Goal: Task Accomplishment & Management: Use online tool/utility

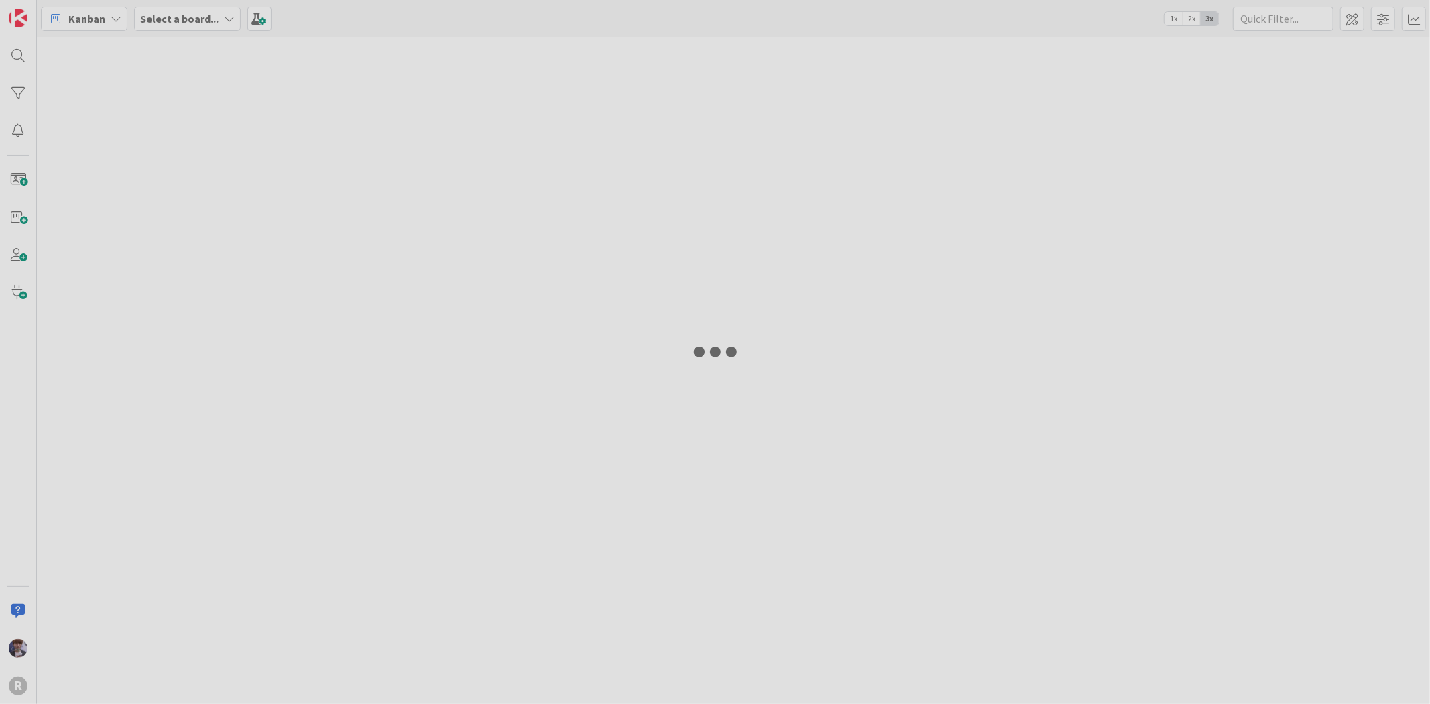
type input "[PERSON_NAME]"
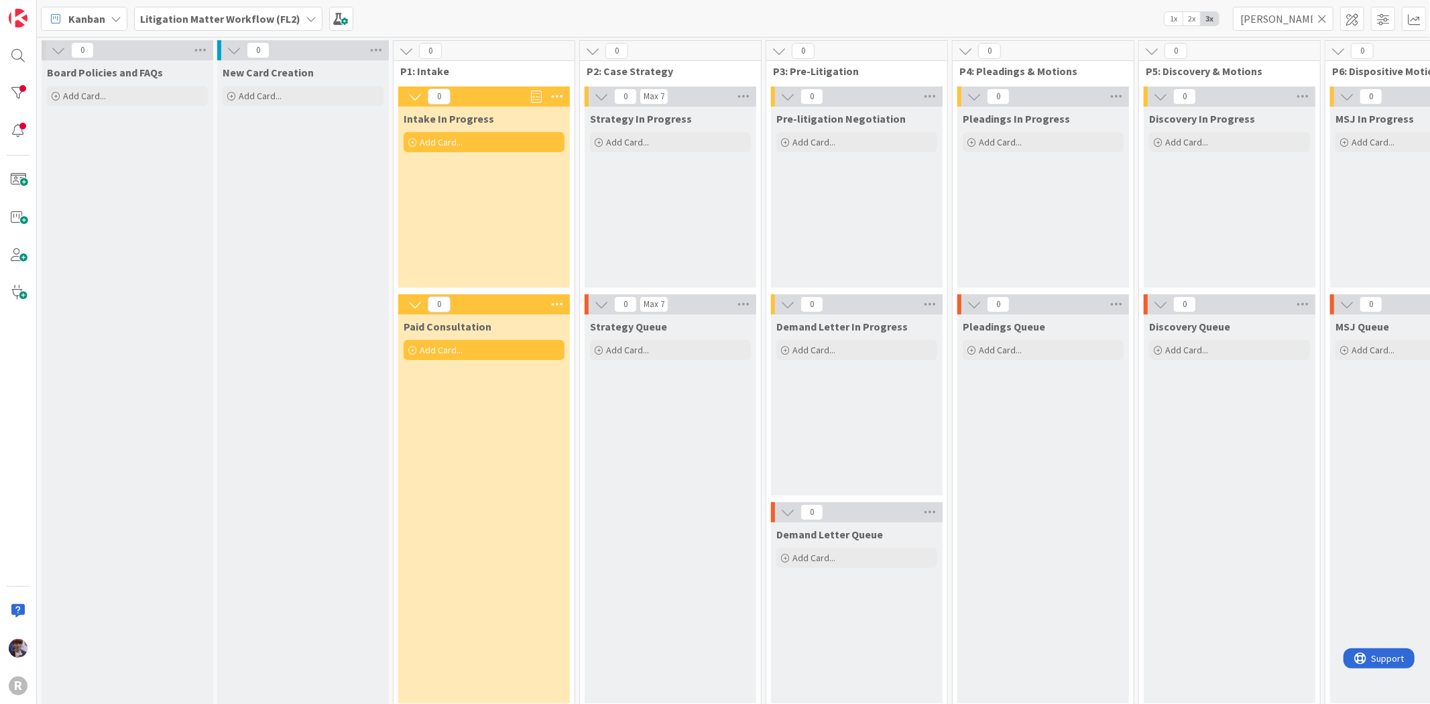
click at [166, 15] on b "Litigation Matter Workflow (FL2)" at bounding box center [220, 18] width 160 height 13
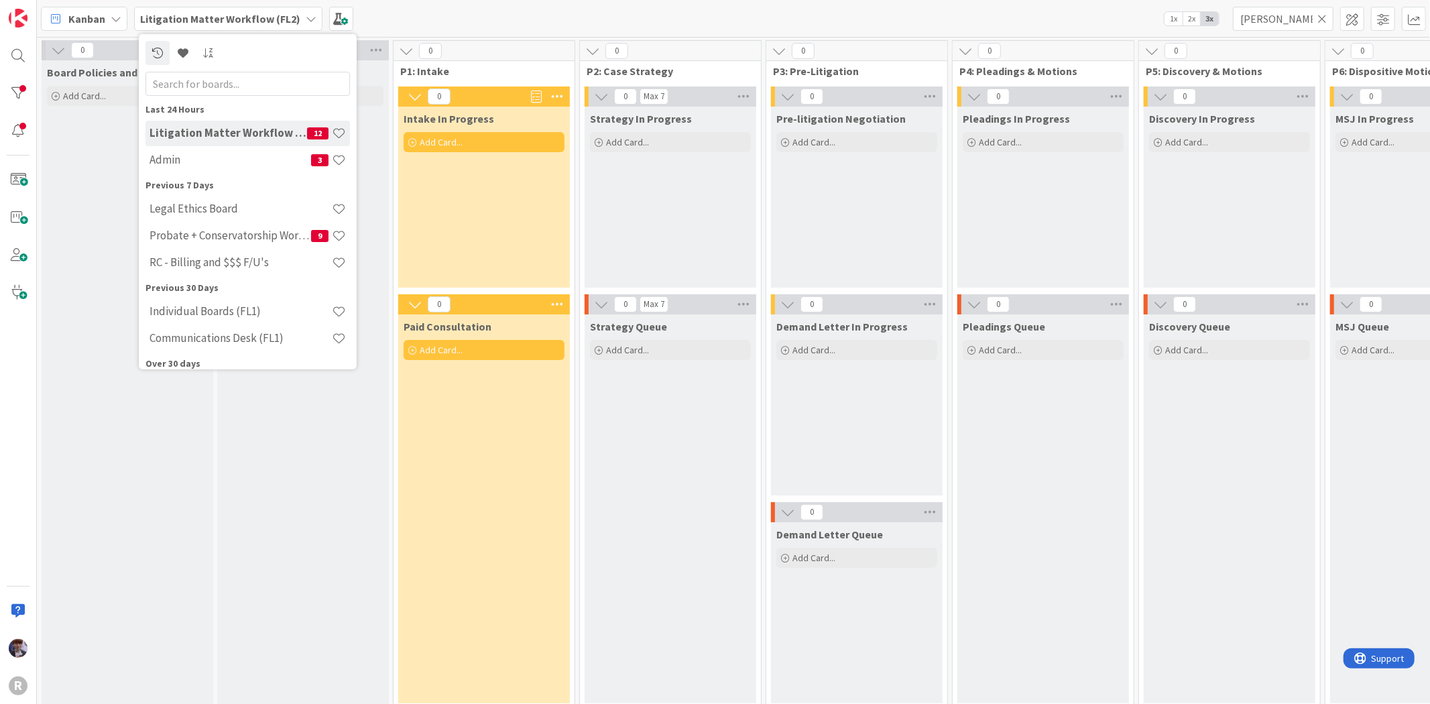
click at [116, 17] on icon at bounding box center [116, 18] width 11 height 11
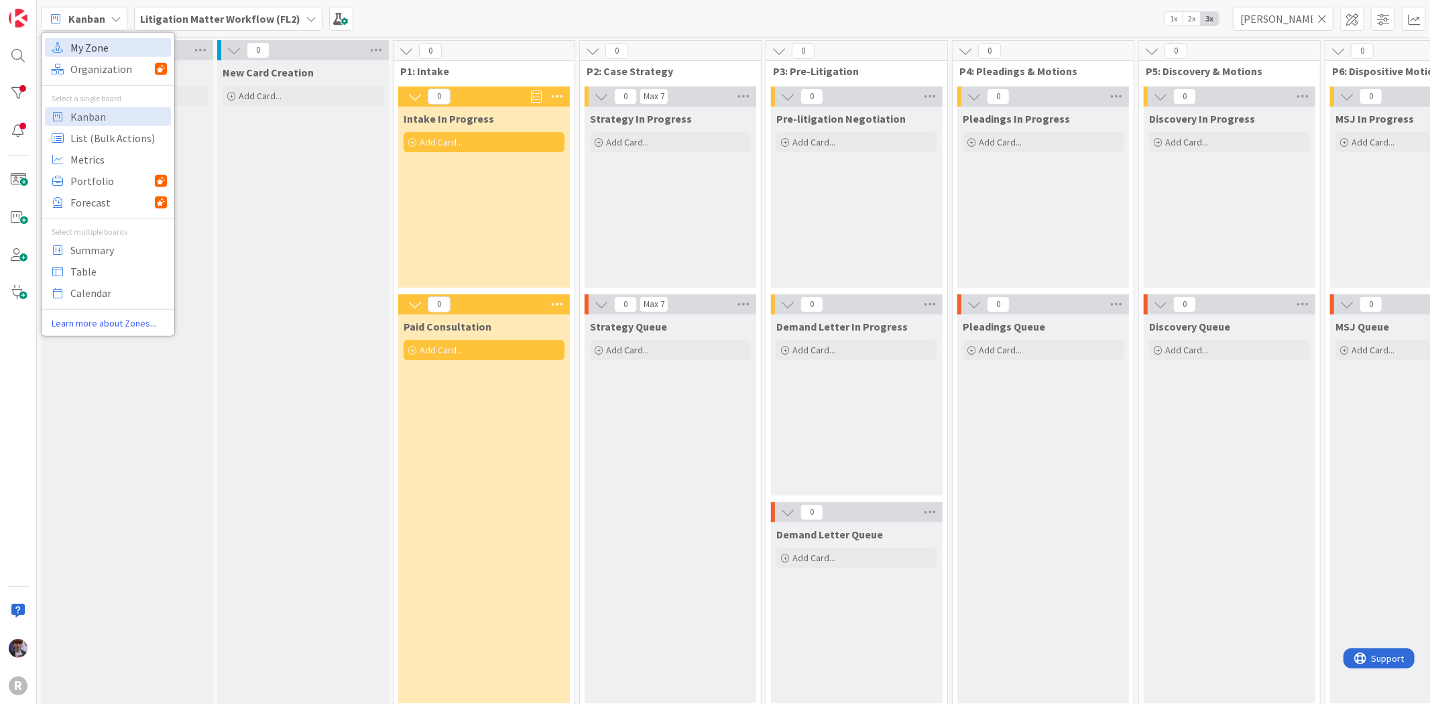
click at [109, 52] on span "My Zone" at bounding box center [118, 47] width 97 height 20
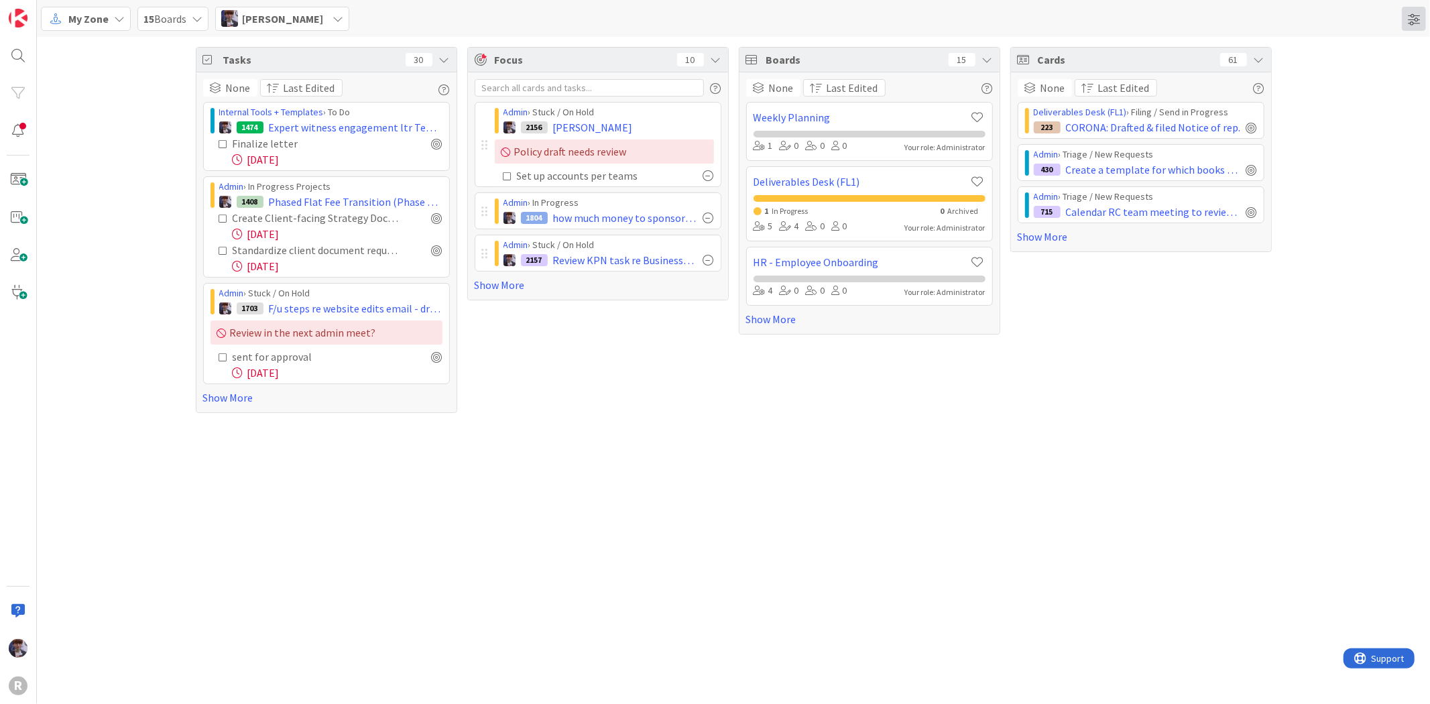
click at [1410, 15] on span at bounding box center [1414, 19] width 24 height 24
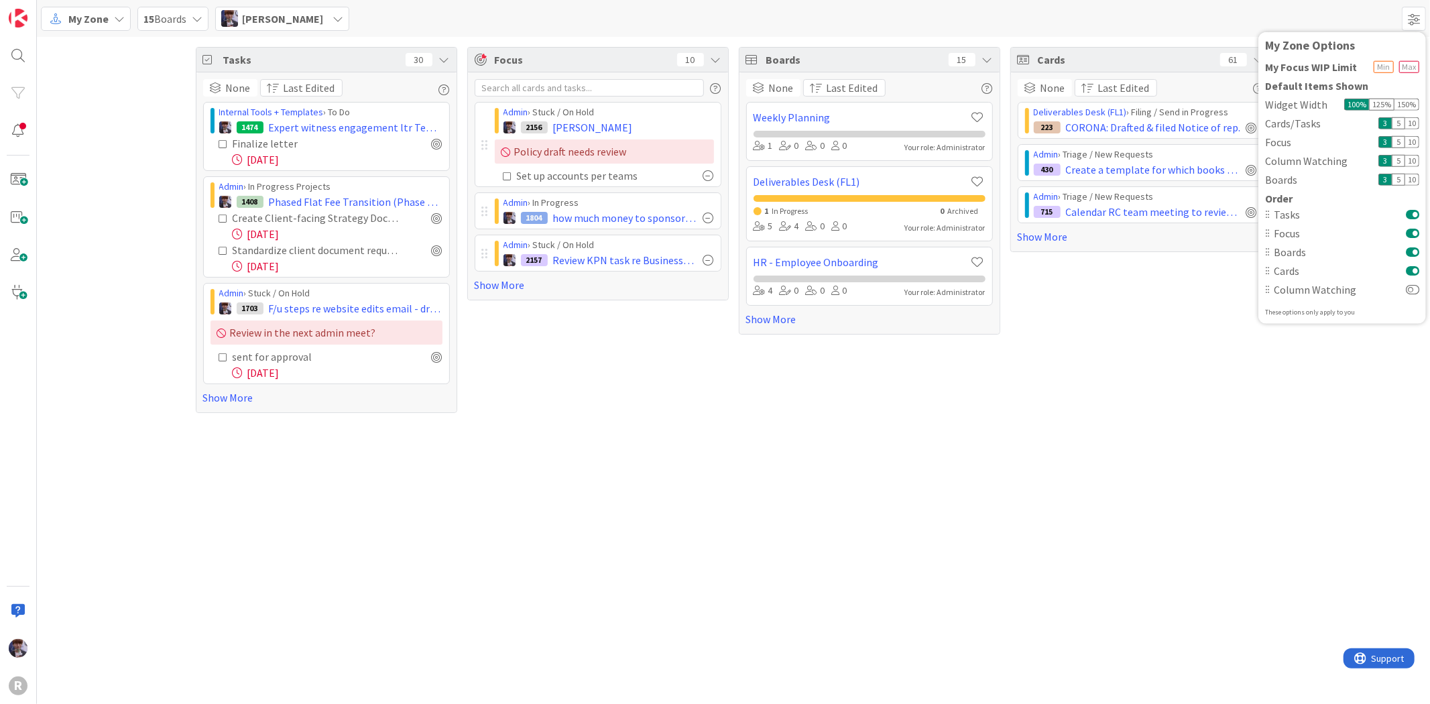
click at [1414, 251] on button at bounding box center [1412, 251] width 13 height 11
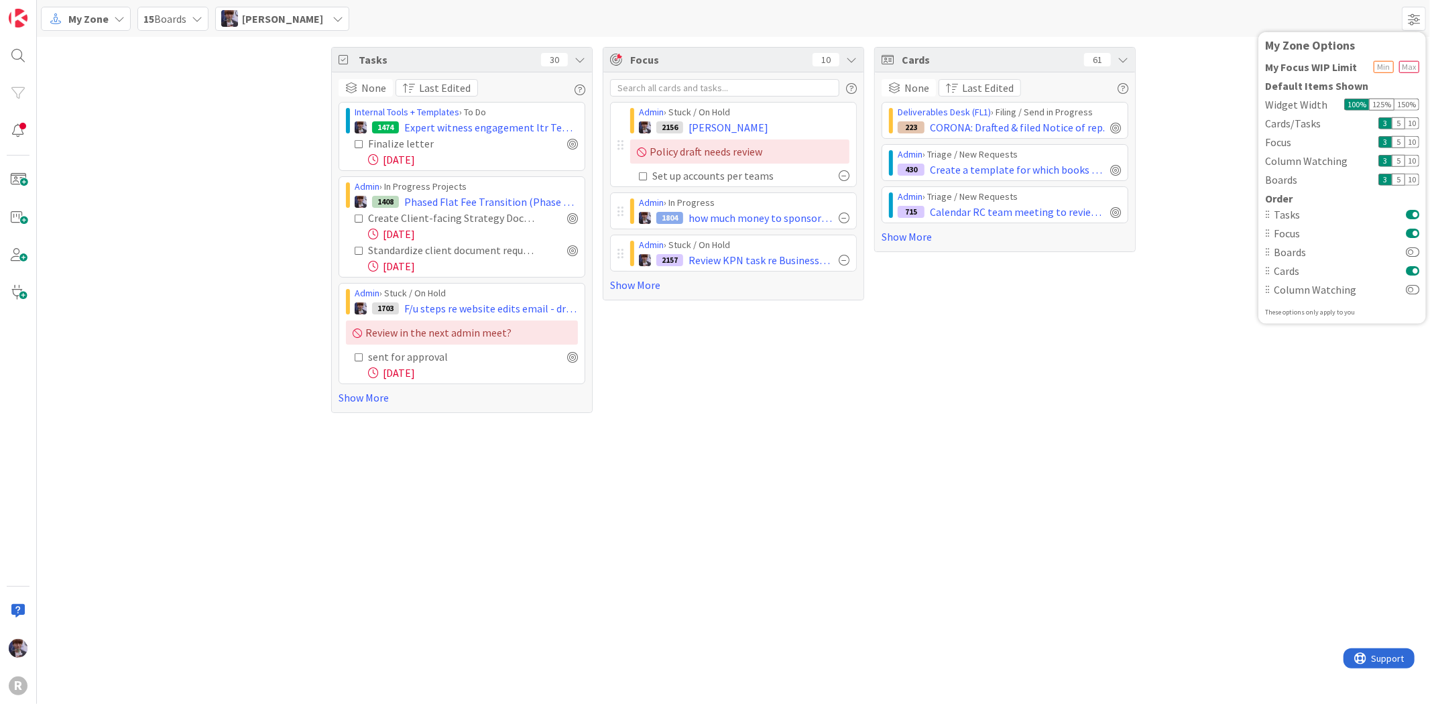
click at [573, 58] on div "Tasks 30" at bounding box center [462, 60] width 260 height 25
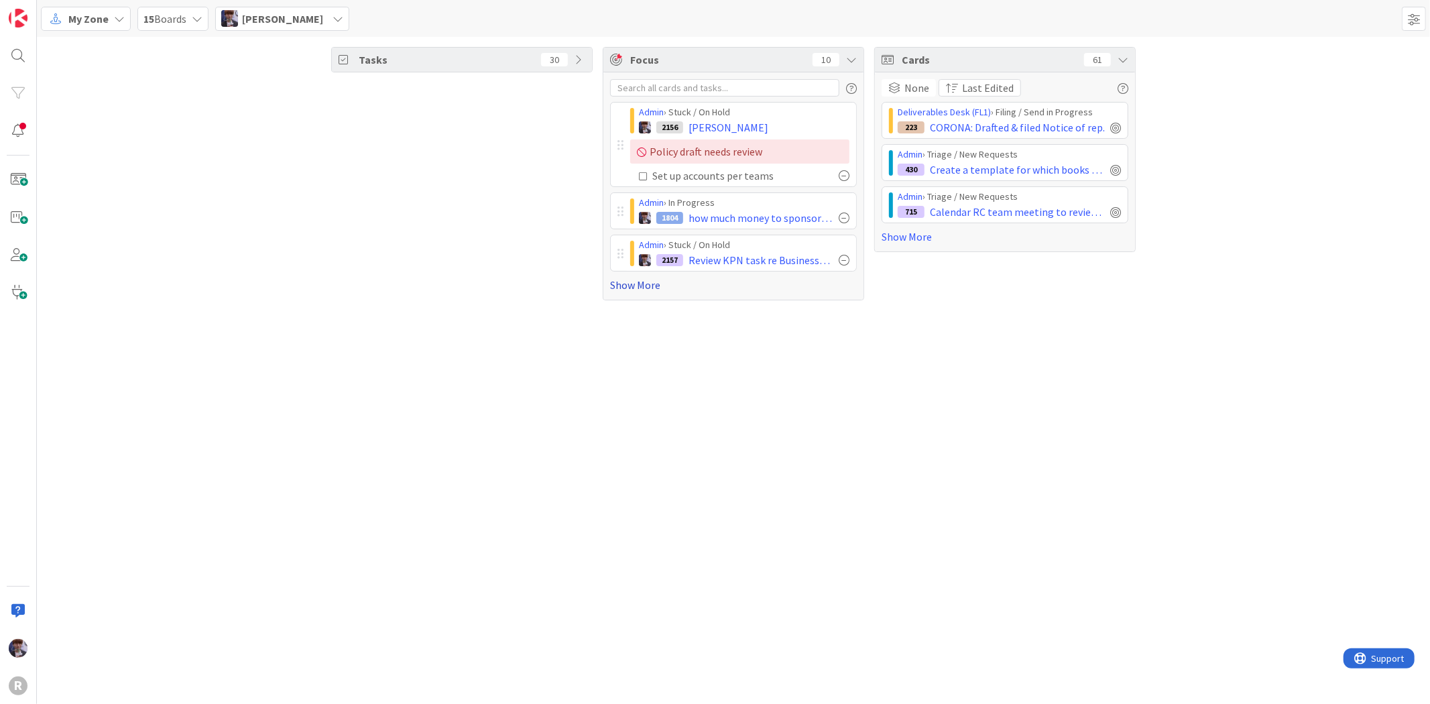
click at [636, 279] on link "Show More" at bounding box center [733, 285] width 247 height 16
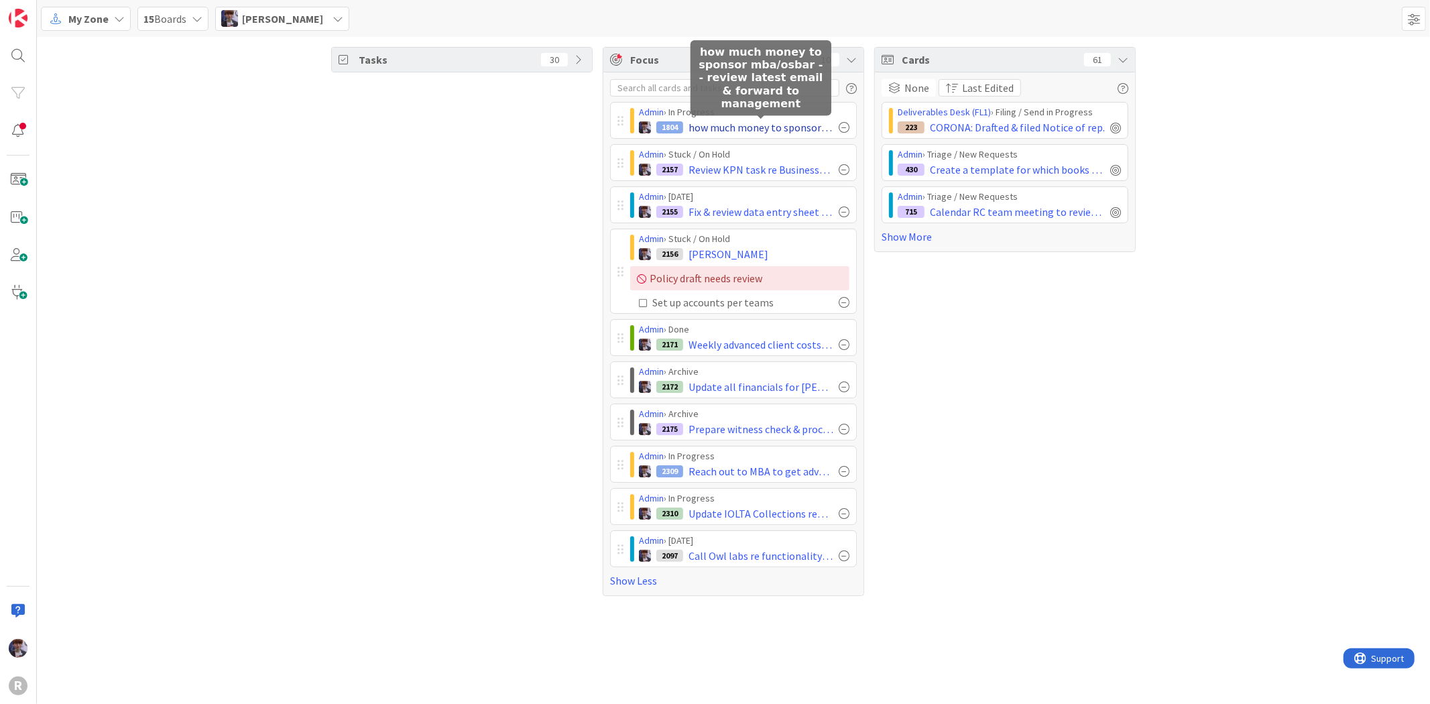
click at [699, 123] on span "how much money to sponsor mba/osbar - - review latest email & forward to manage…" at bounding box center [761, 127] width 145 height 16
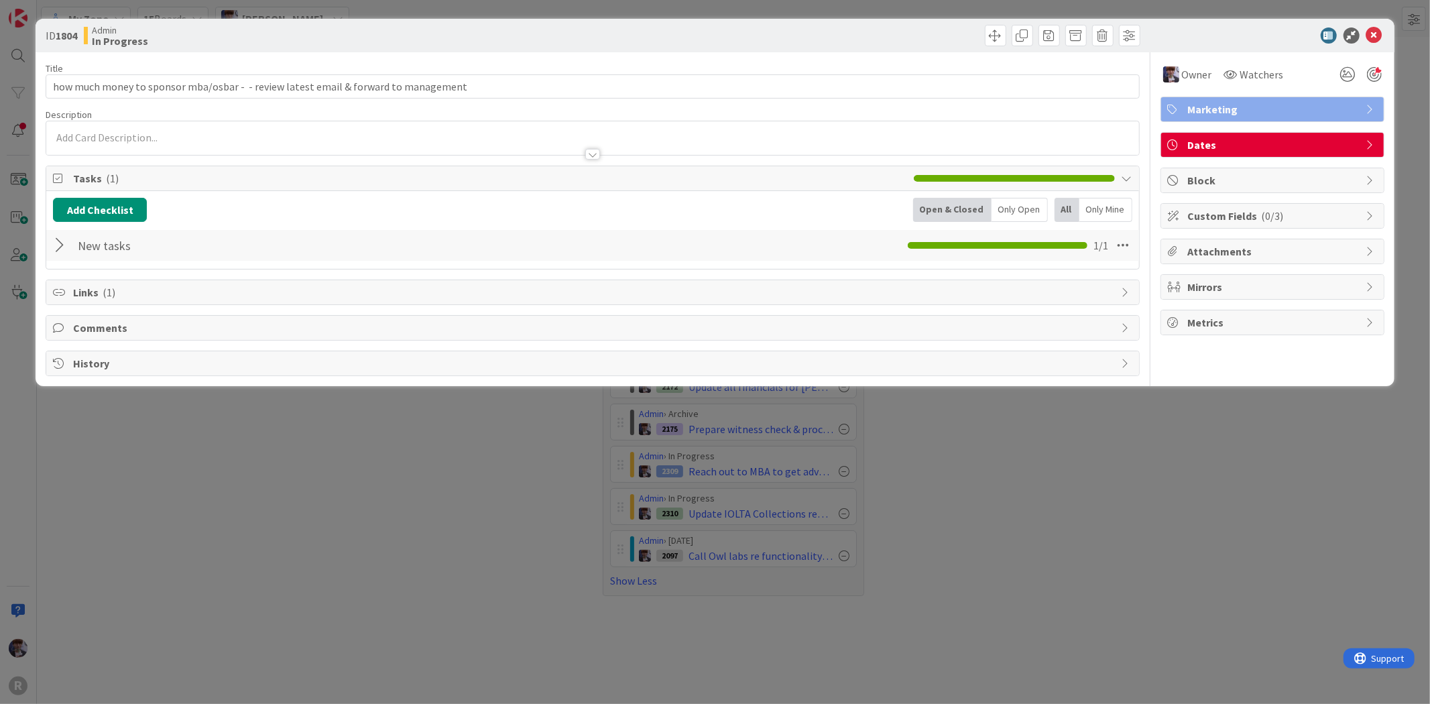
click at [58, 249] on div at bounding box center [61, 245] width 17 height 24
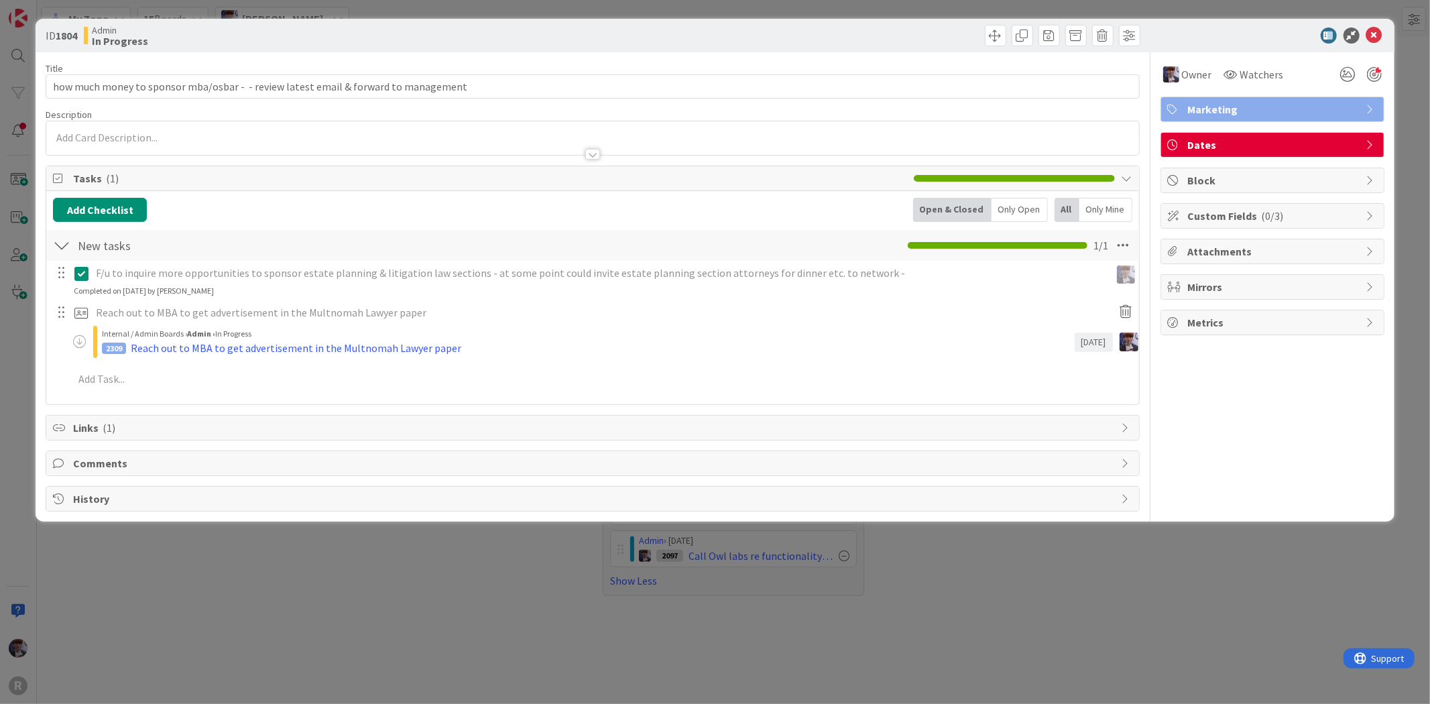
click at [586, 276] on p "F/u to inquire more opportunities to sponsor estate planning & litigation law s…" at bounding box center [600, 273] width 1009 height 15
click at [81, 272] on icon at bounding box center [84, 274] width 20 height 16
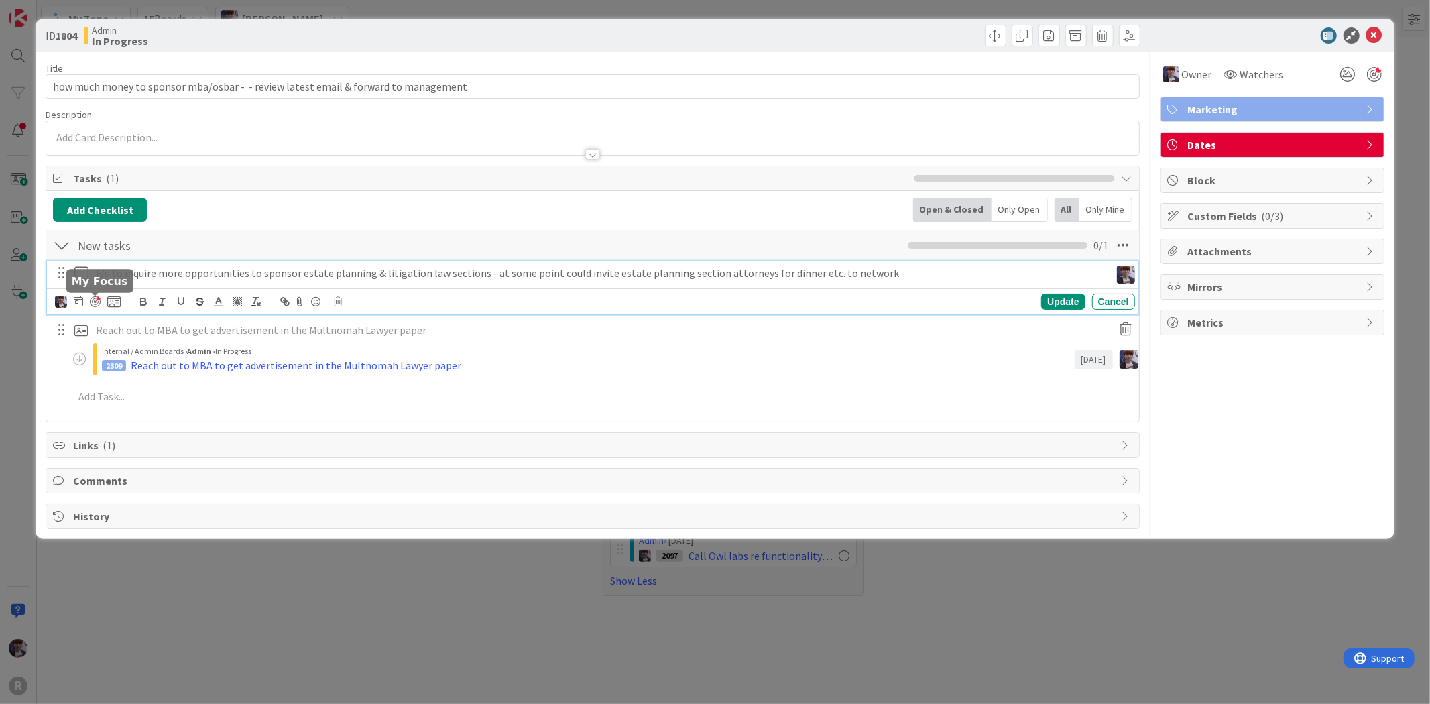
click at [91, 303] on div at bounding box center [95, 301] width 11 height 11
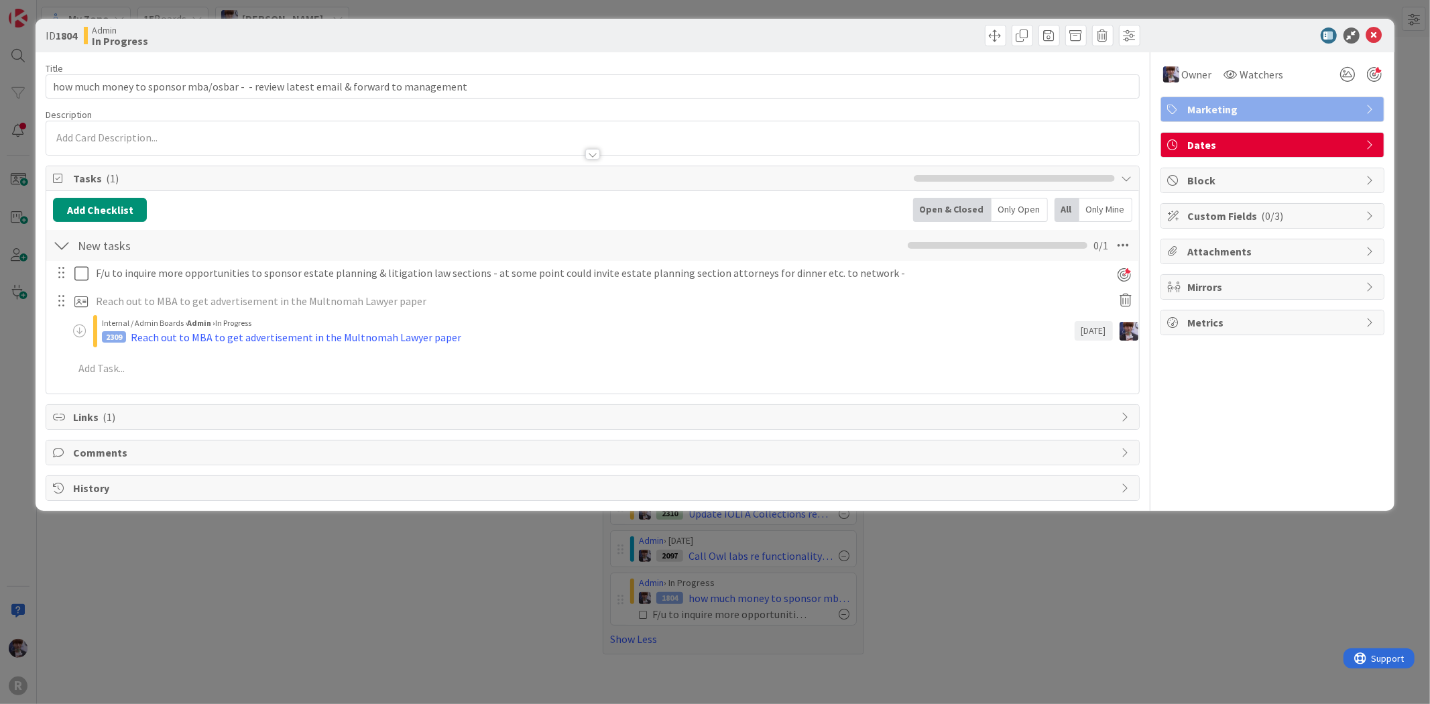
click at [1071, 298] on div "F/u to inquire more opportunities to sponsor estate planning & litigation law s…" at bounding box center [592, 323] width 1079 height 125
click at [1122, 516] on div "ID 1804 Admin In Progress Title 84 / 128 how much money to sponsor mba/osbar - …" at bounding box center [715, 352] width 1430 height 704
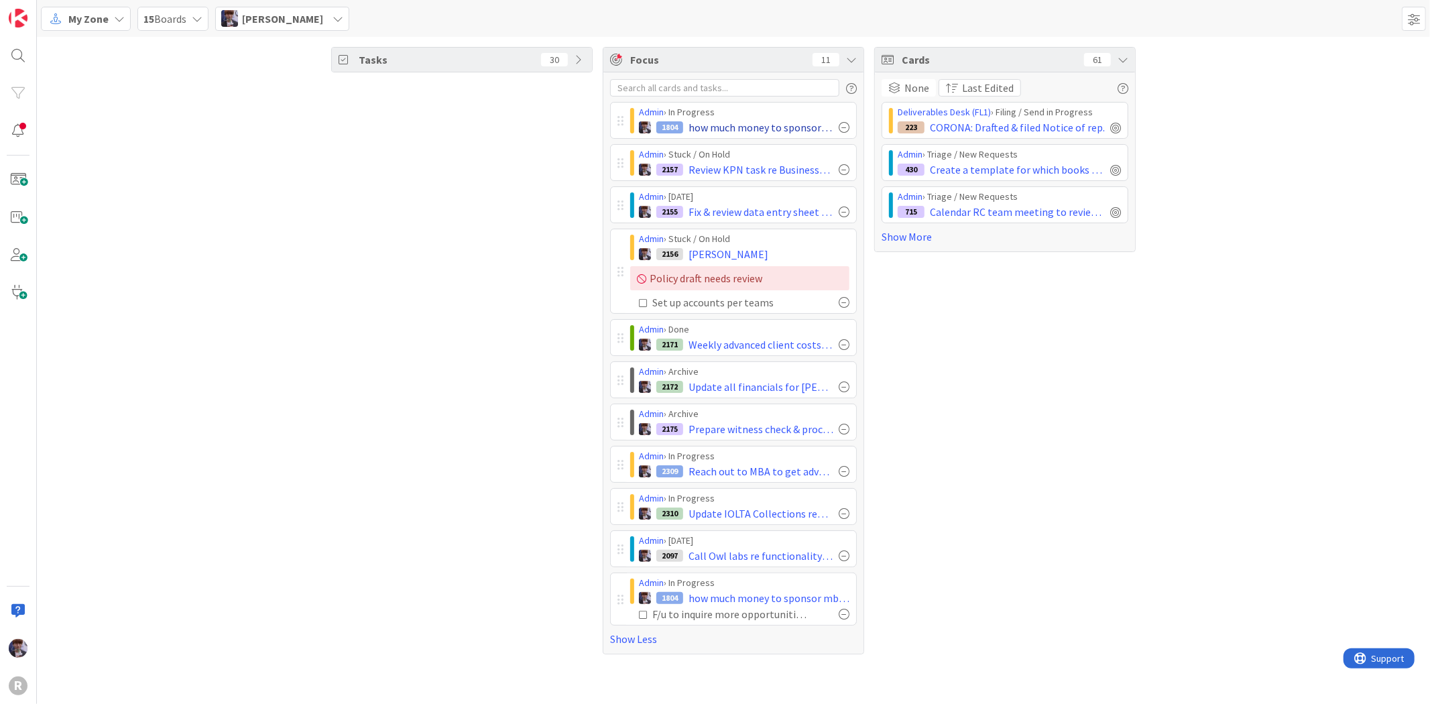
click at [841, 124] on div at bounding box center [844, 127] width 11 height 11
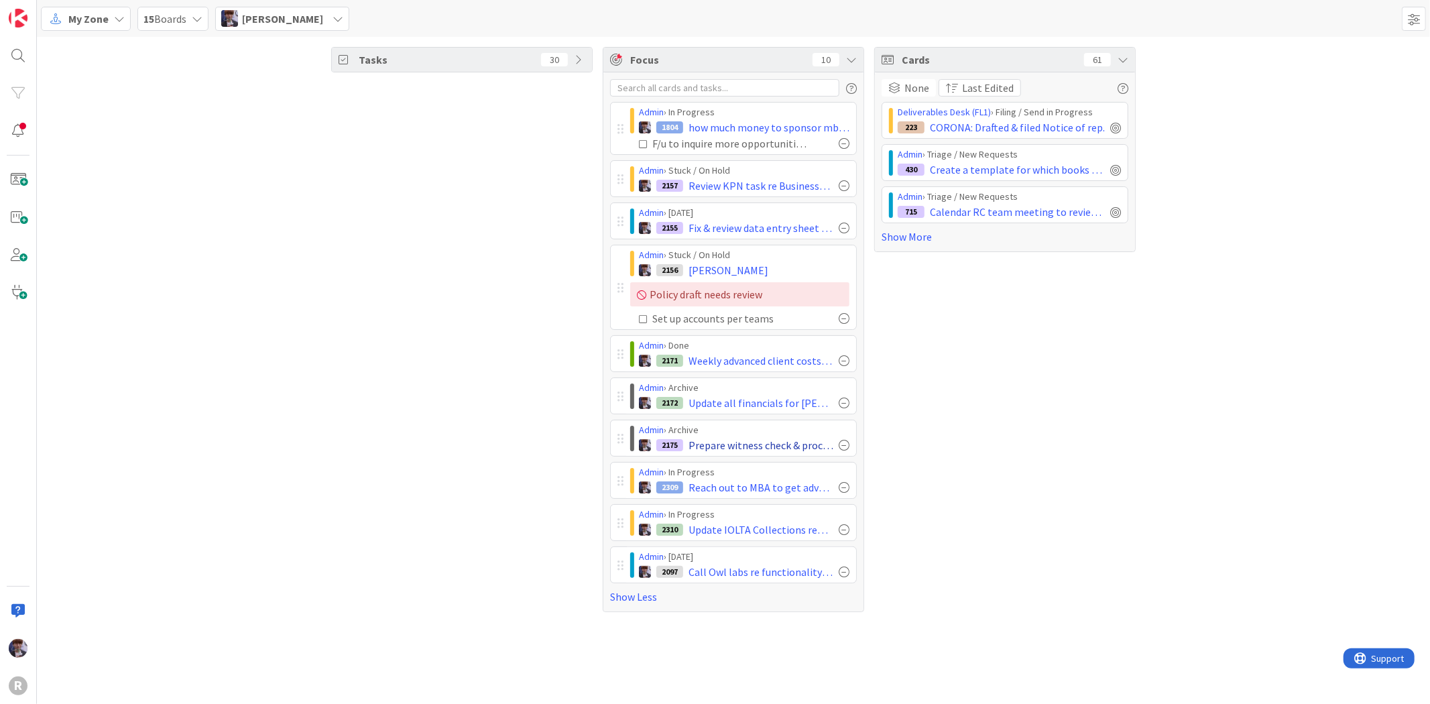
click at [844, 444] on div at bounding box center [844, 445] width 11 height 11
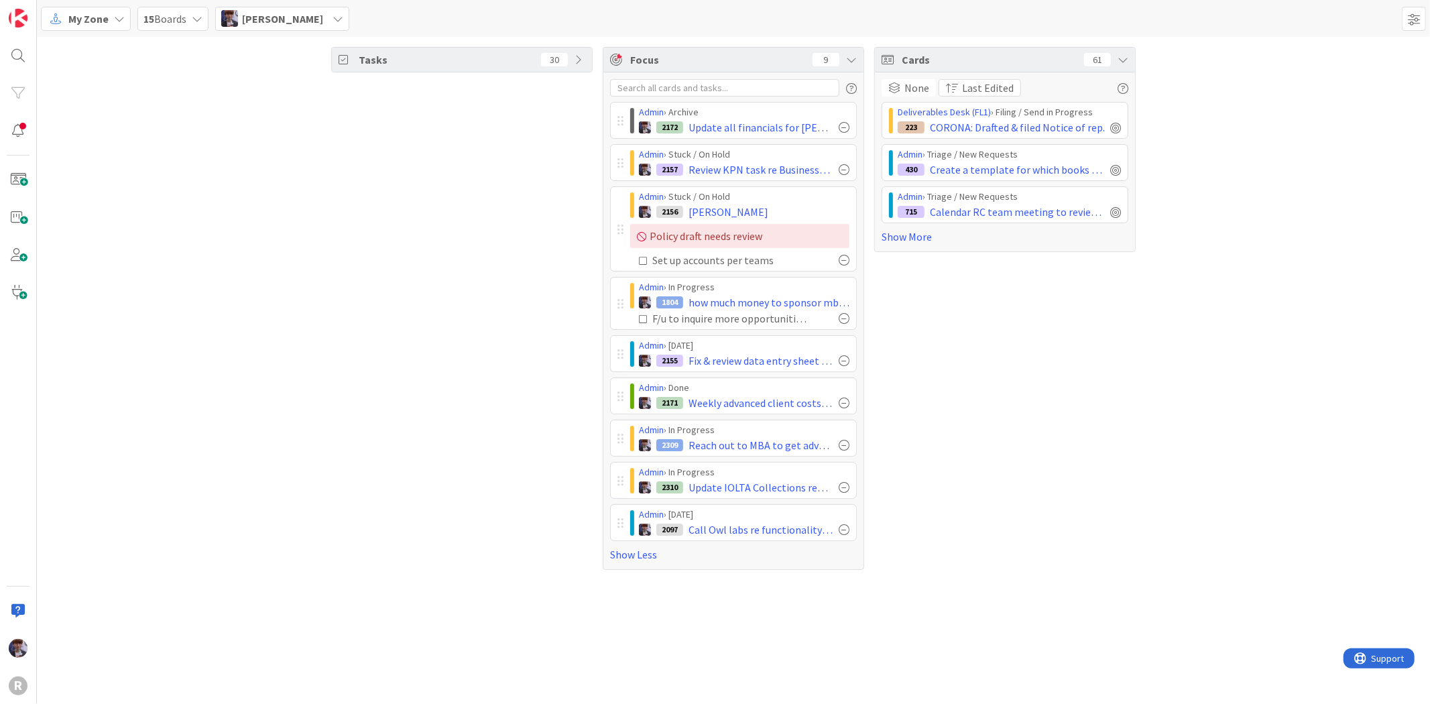
click at [259, 16] on span "[PERSON_NAME]" at bounding box center [282, 19] width 81 height 16
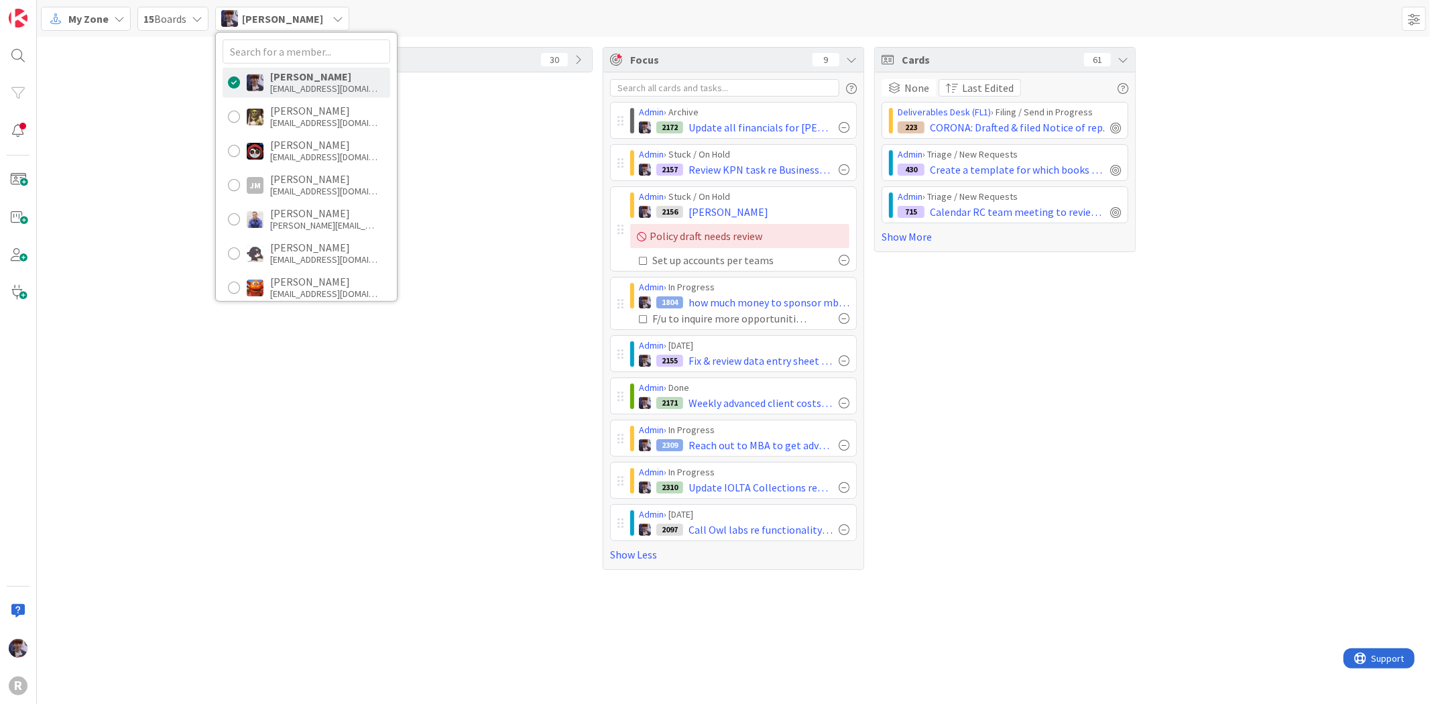
click at [127, 17] on div "My Zone" at bounding box center [86, 19] width 90 height 24
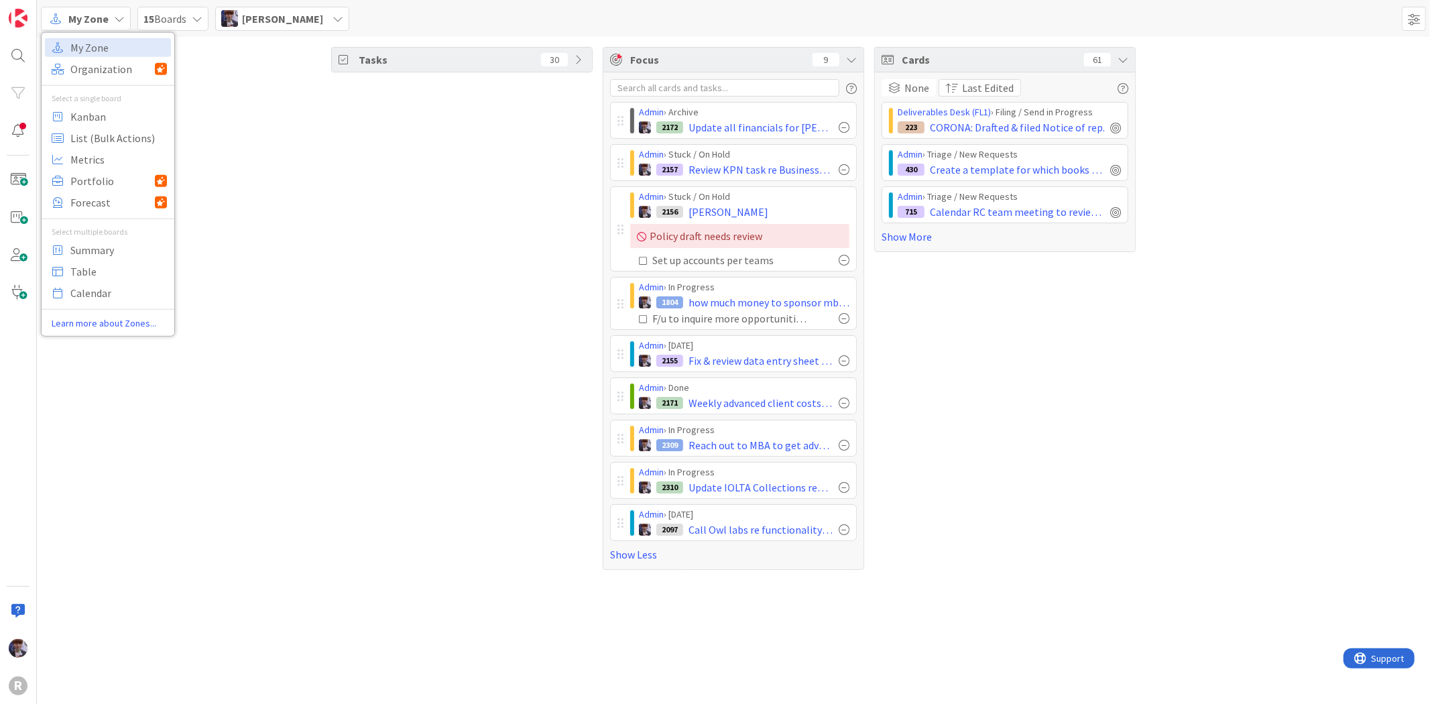
drag, startPoint x: 433, startPoint y: 393, endPoint x: 440, endPoint y: 394, distance: 6.7
click at [435, 392] on div "Tasks 30" at bounding box center [462, 308] width 262 height 523
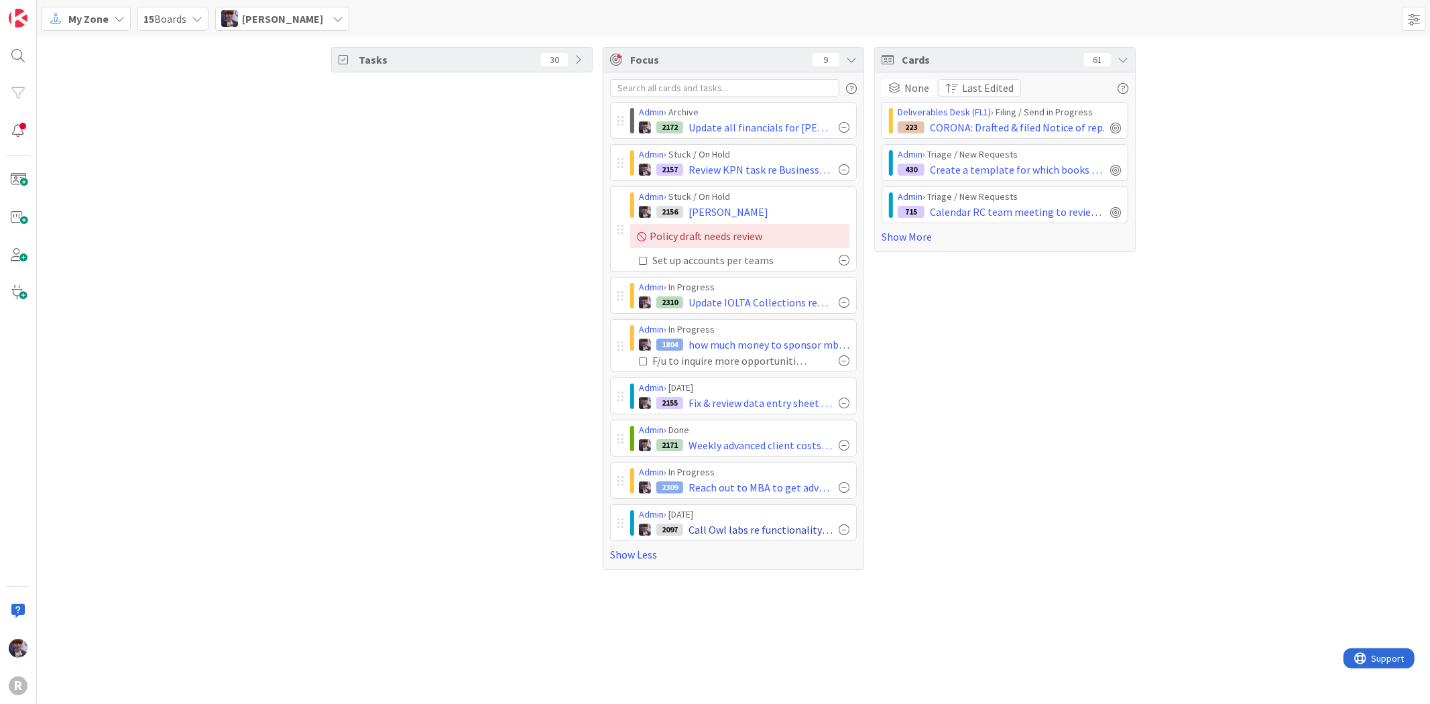
click at [841, 527] on div at bounding box center [844, 529] width 11 height 11
click at [906, 432] on div "Cards 61 None Last Edited Deliverables Desk (FL1) › Filing / Send in Progress 2…" at bounding box center [1006, 287] width 262 height 481
click at [112, 27] on div "My Zone" at bounding box center [86, 19] width 90 height 24
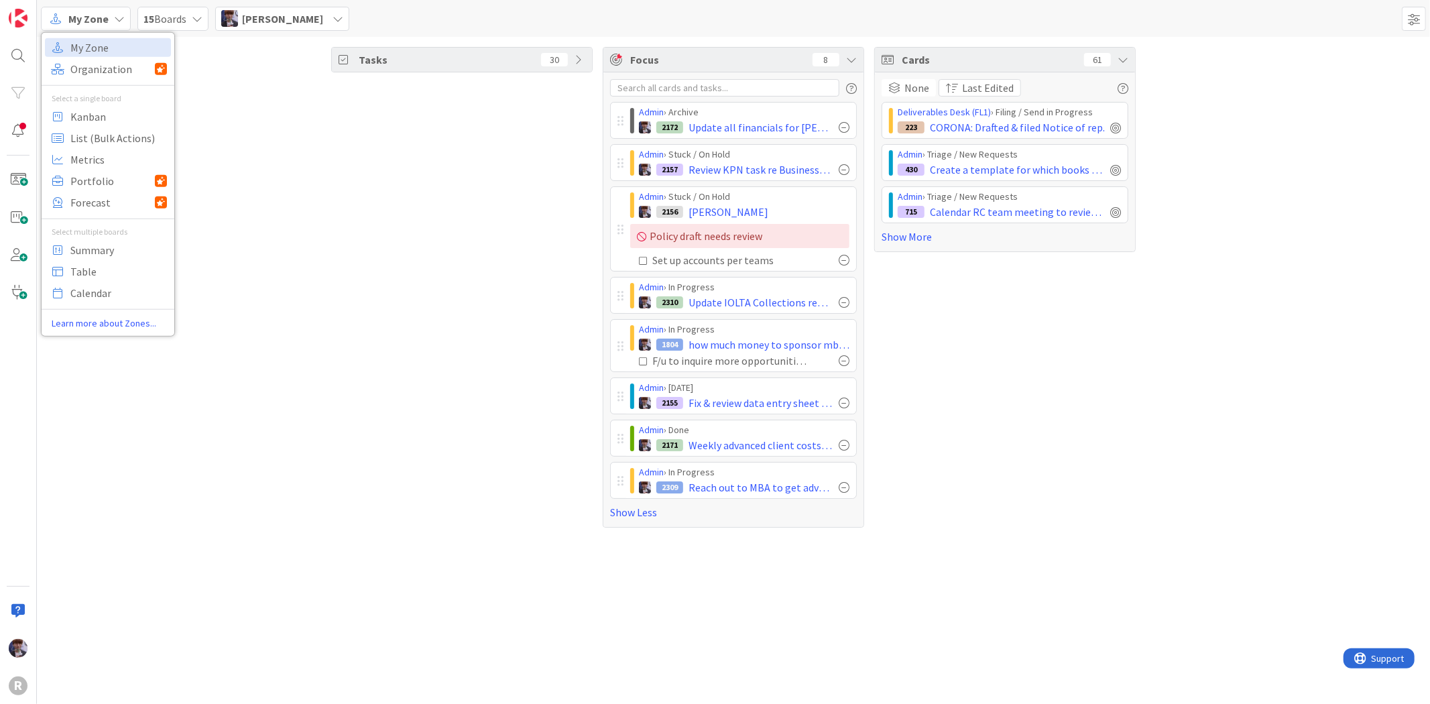
click at [254, 28] on div "[PERSON_NAME]" at bounding box center [282, 19] width 134 height 24
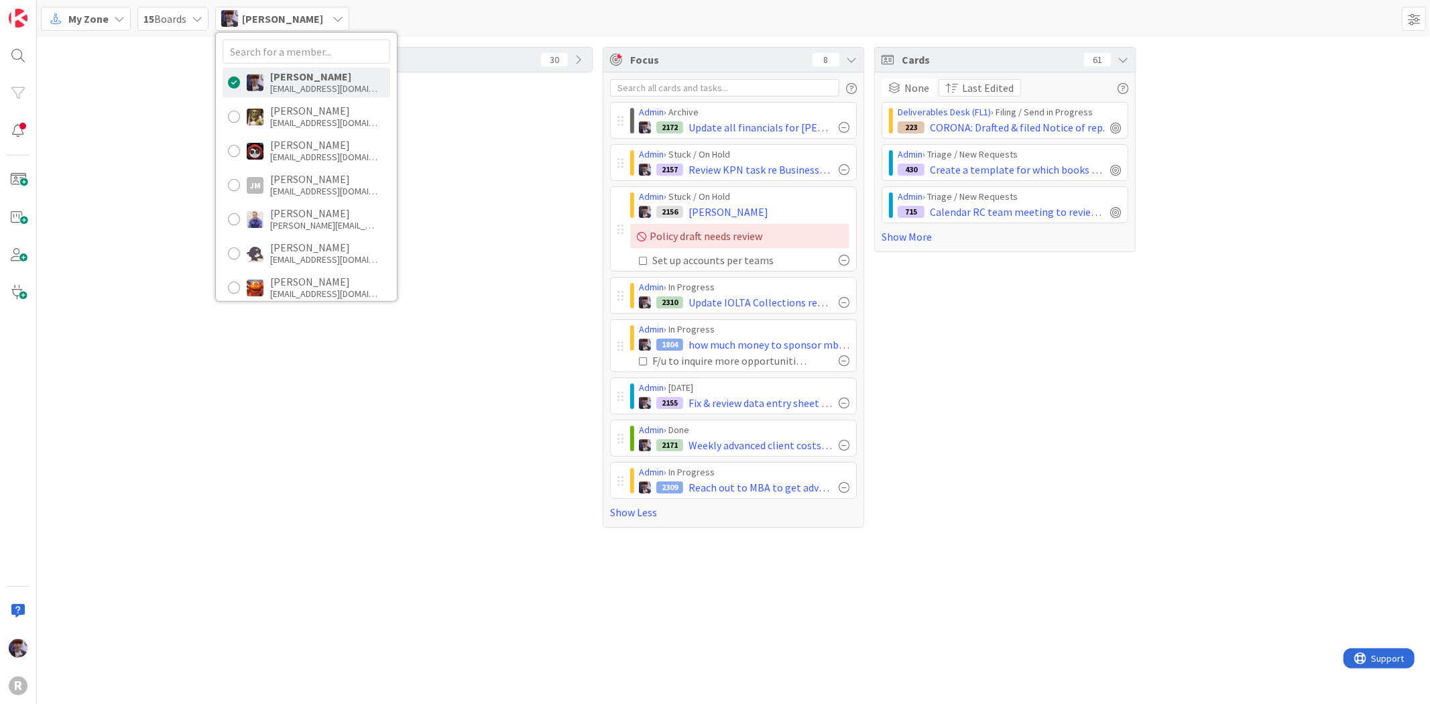
click at [254, 27] on div "[PERSON_NAME]" at bounding box center [282, 19] width 134 height 24
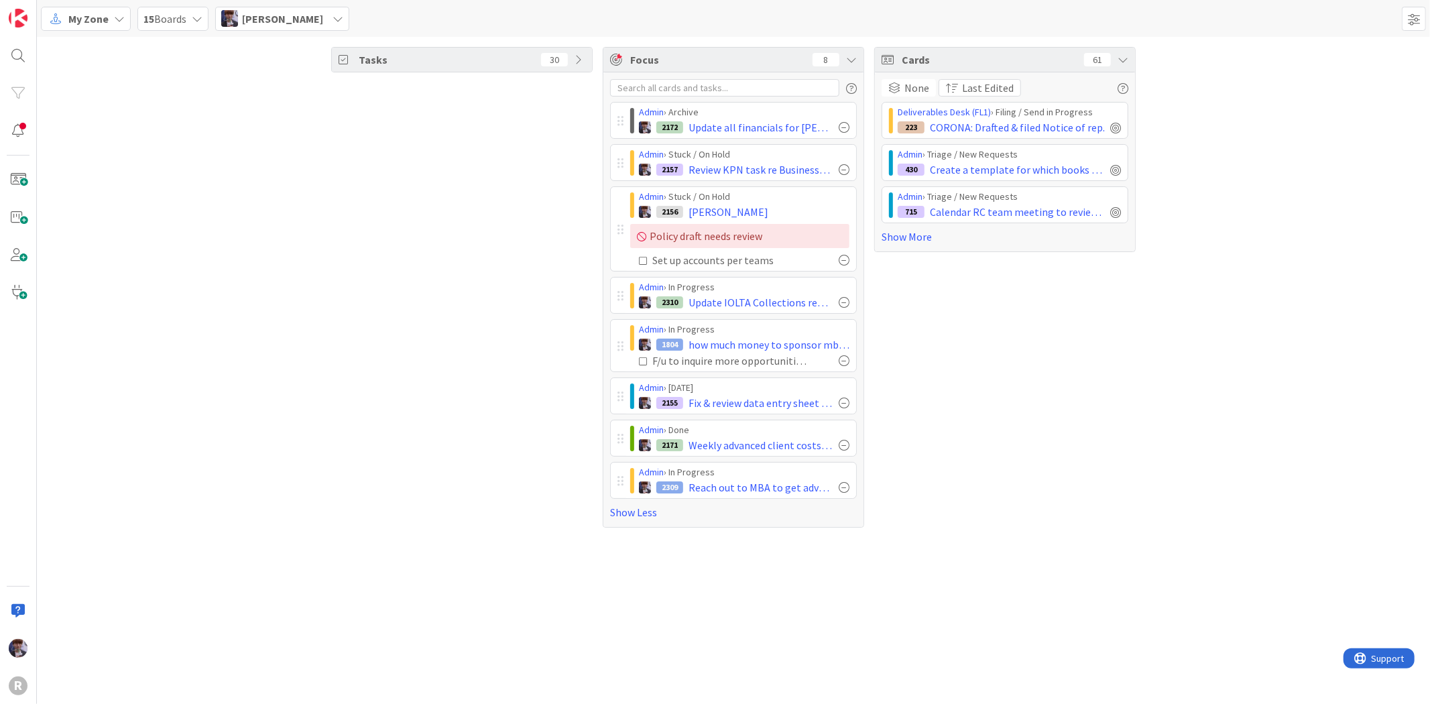
click at [123, 19] on icon at bounding box center [119, 18] width 11 height 11
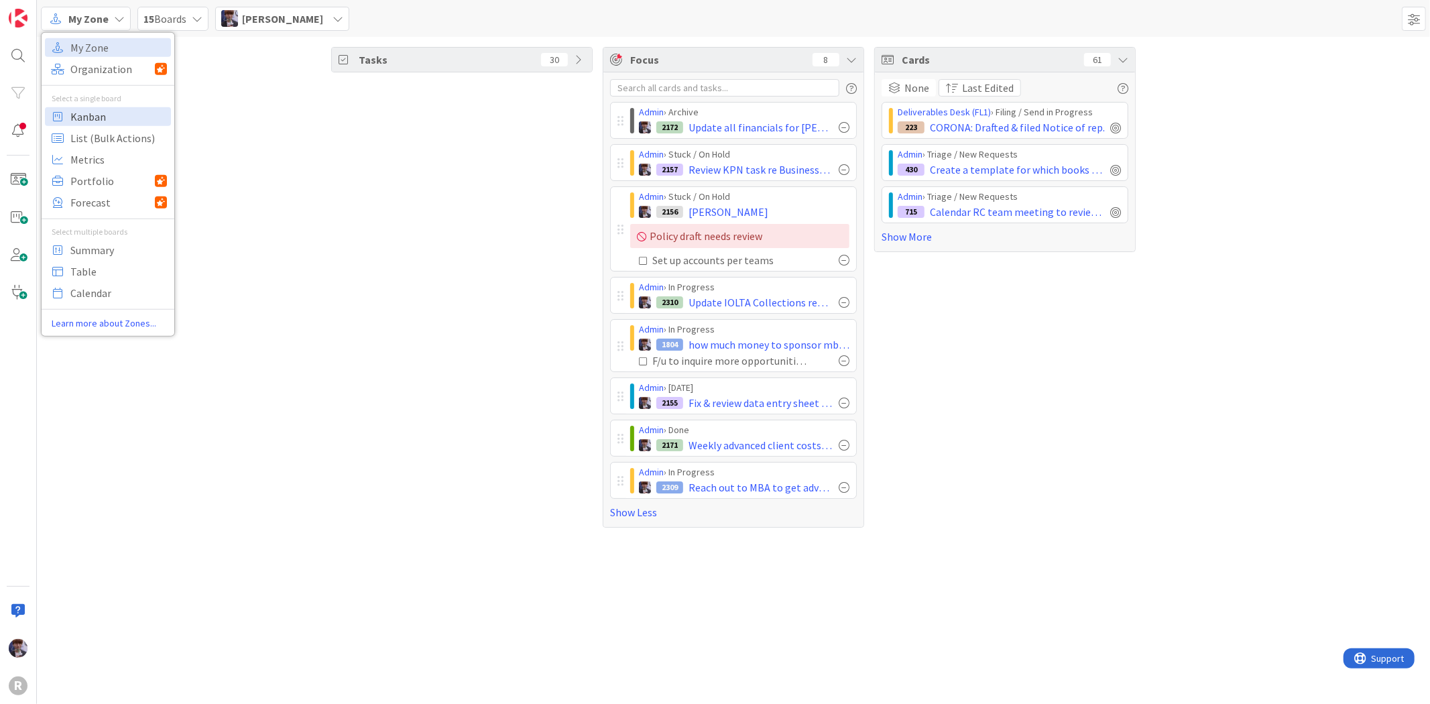
click at [97, 117] on span "Kanban" at bounding box center [118, 116] width 97 height 20
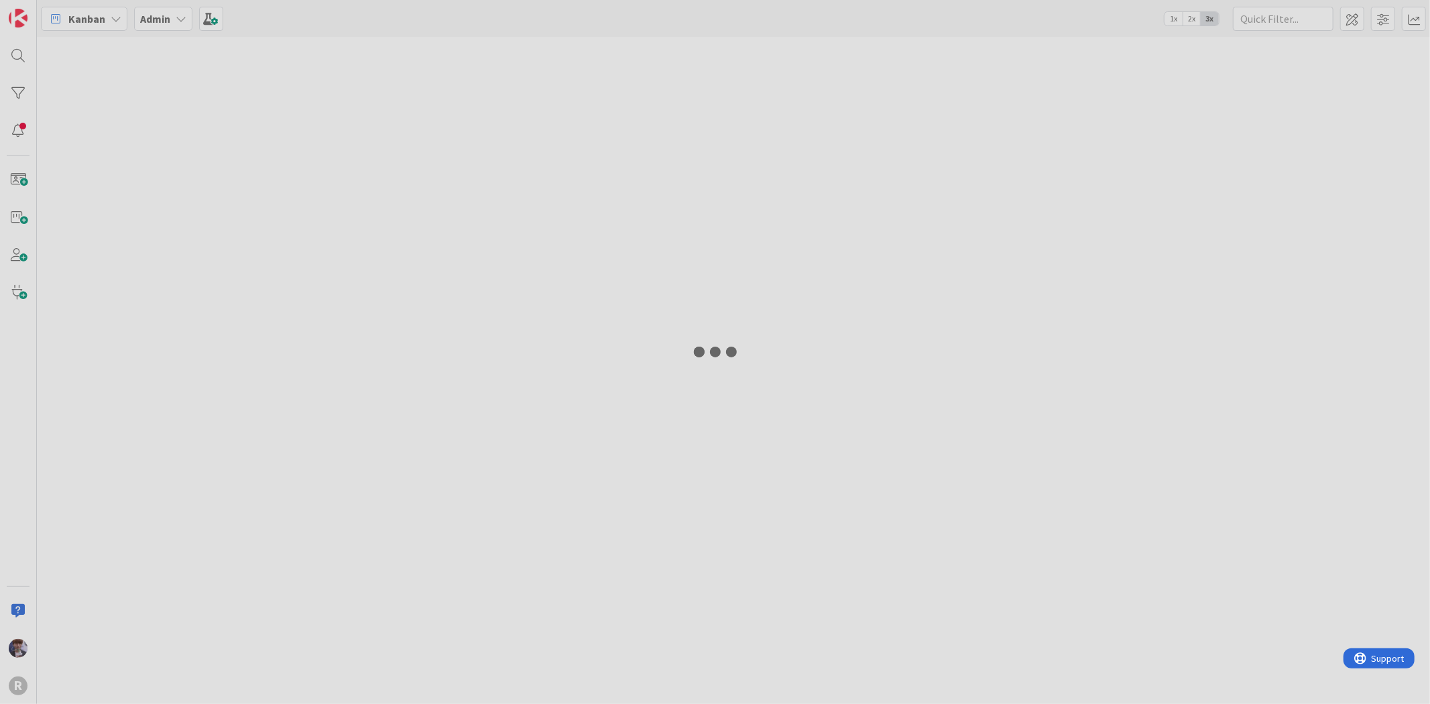
type input "[PERSON_NAME]"
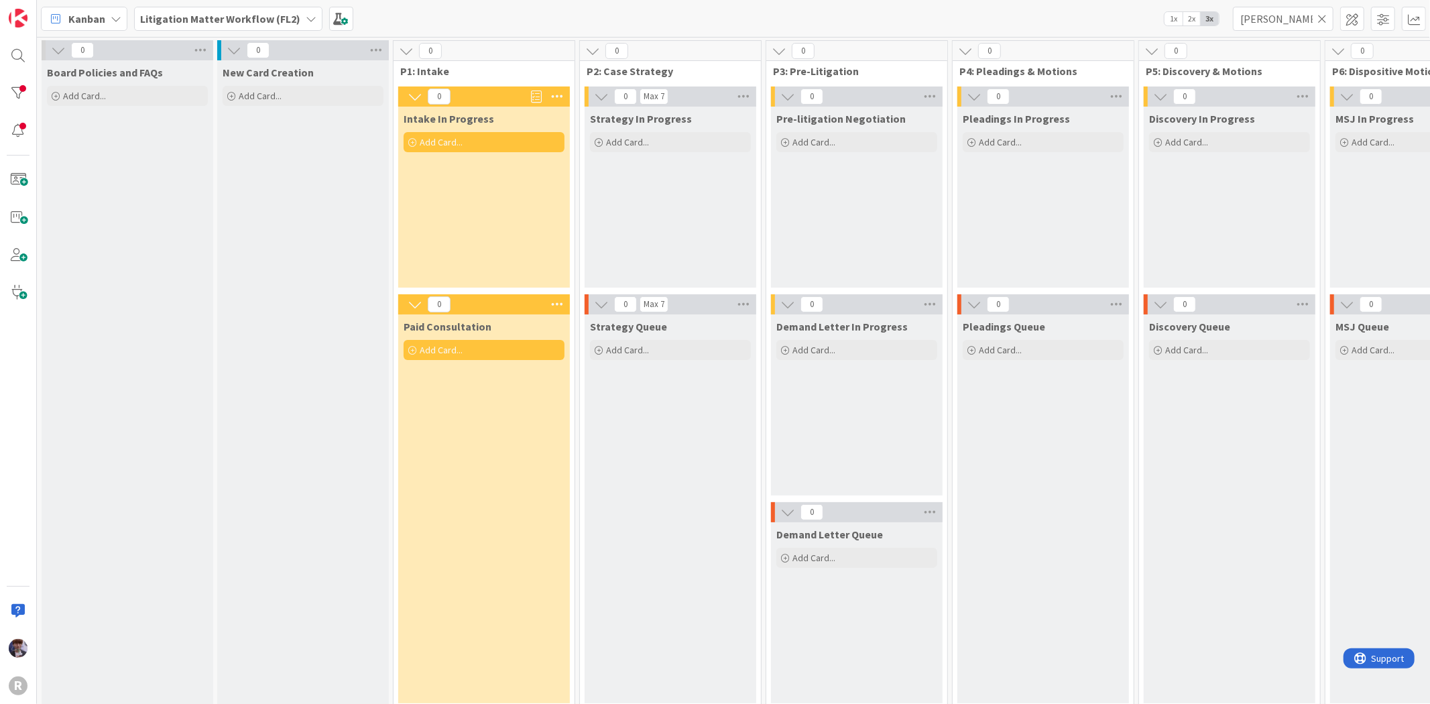
click at [236, 34] on div "Kanban Litigation Matter Workflow (FL2) 1x 2x 3x [PERSON_NAME]" at bounding box center [734, 18] width 1394 height 37
click at [240, 29] on div "Litigation Matter Workflow (FL2)" at bounding box center [228, 19] width 188 height 24
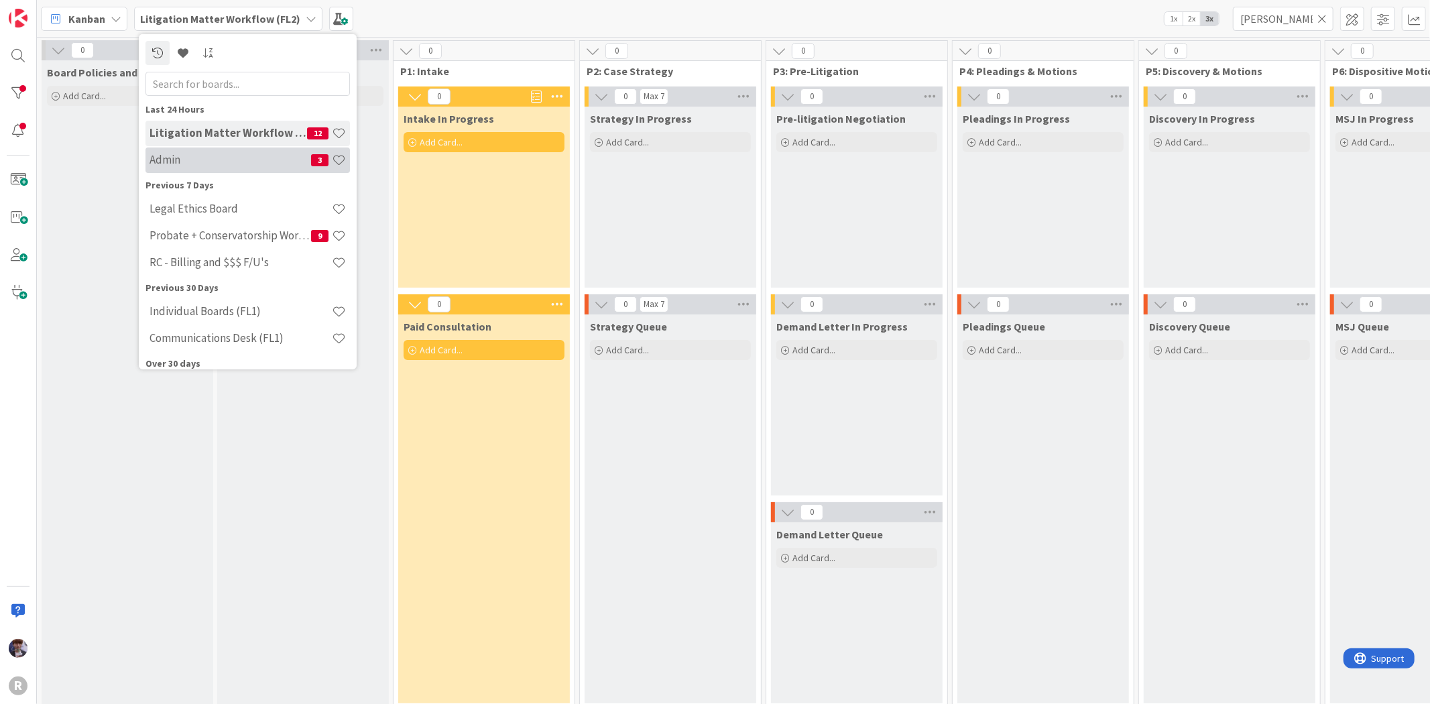
click at [180, 152] on div "Admin 3" at bounding box center [248, 159] width 205 height 25
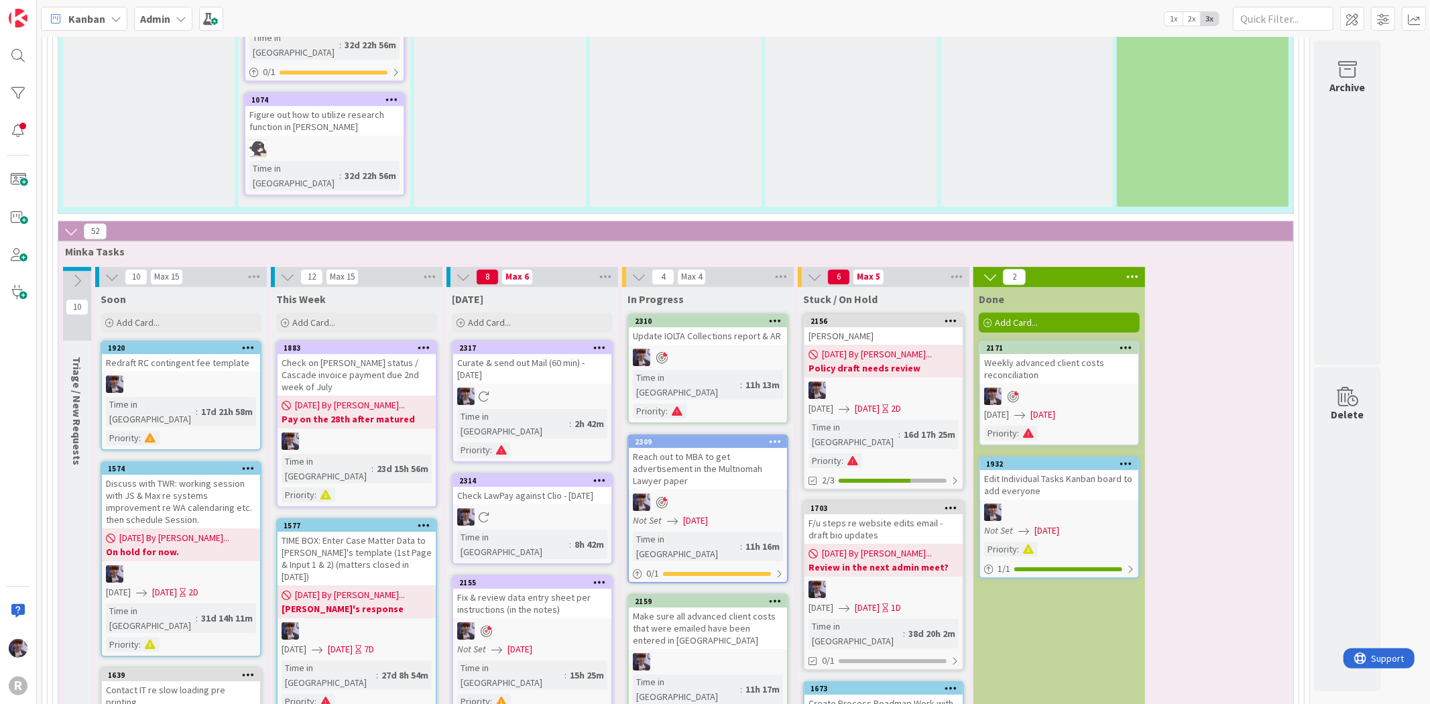
scroll to position [3502, 0]
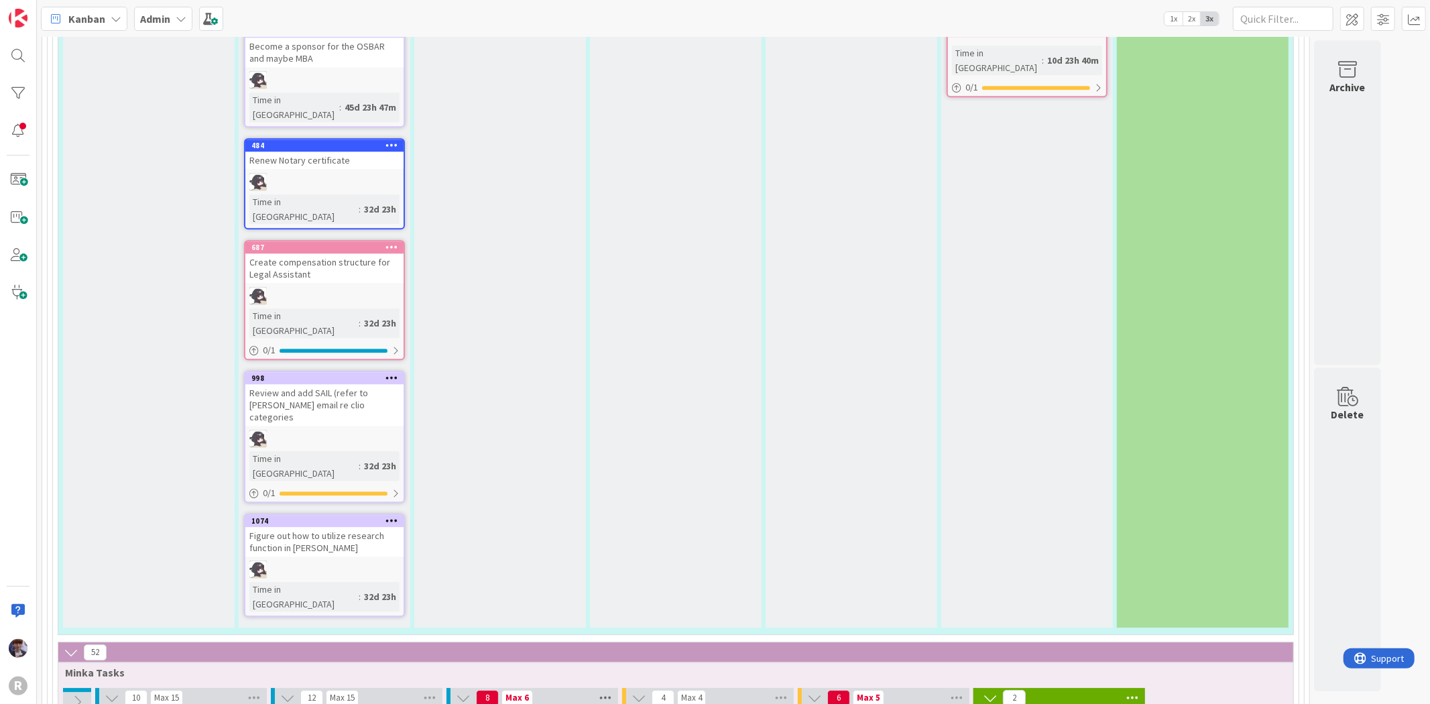
scroll to position [2980, 0]
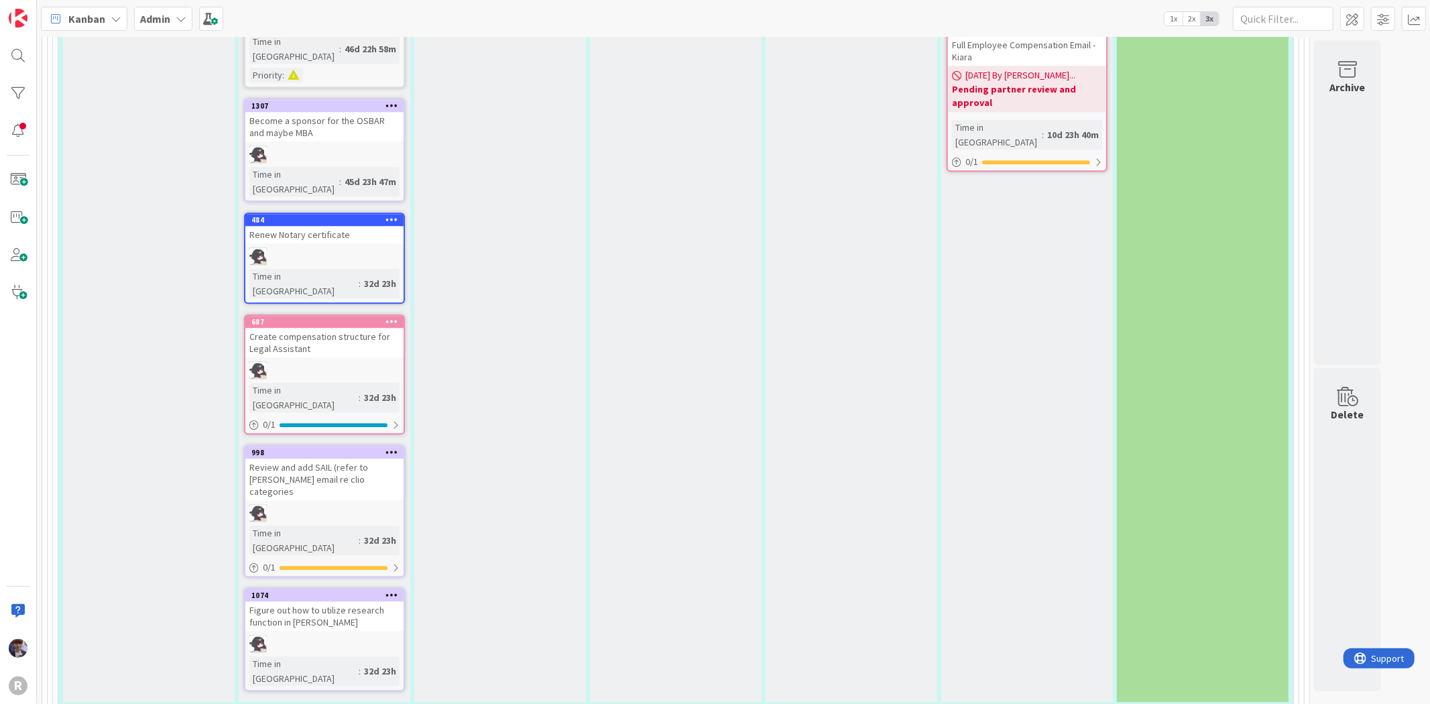
click at [168, 25] on span "Admin" at bounding box center [155, 19] width 30 height 16
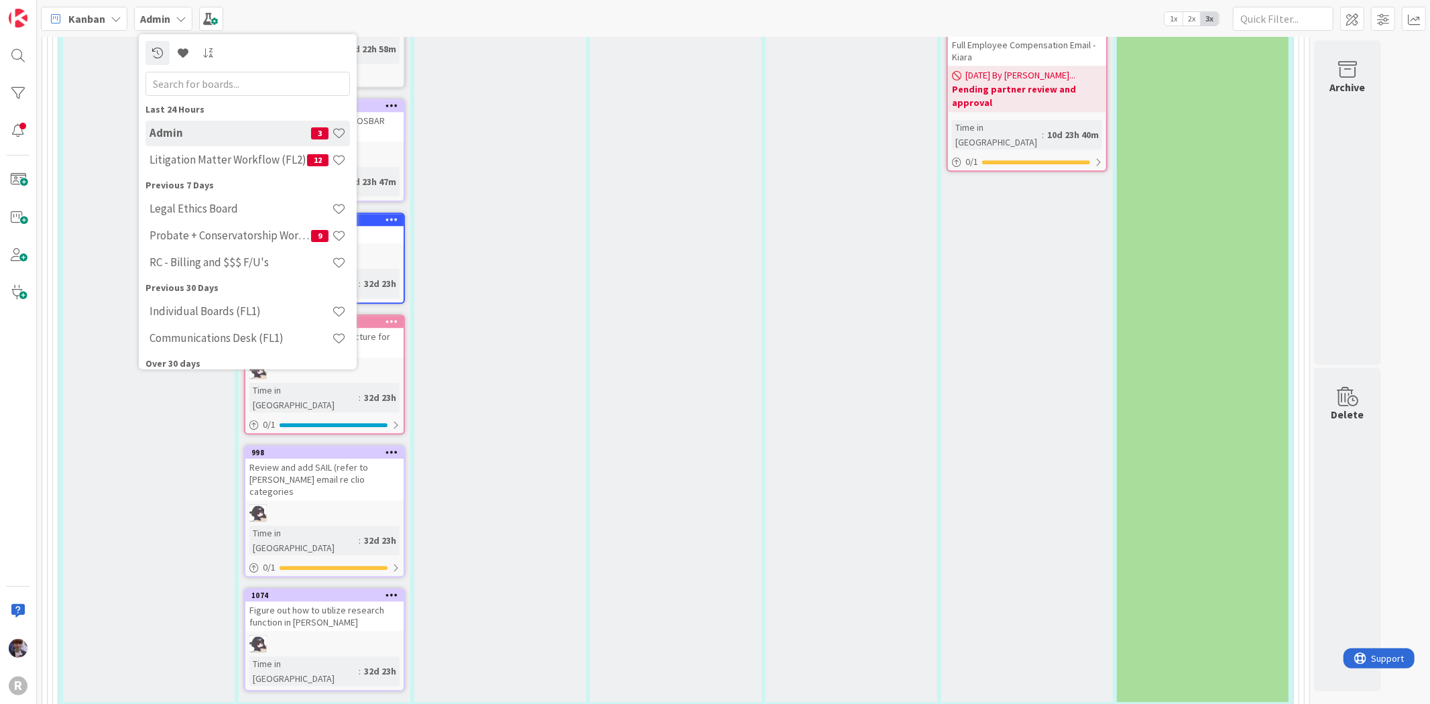
click at [111, 22] on icon at bounding box center [116, 18] width 11 height 11
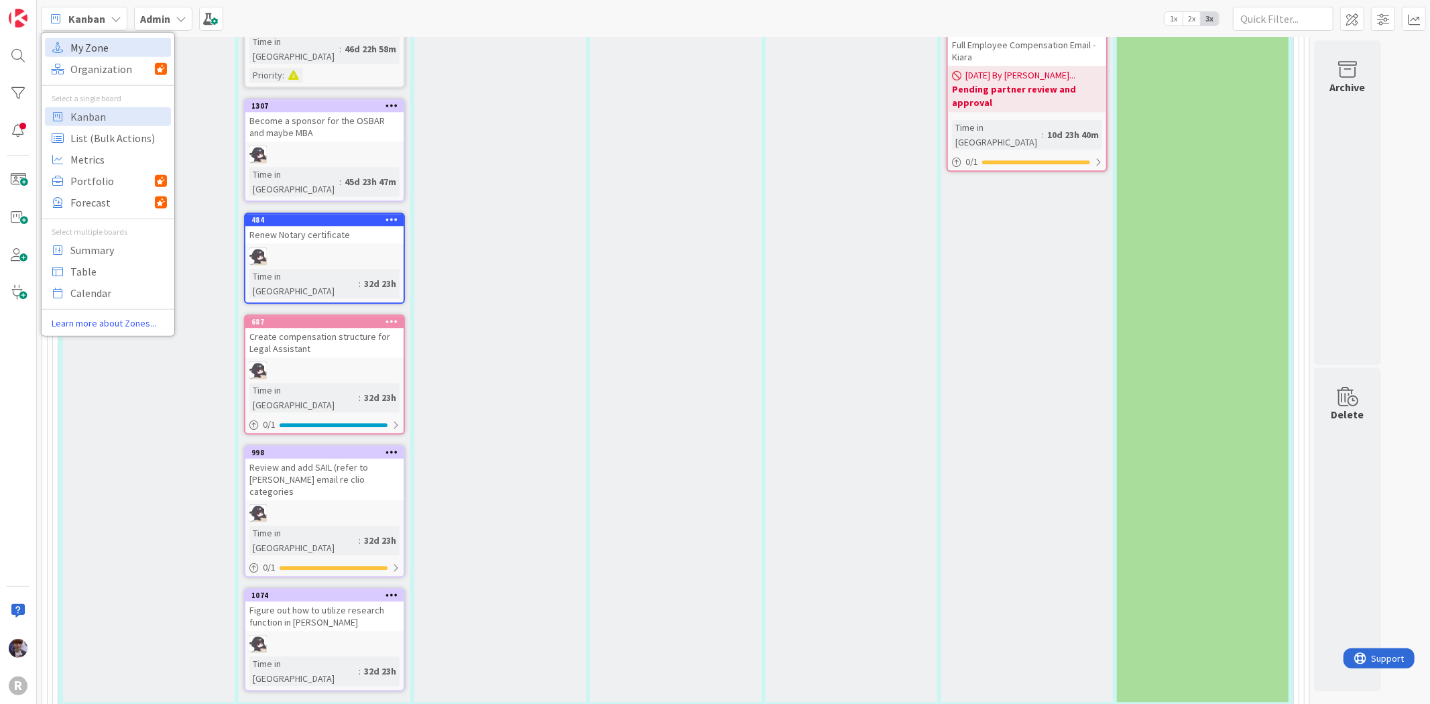
click at [91, 55] on span "My Zone" at bounding box center [118, 47] width 97 height 20
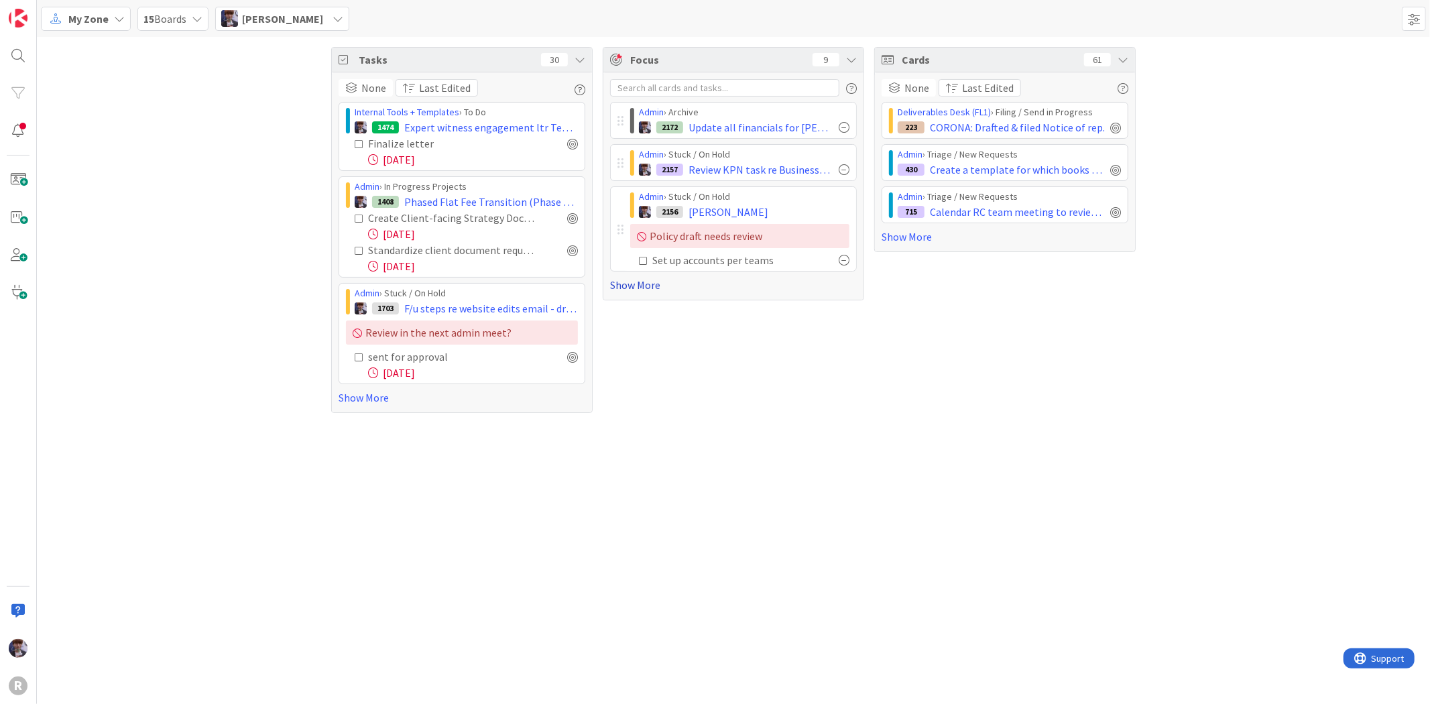
click at [647, 286] on link "Show More" at bounding box center [733, 285] width 247 height 16
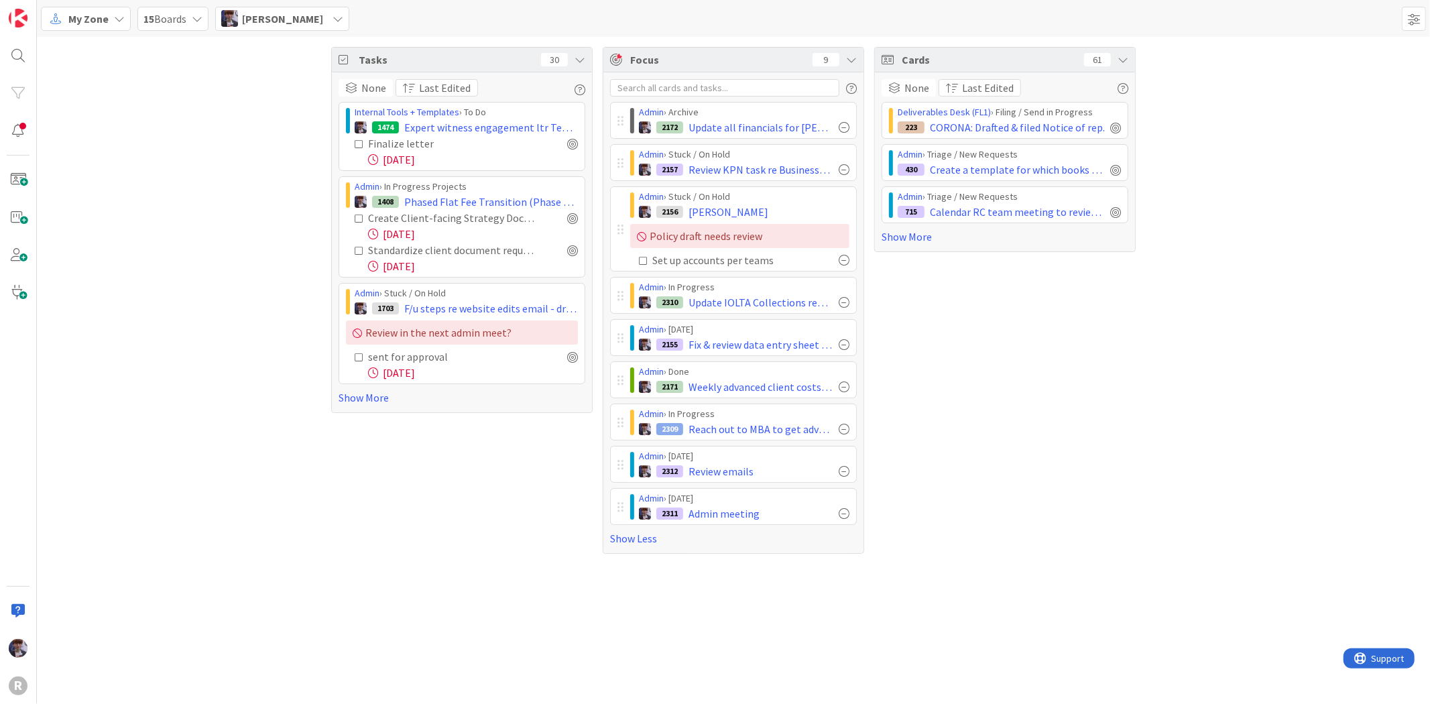
click at [582, 58] on icon at bounding box center [580, 59] width 11 height 11
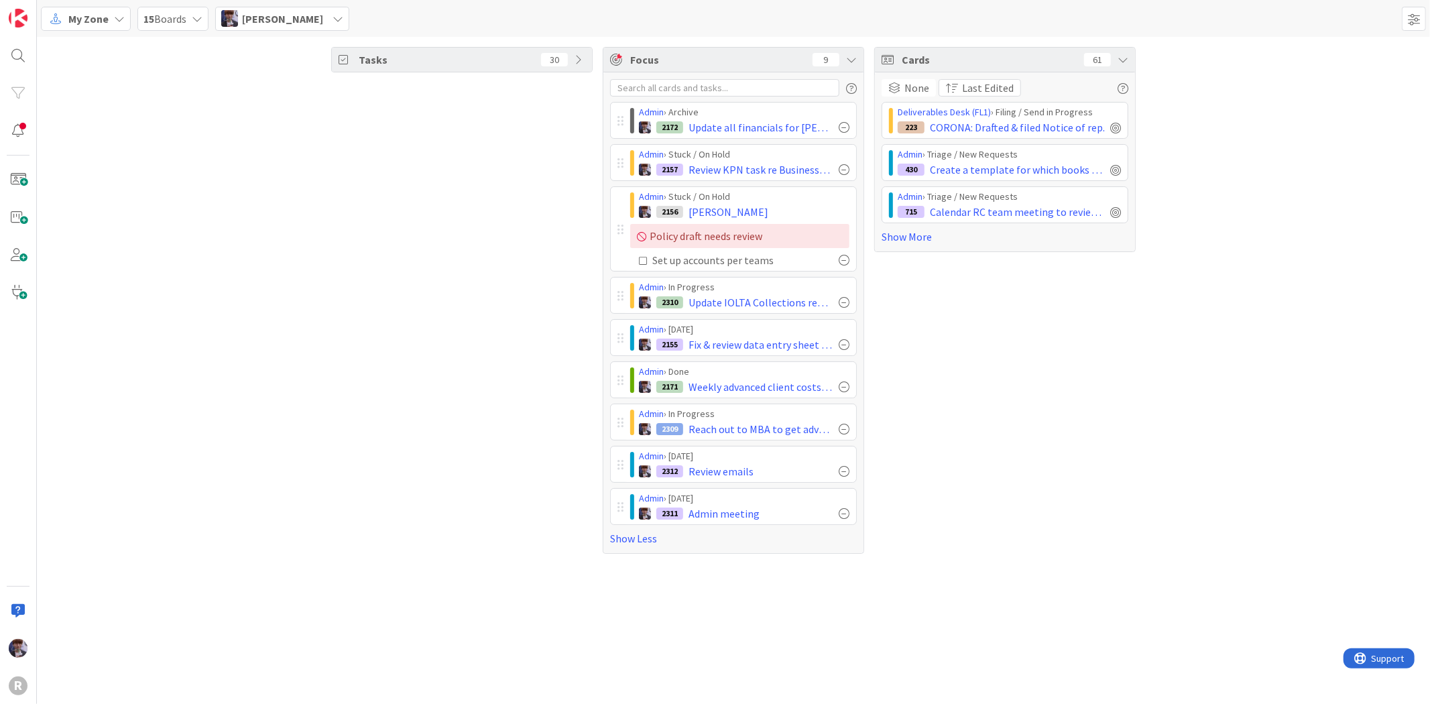
click at [1123, 61] on icon at bounding box center [1123, 59] width 11 height 11
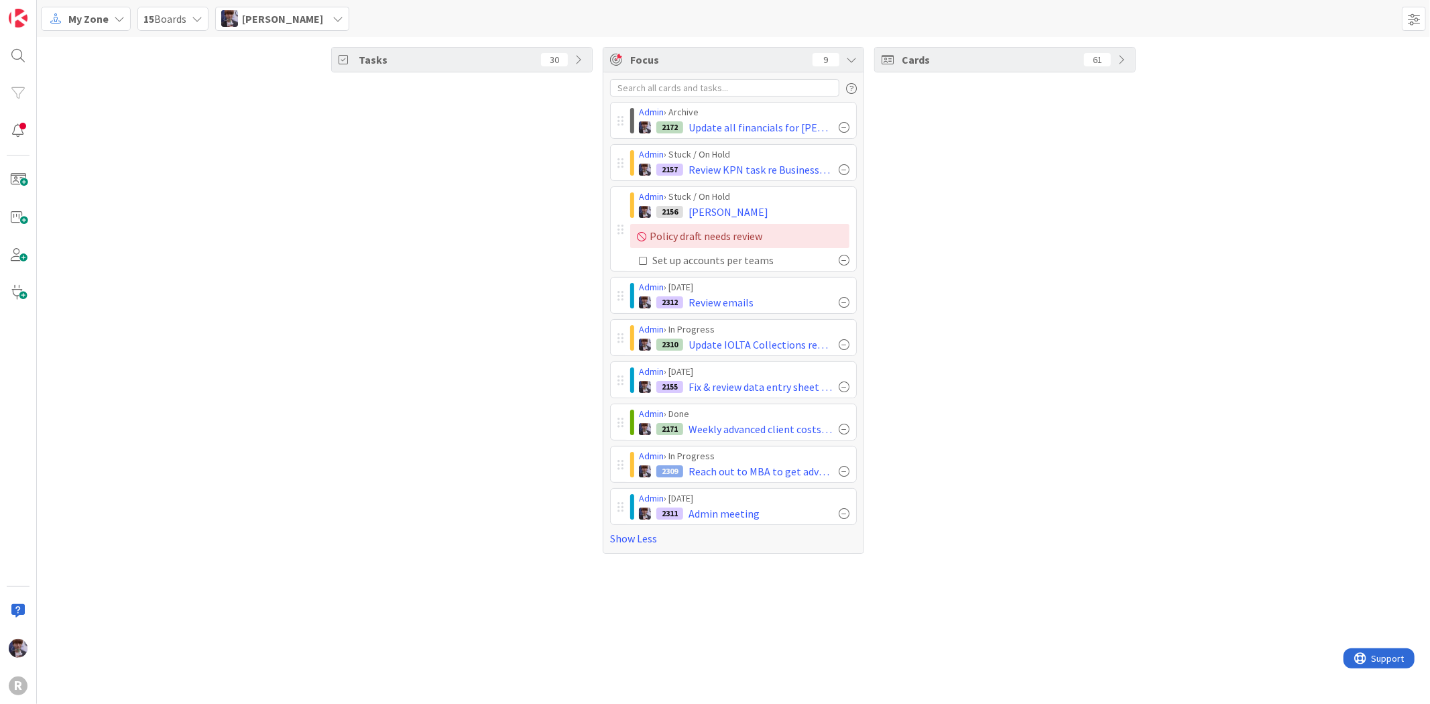
click at [896, 379] on div "Cards 61" at bounding box center [1006, 300] width 262 height 507
click at [712, 390] on span "Fix & review data entry sheet per instructions (in the notes)" at bounding box center [761, 387] width 145 height 16
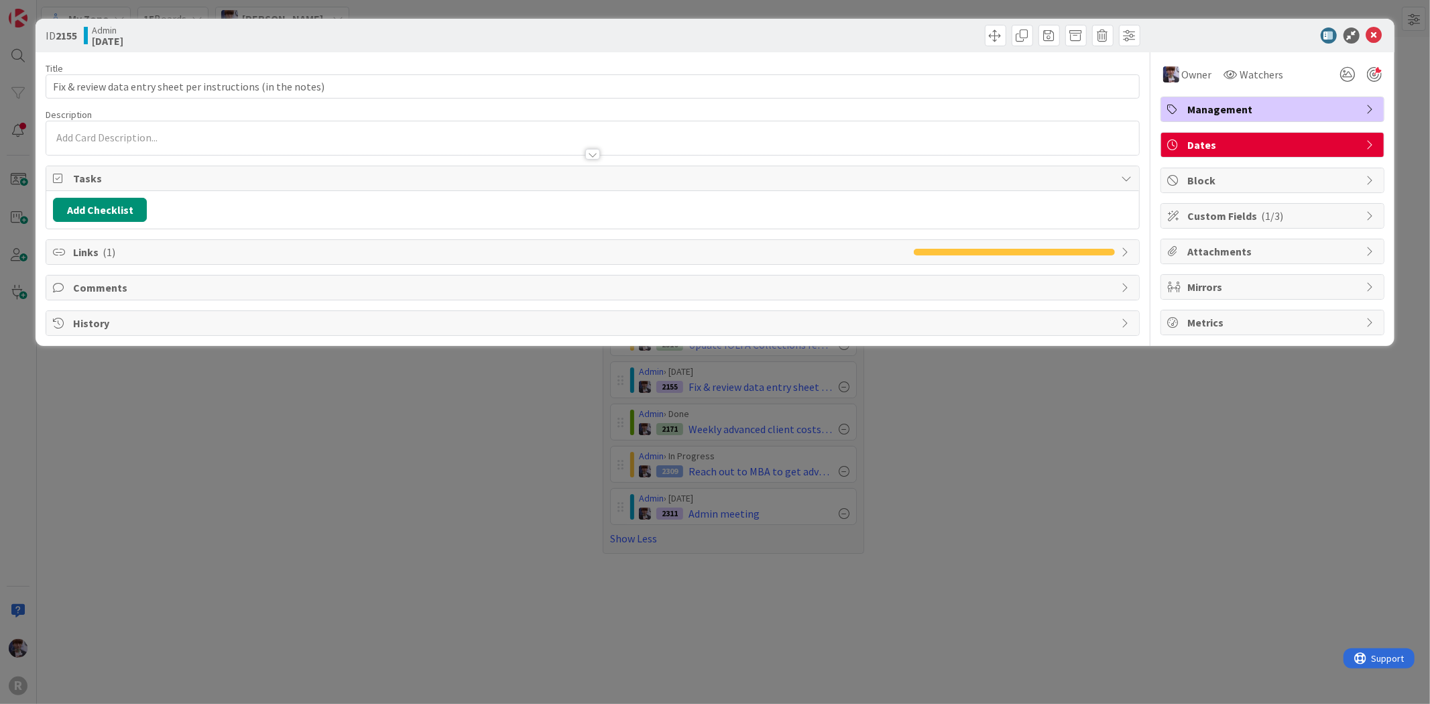
click at [1125, 255] on icon at bounding box center [1127, 252] width 11 height 11
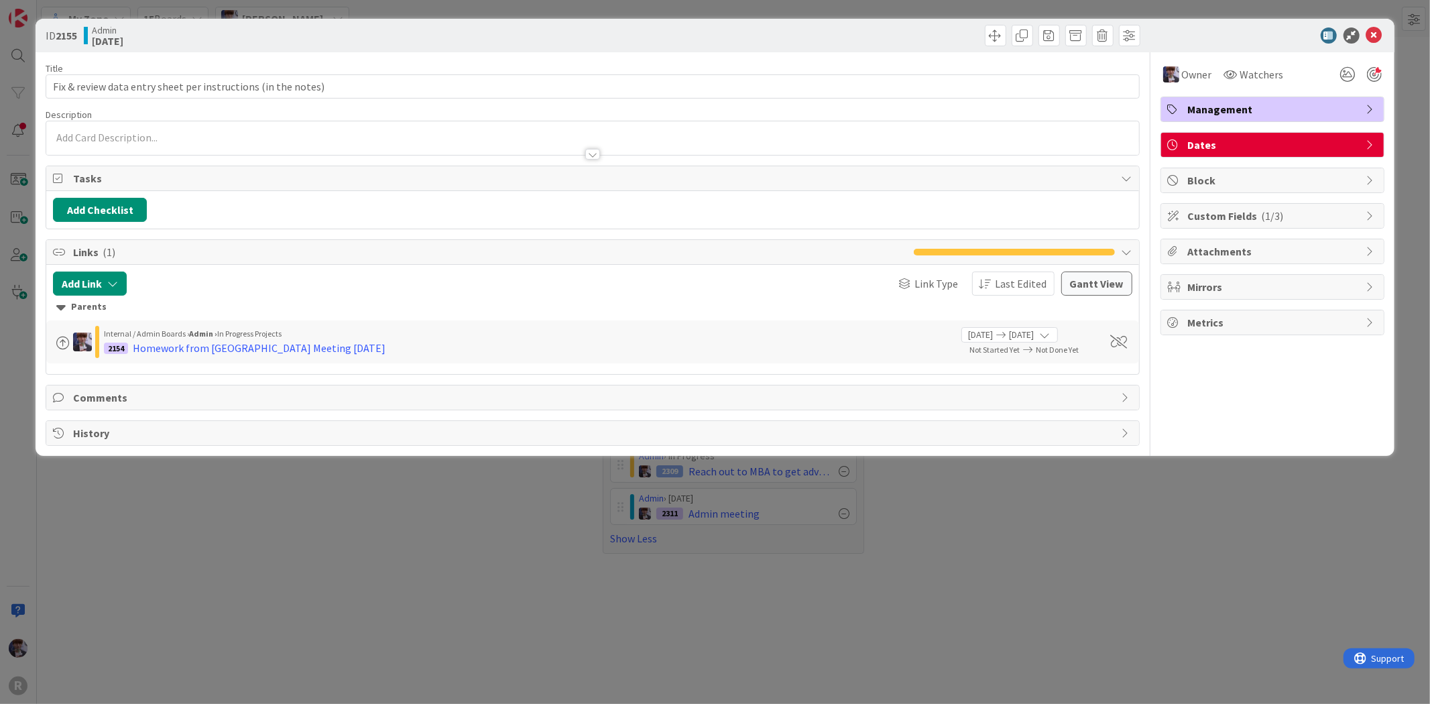
click at [253, 353] on div "Homework from [GEOGRAPHIC_DATA] Meeting [DATE]" at bounding box center [259, 348] width 253 height 16
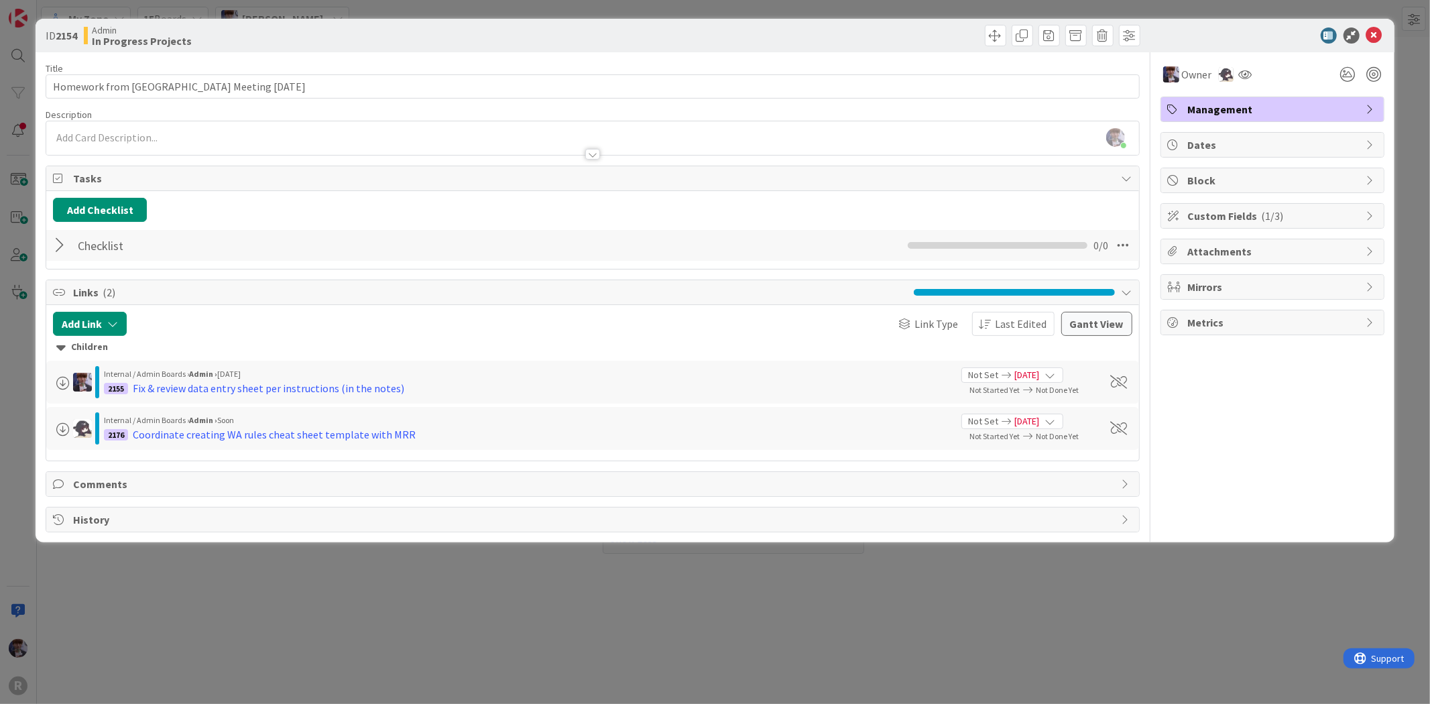
click at [62, 252] on div at bounding box center [61, 245] width 17 height 24
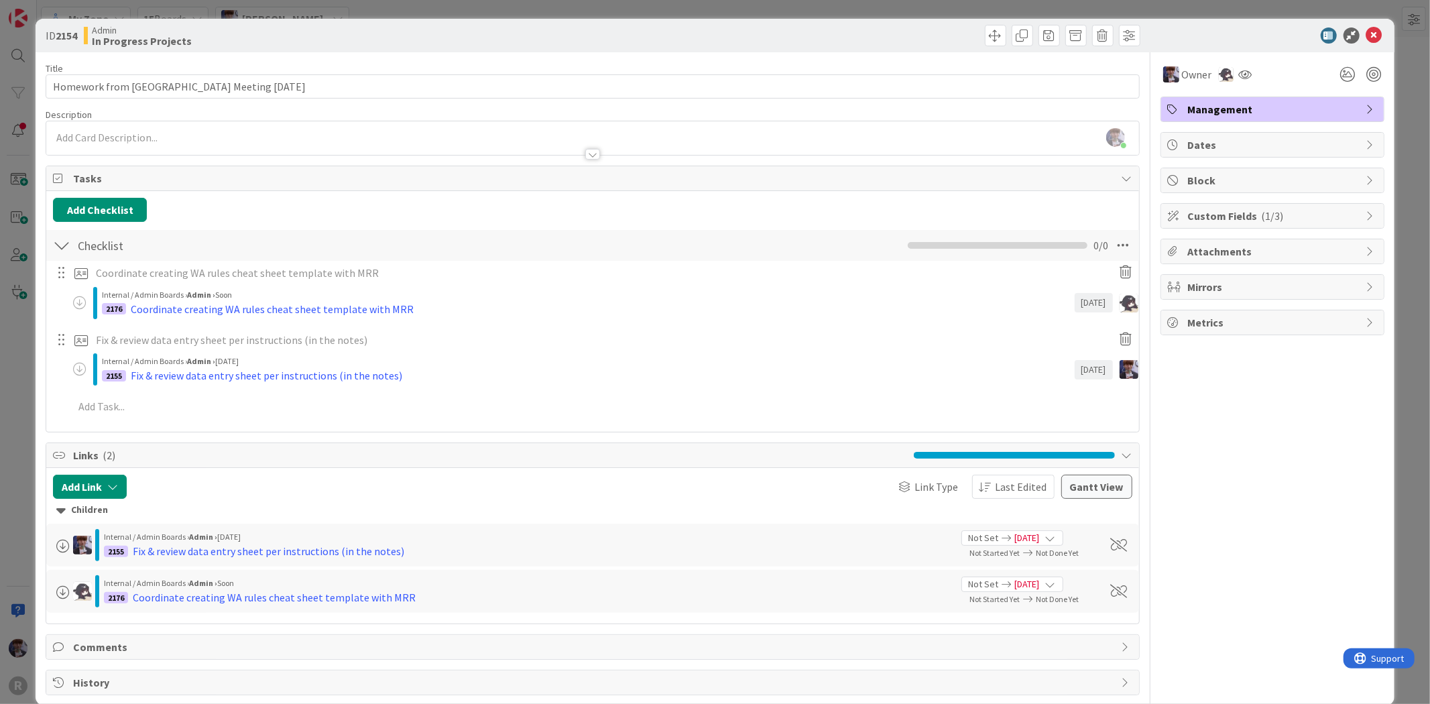
click at [62, 252] on div at bounding box center [61, 245] width 17 height 24
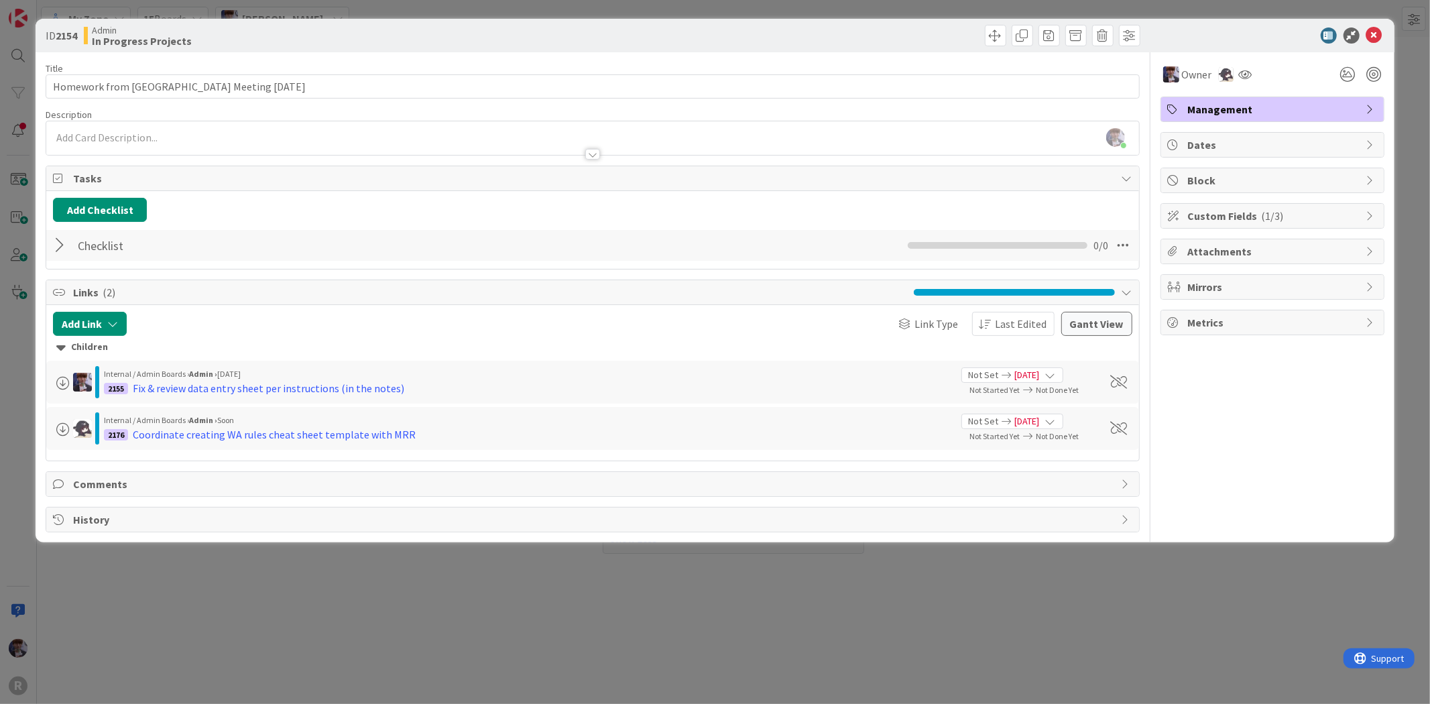
click at [118, 137] on div "[PERSON_NAME] just joined" at bounding box center [592, 138] width 1092 height 34
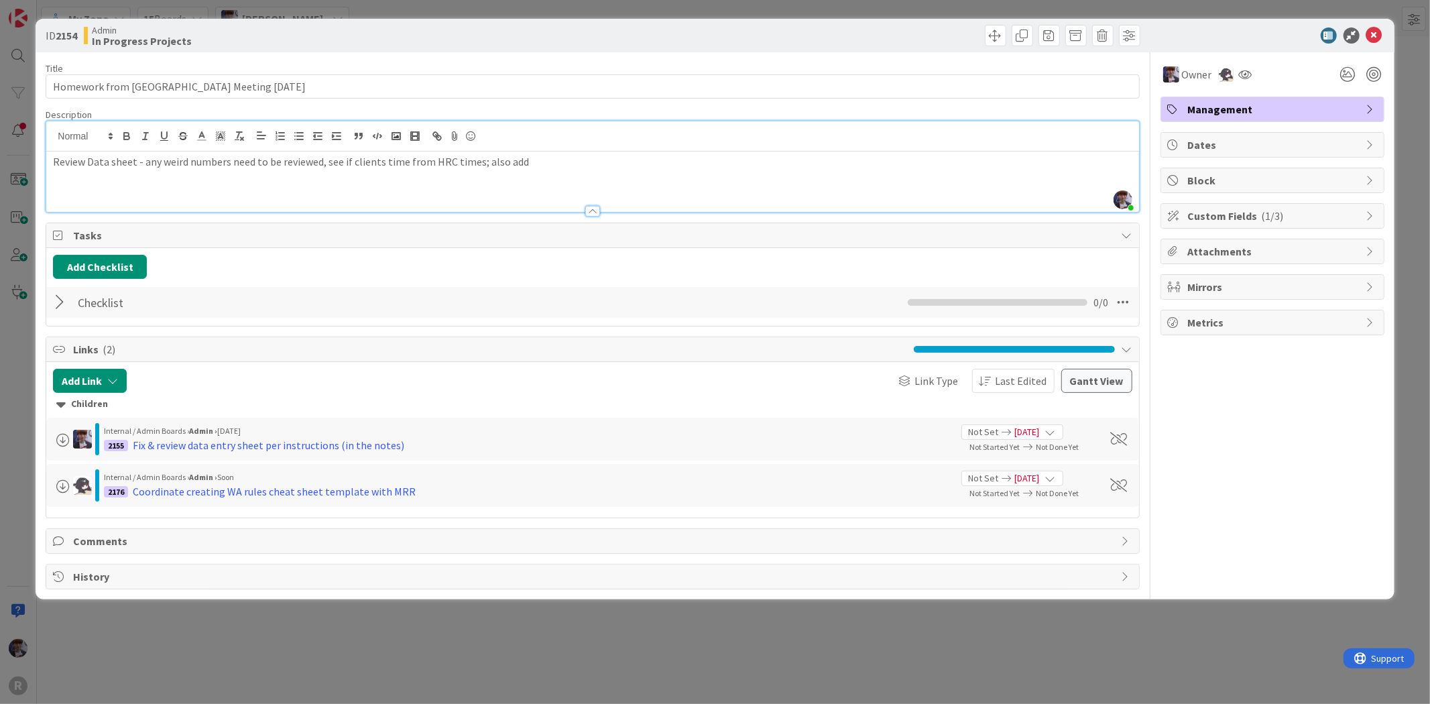
click at [384, 157] on p "Review Data sheet - any weird numbers need to be reviewed, see if clients time …" at bounding box center [592, 161] width 1079 height 15
click at [554, 162] on p "Review Data sheet - any weird numbers need to be reviewed, see if clients have …" at bounding box center [592, 161] width 1079 height 15
drag, startPoint x: 500, startPoint y: 163, endPoint x: 471, endPoint y: 160, distance: 28.4
click at [471, 160] on p "Review Data sheet - any weird numbers need to be reviewed, see if clients have …" at bounding box center [592, 161] width 1079 height 15
click at [517, 164] on p "Review Data sheet - any weird numbers need to be reviewed, see if clients have …" at bounding box center [592, 161] width 1079 height 15
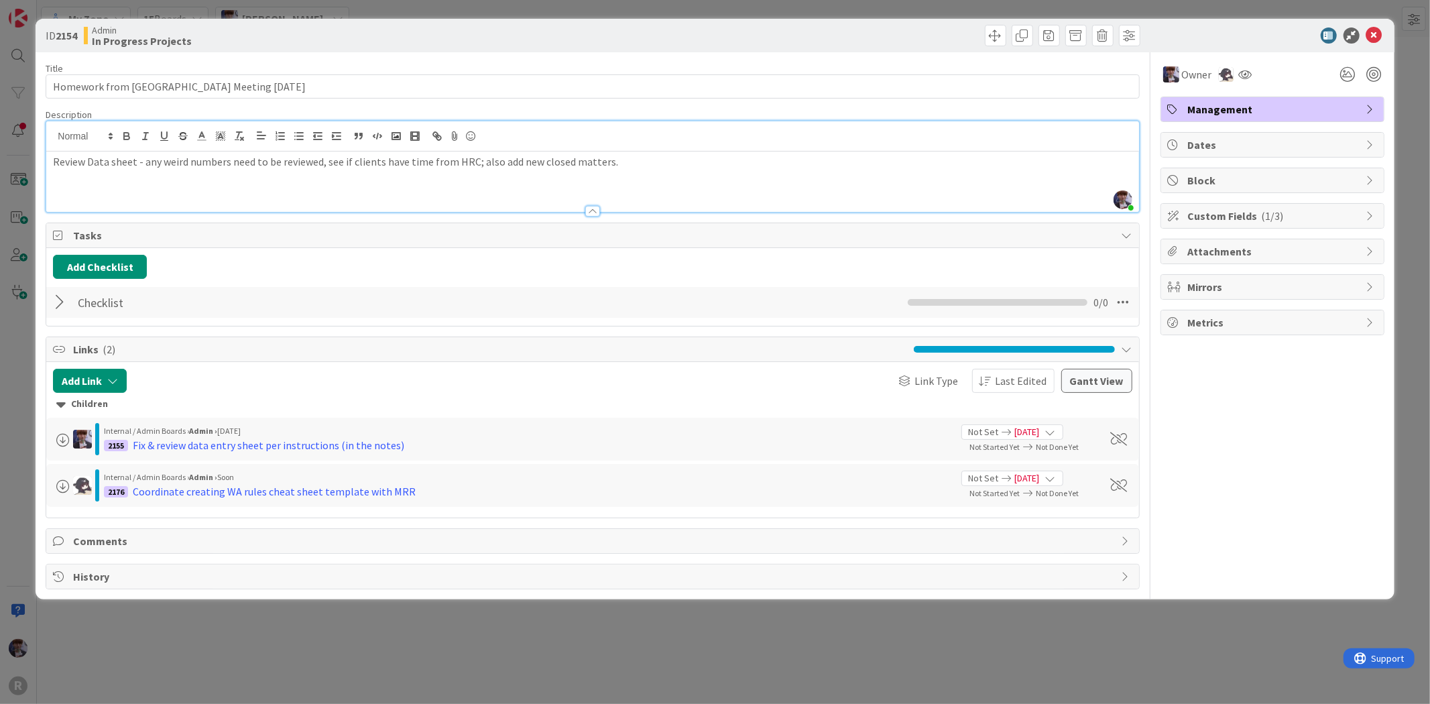
click at [14, 372] on div "ID 2154 Admin In Progress Projects Title 36 / 128 Homework from Kanban Meeting …" at bounding box center [715, 352] width 1430 height 704
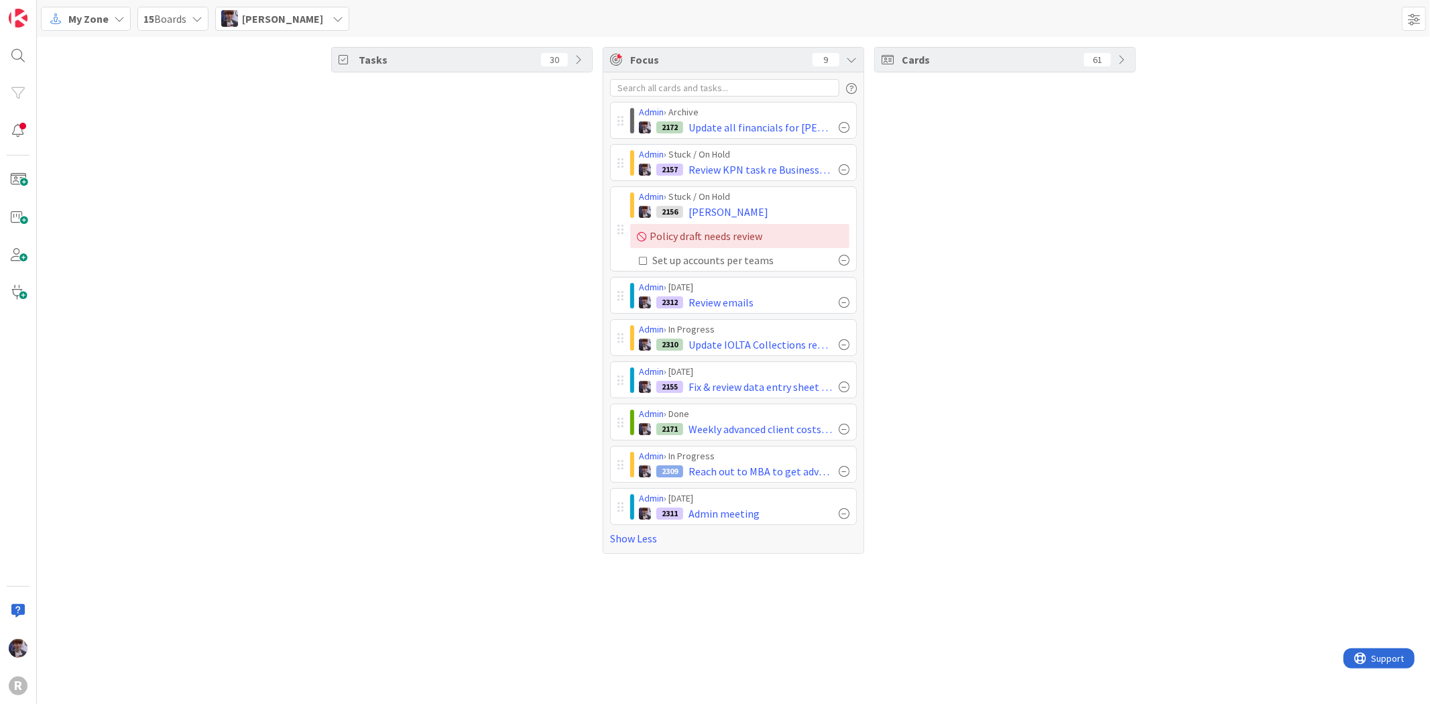
click at [1176, 211] on div "Tasks 30 Focus 9 Admin › Archive 2172 Update all financials for [PERSON_NAME] &…" at bounding box center [734, 300] width 1394 height 527
click at [109, 23] on div "My Zone" at bounding box center [86, 19] width 90 height 24
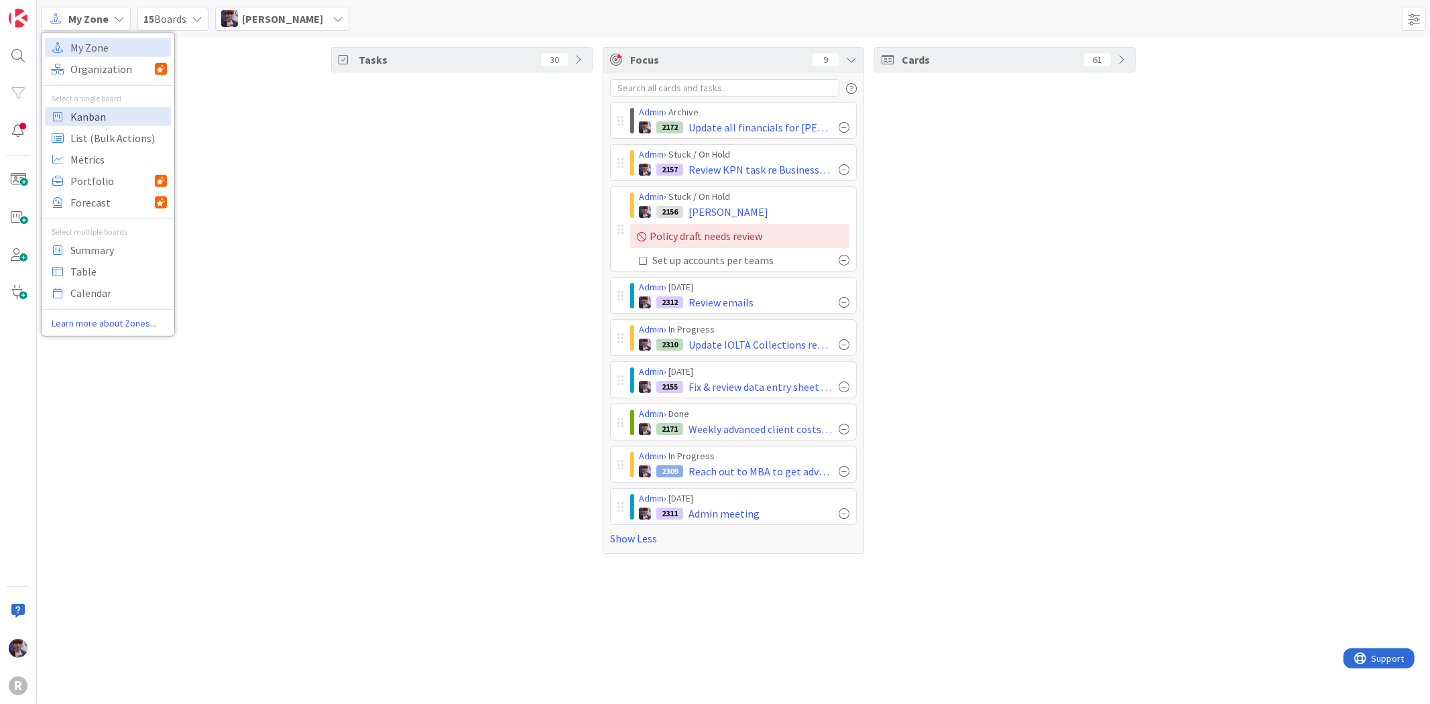
click at [145, 115] on span "Kanban" at bounding box center [118, 116] width 97 height 20
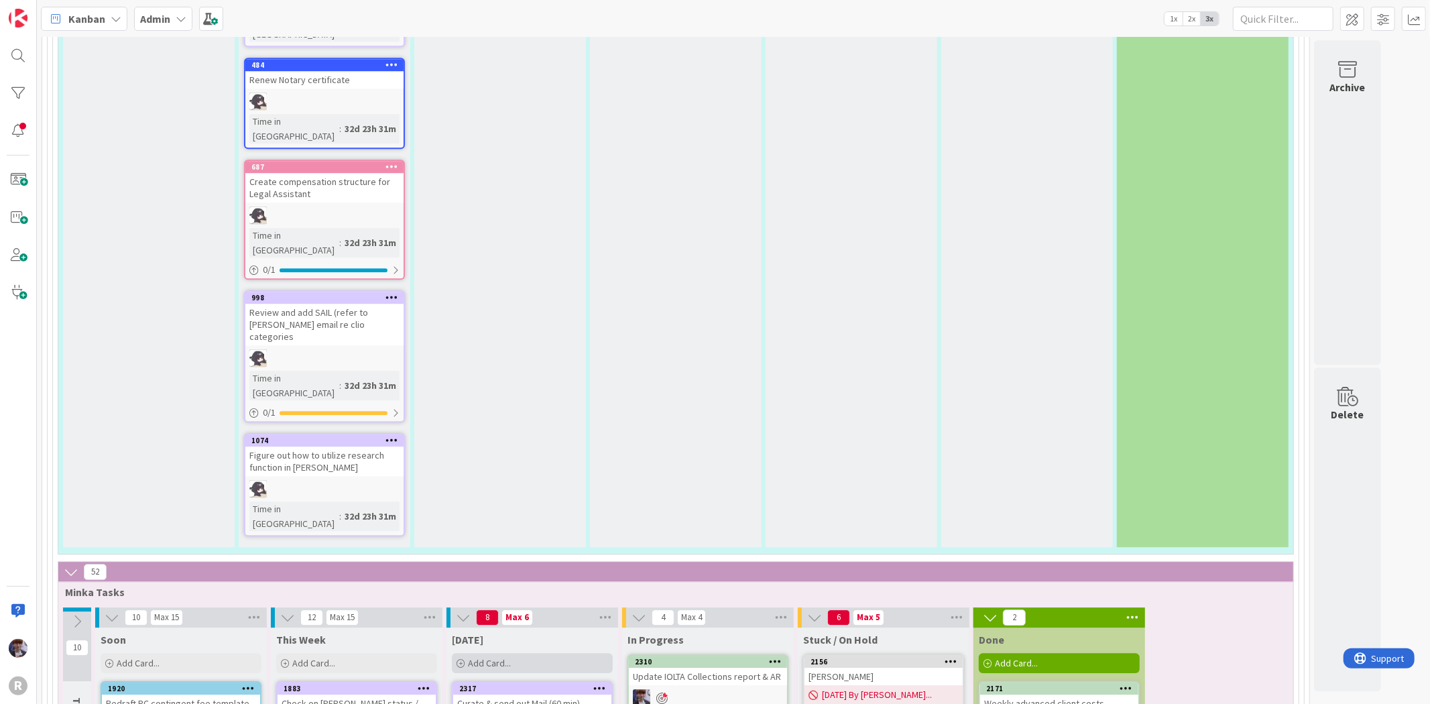
scroll to position [3129, 0]
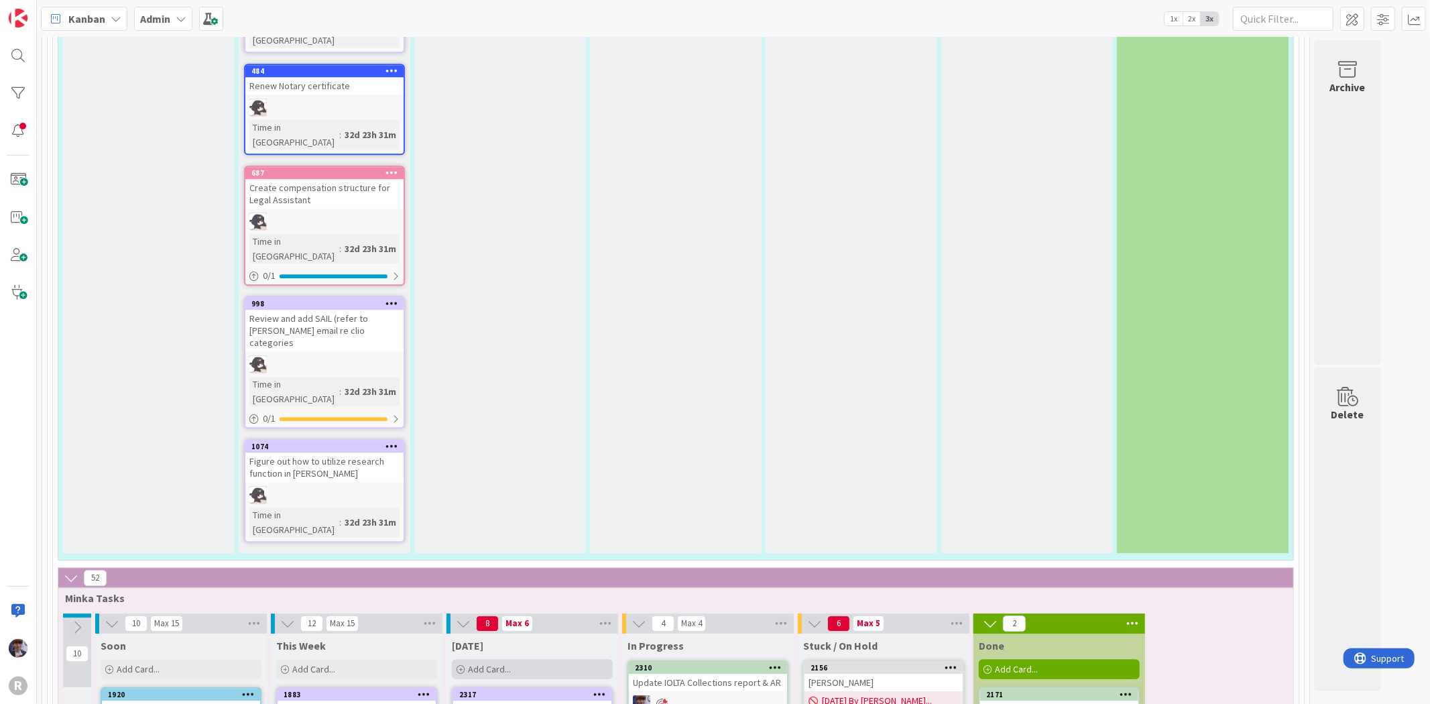
click at [557, 659] on div "Add Card..." at bounding box center [532, 669] width 161 height 20
type textarea "x"
type textarea "D"
type textarea "x"
type textarea "Dr"
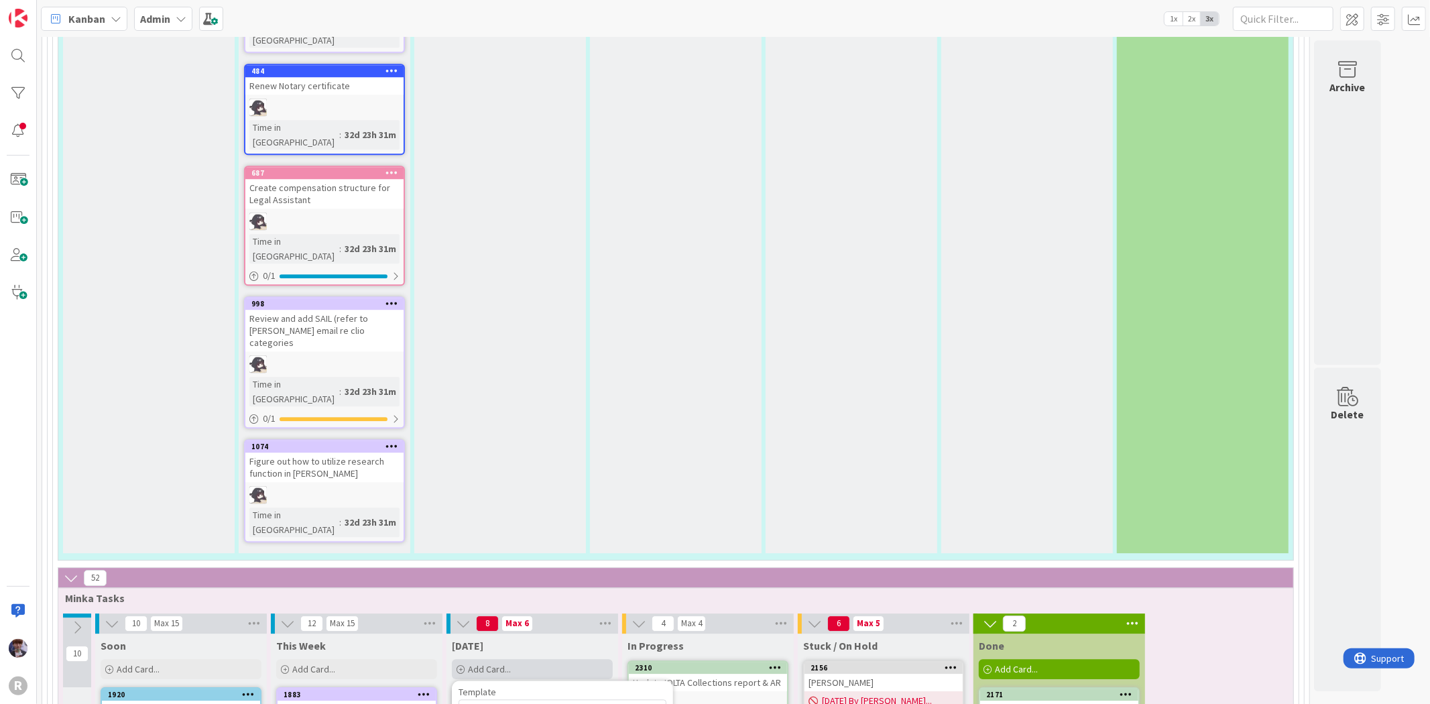
type textarea "x"
type textarea "Dra"
type textarea "x"
type textarea "Draf"
type textarea "x"
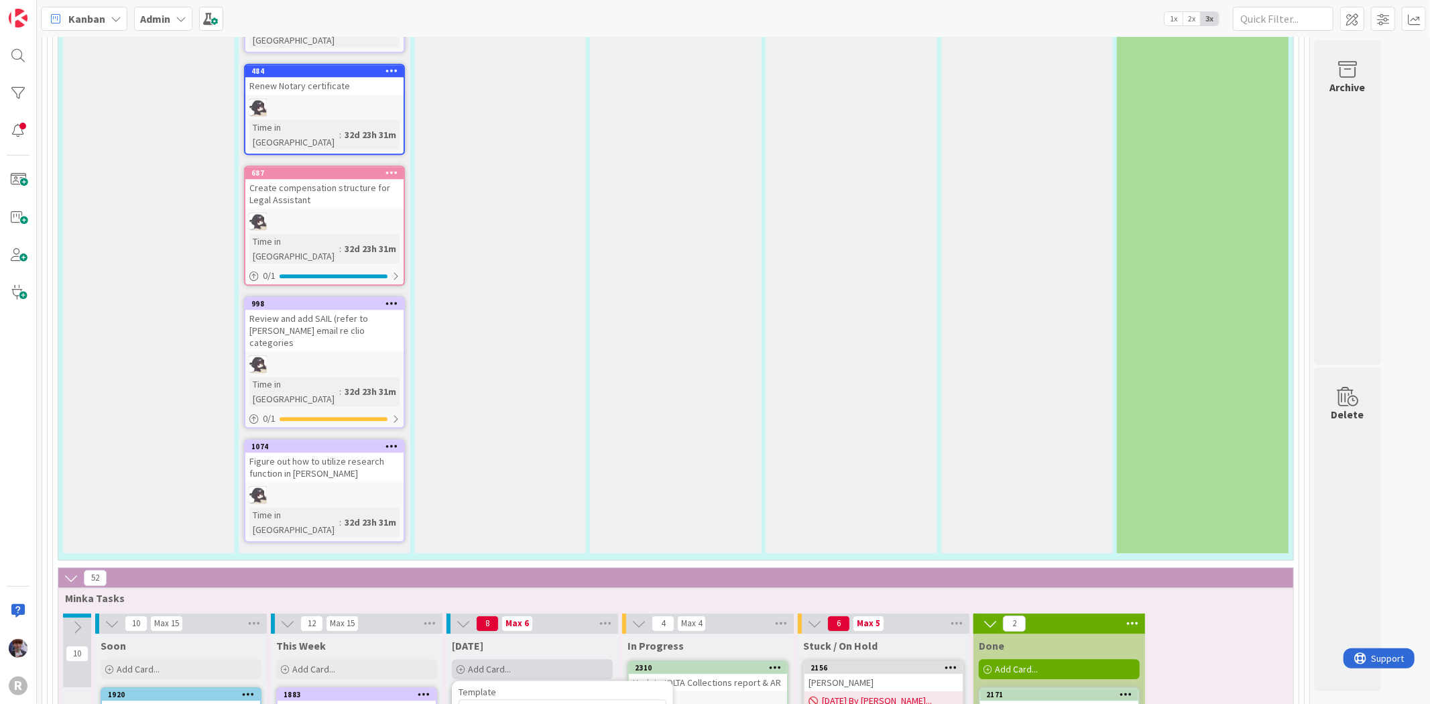
type textarea "Draft"
type textarea "x"
type textarea "Draft"
type textarea "x"
type textarea "Draft a"
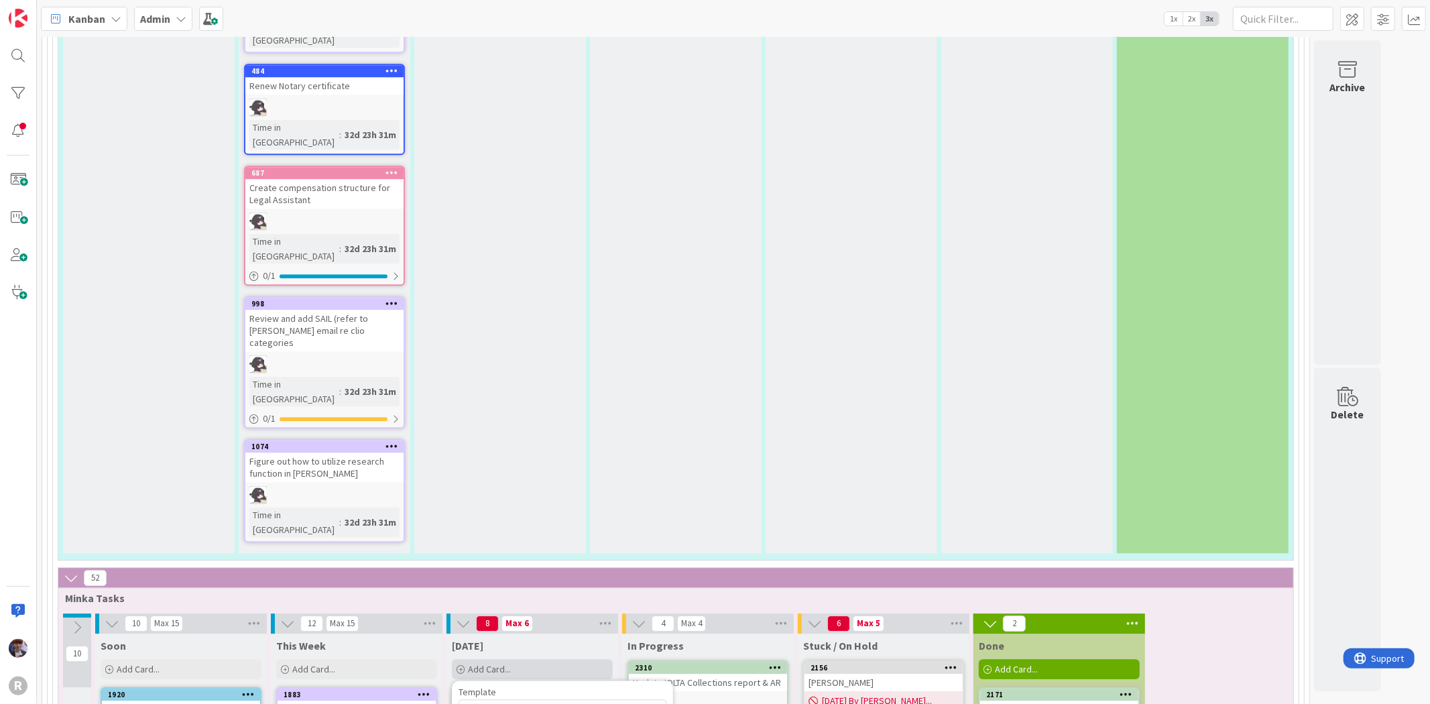
type textarea "x"
type textarea "Draft a"
type textarea "x"
type textarea "Draft a l"
type textarea "x"
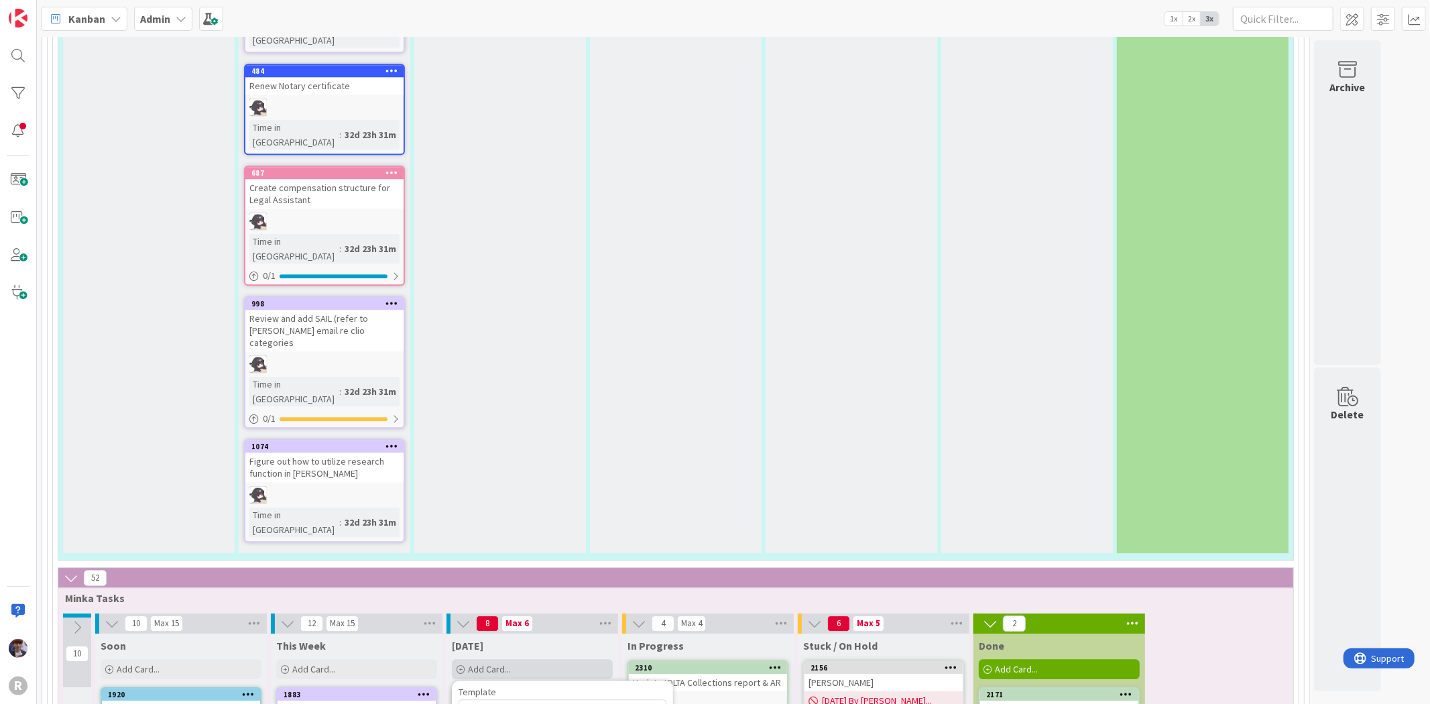
type textarea "Draft a le"
type textarea "x"
type textarea "Draft a let"
type textarea "x"
type textarea "Draft a lett"
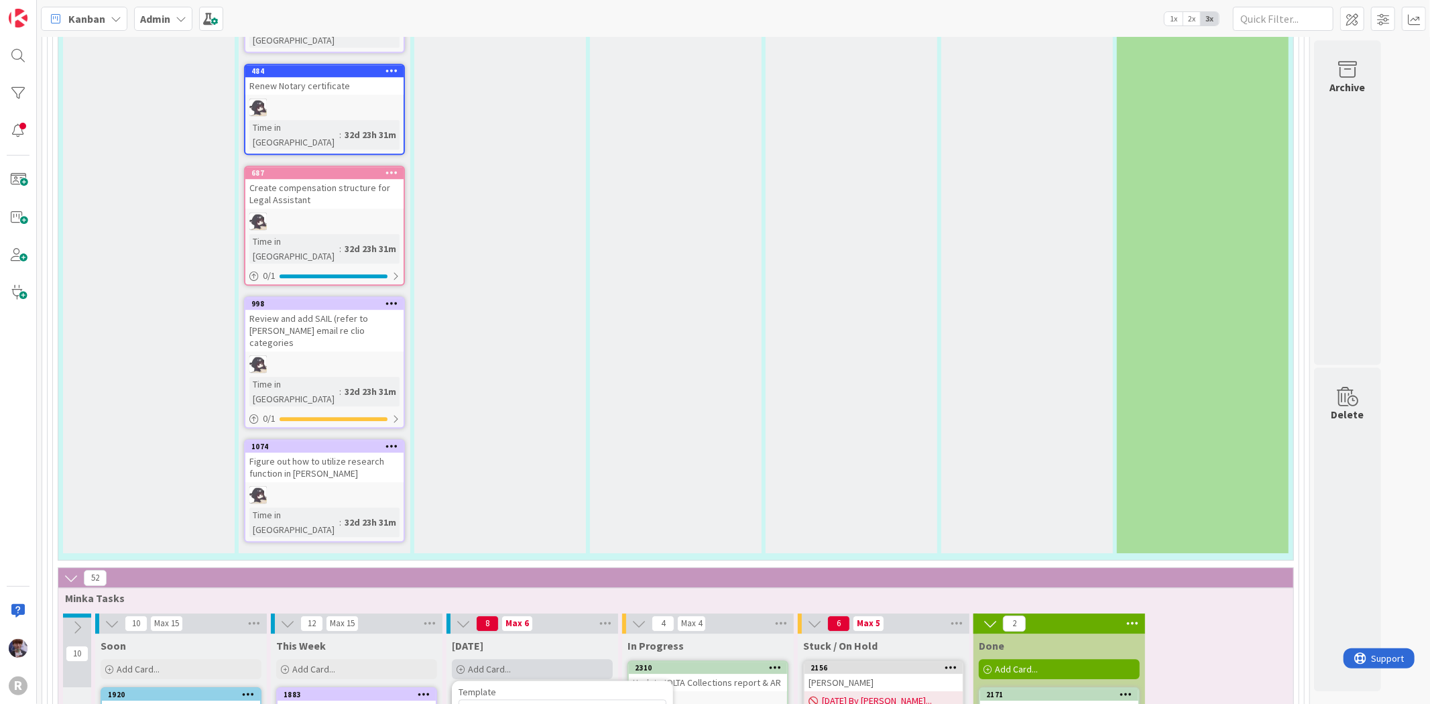
type textarea "x"
type textarea "Draft a lette"
type textarea "x"
type textarea "Draft a letter"
type textarea "x"
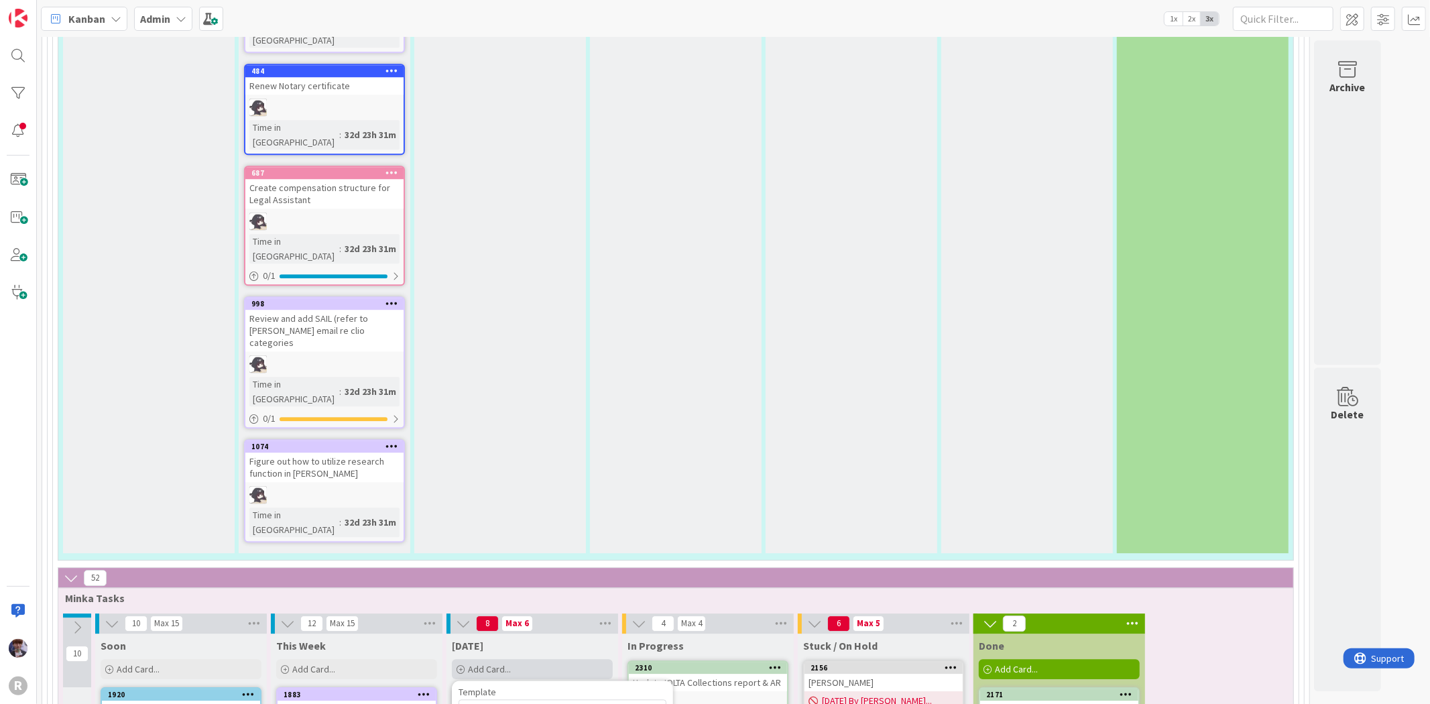
type textarea "Draft a letter"
type textarea "x"
type textarea "Draft a lette"
type textarea "x"
type textarea "Draft a lett"
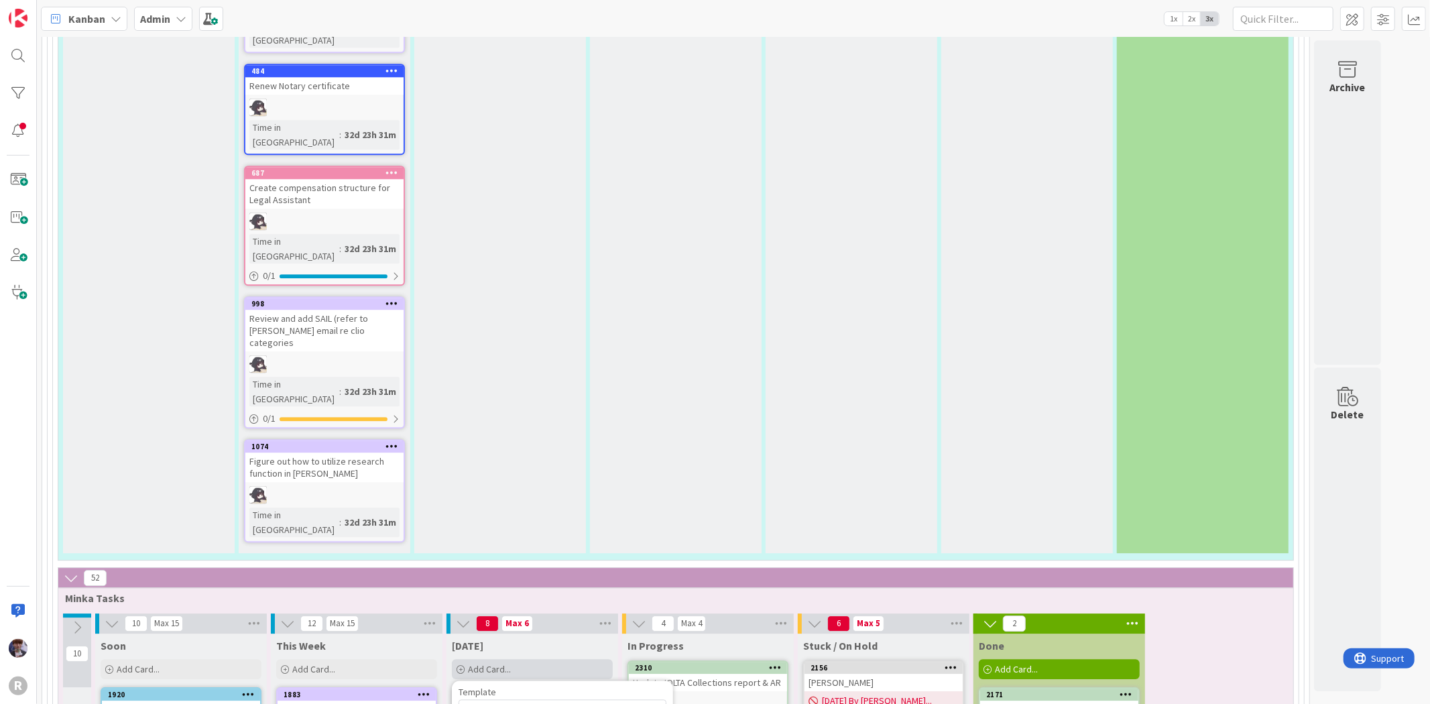
type textarea "x"
type textarea "Draft a let"
type textarea "x"
type textarea "Draft a le"
type textarea "x"
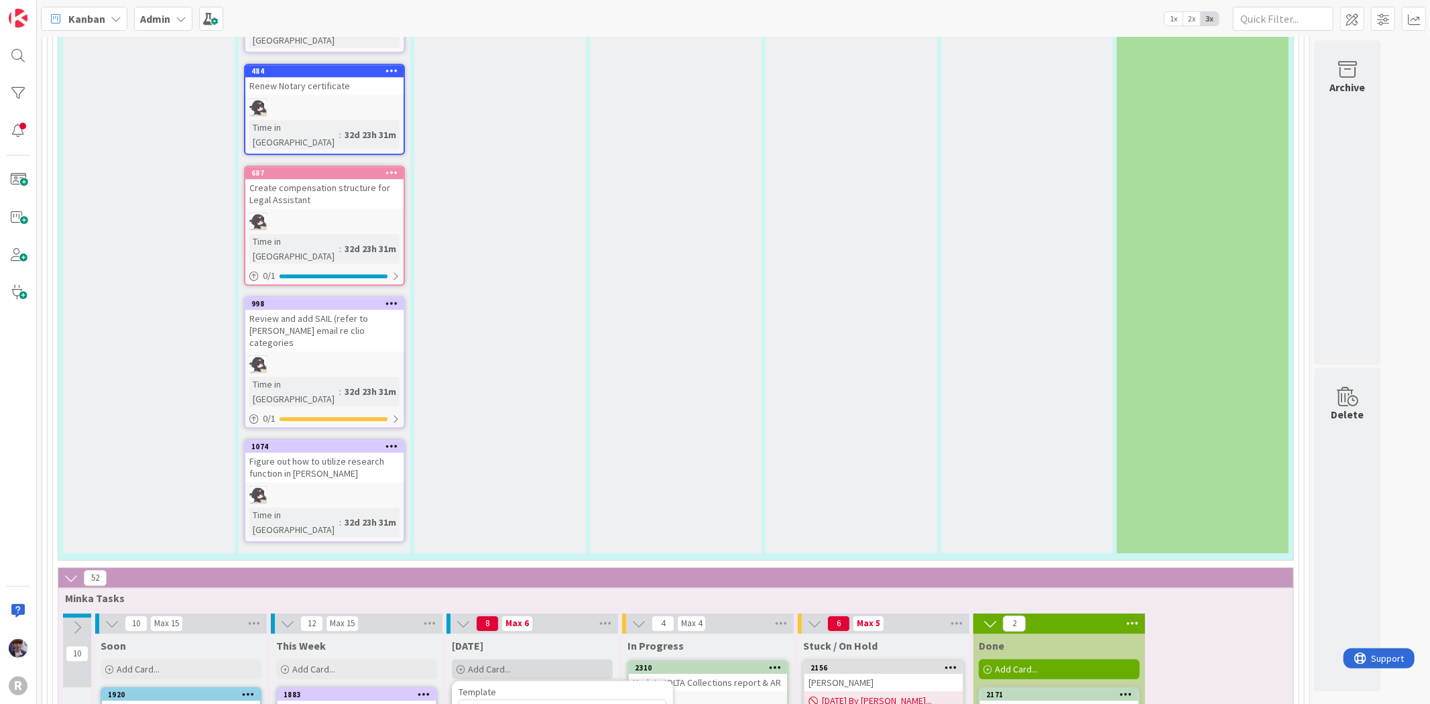
type textarea "Draft a l"
type textarea "x"
type textarea "Draft a"
type textarea "x"
type textarea "Draft a"
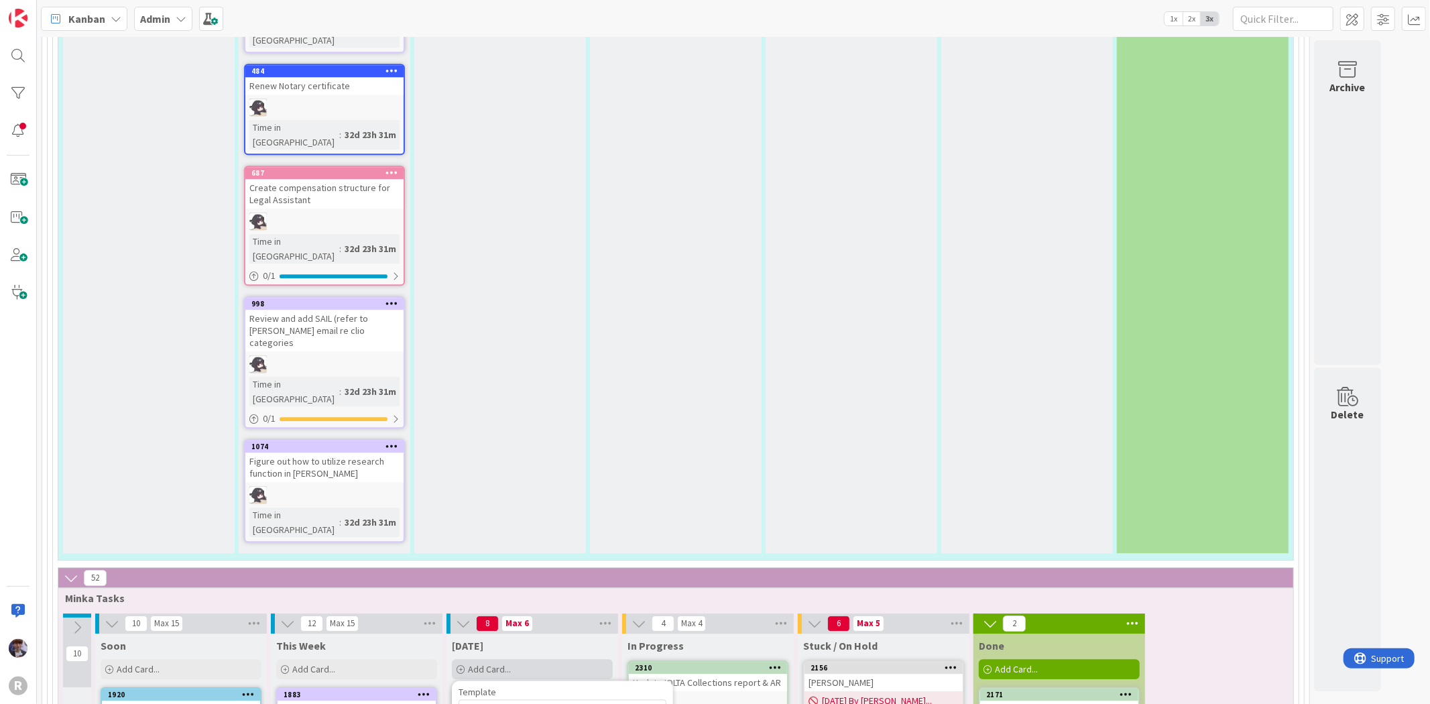
type textarea "x"
type textarea "Draft"
type textarea "x"
type textarea "Draft"
type textarea "x"
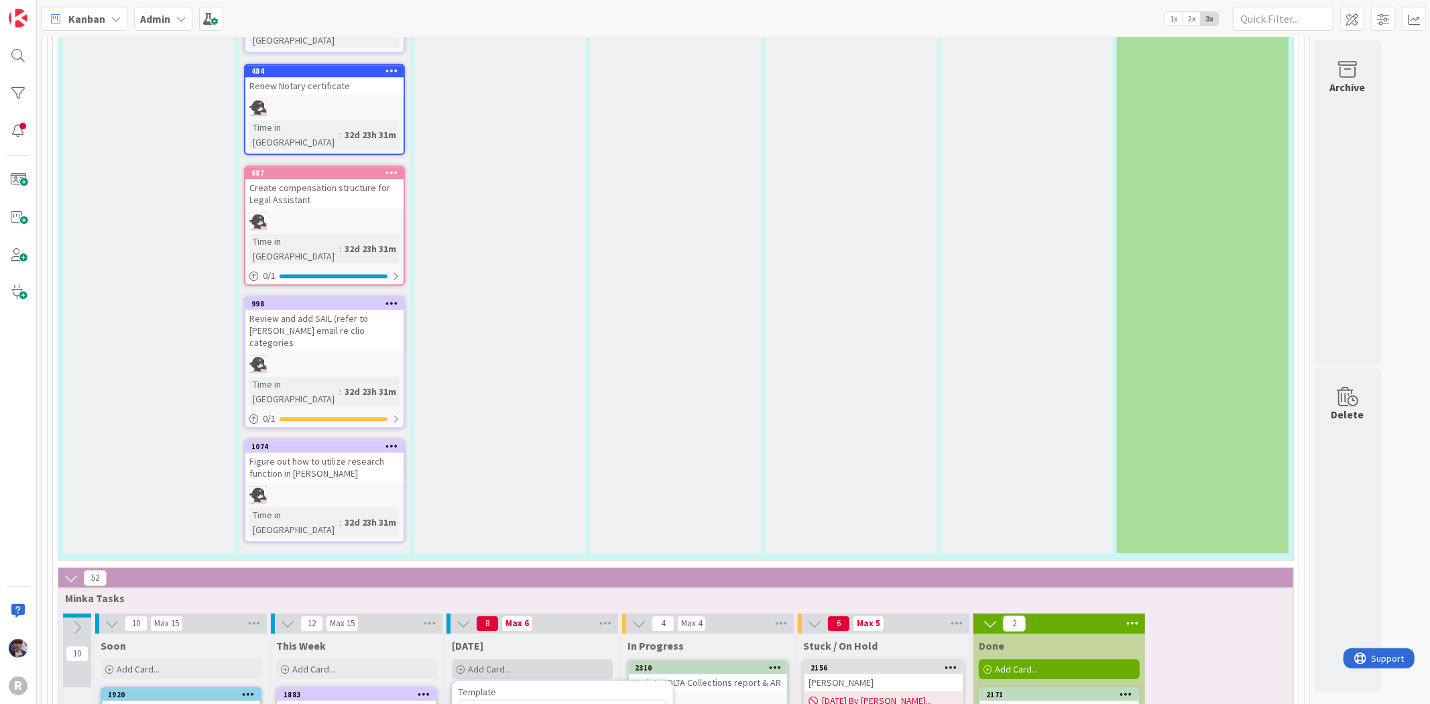
type textarea "Draf"
type textarea "x"
type textarea "Dra"
type textarea "x"
type textarea "Dr"
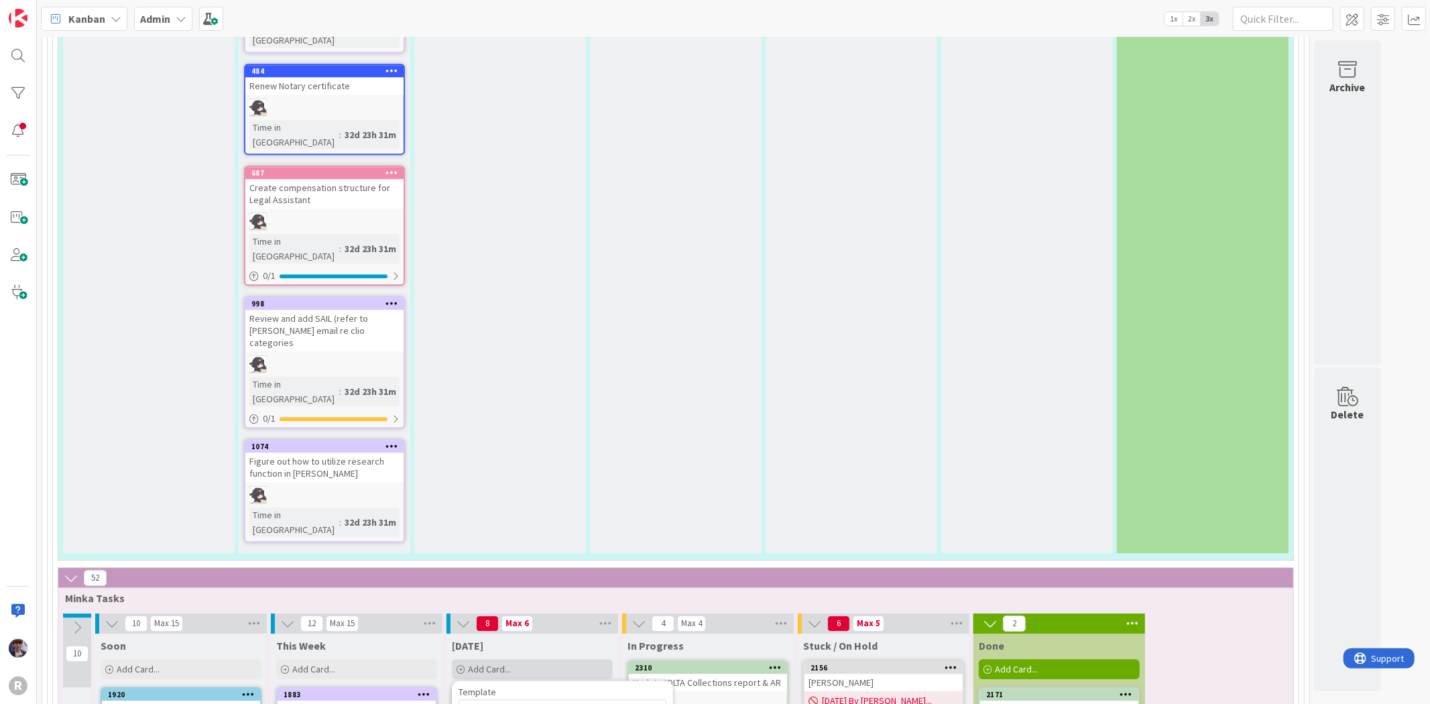
type textarea "x"
type textarea "D"
type textarea "x"
type textarea "P"
type textarea "x"
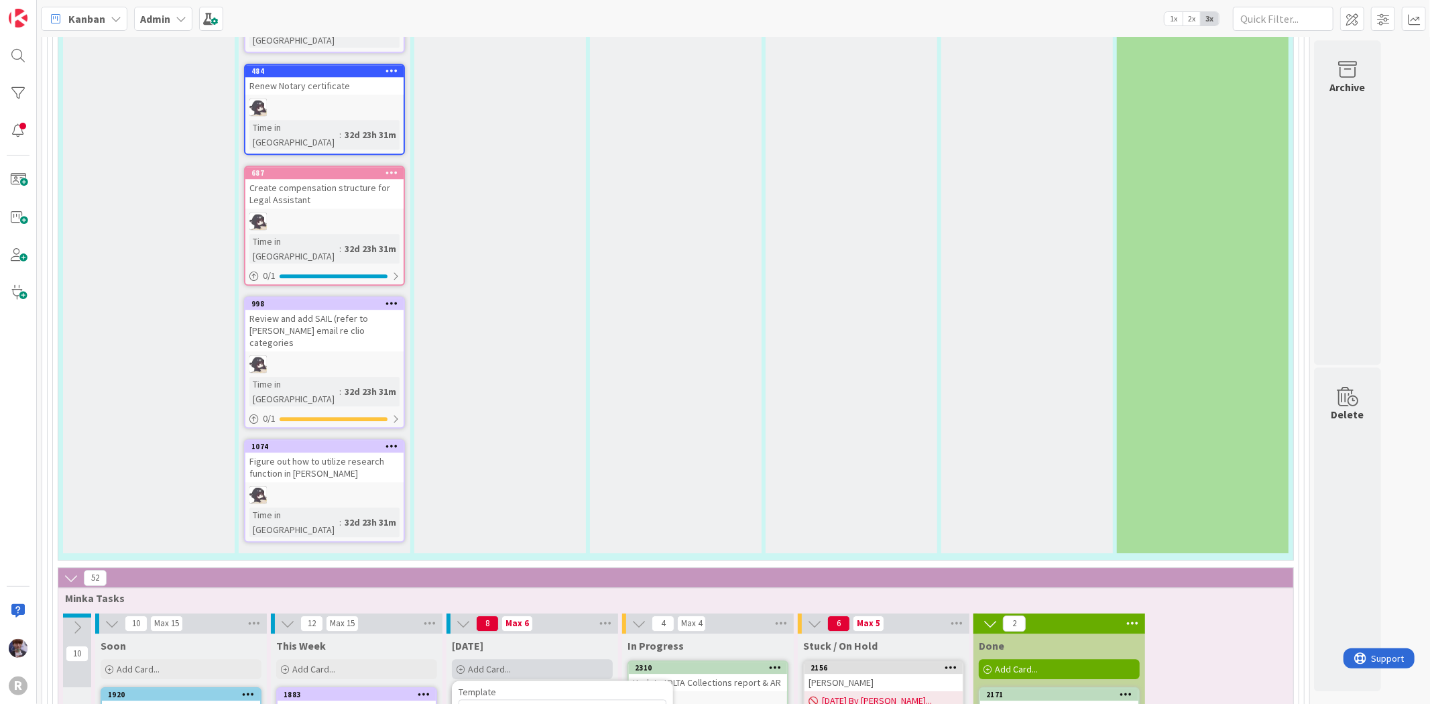
type textarea "Pr"
type textarea "x"
type textarea "Pre"
type textarea "x"
type textarea "Prep"
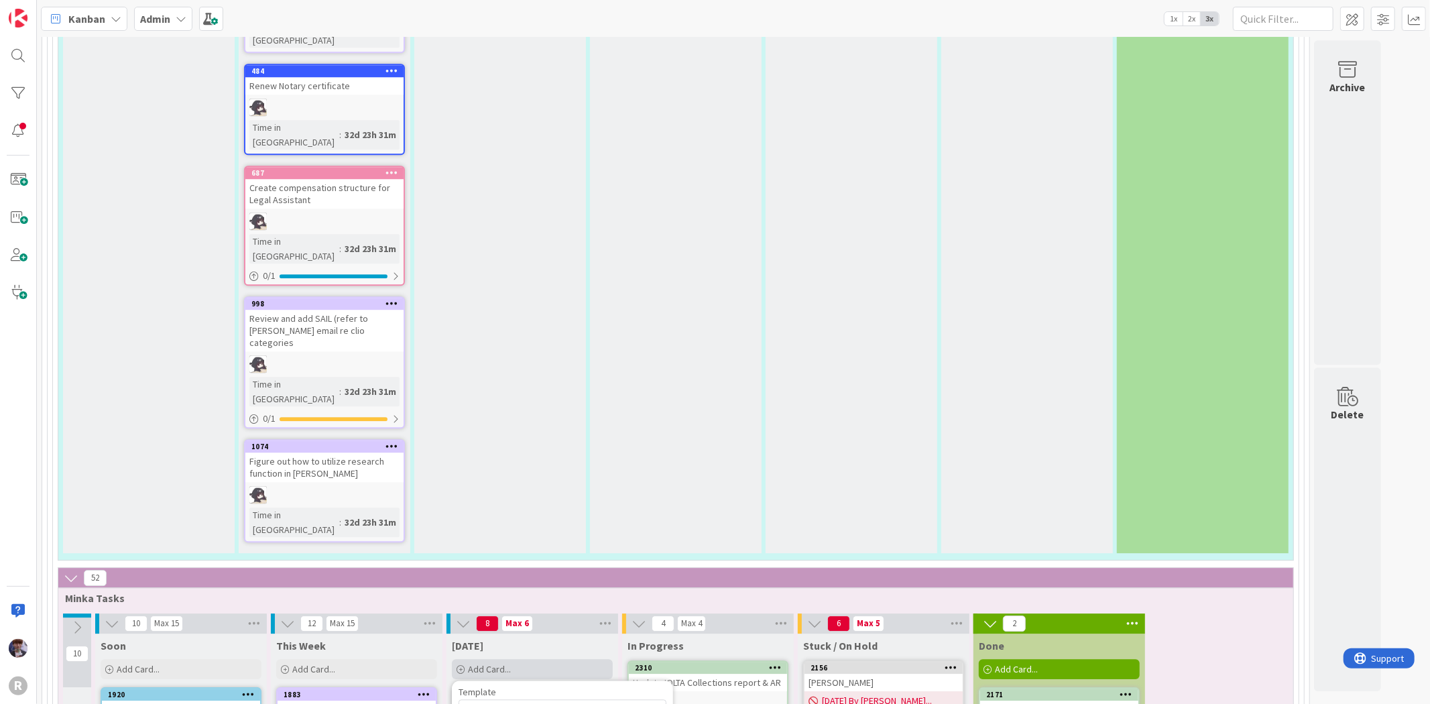
type textarea "x"
type textarea "Prepa"
type textarea "x"
type textarea "Prepar"
type textarea "x"
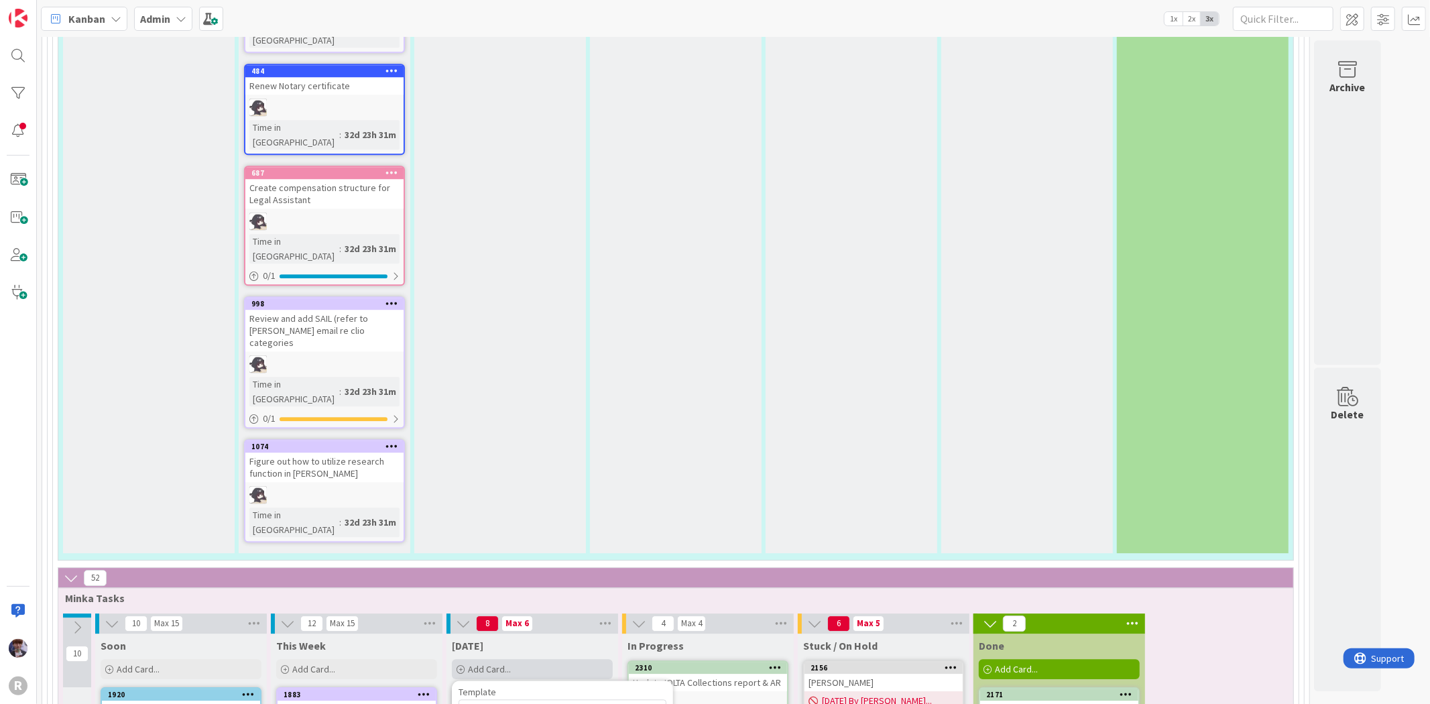
type textarea "Prepare"
type textarea "x"
type textarea "Prepared"
type textarea "x"
type textarea "Prepared"
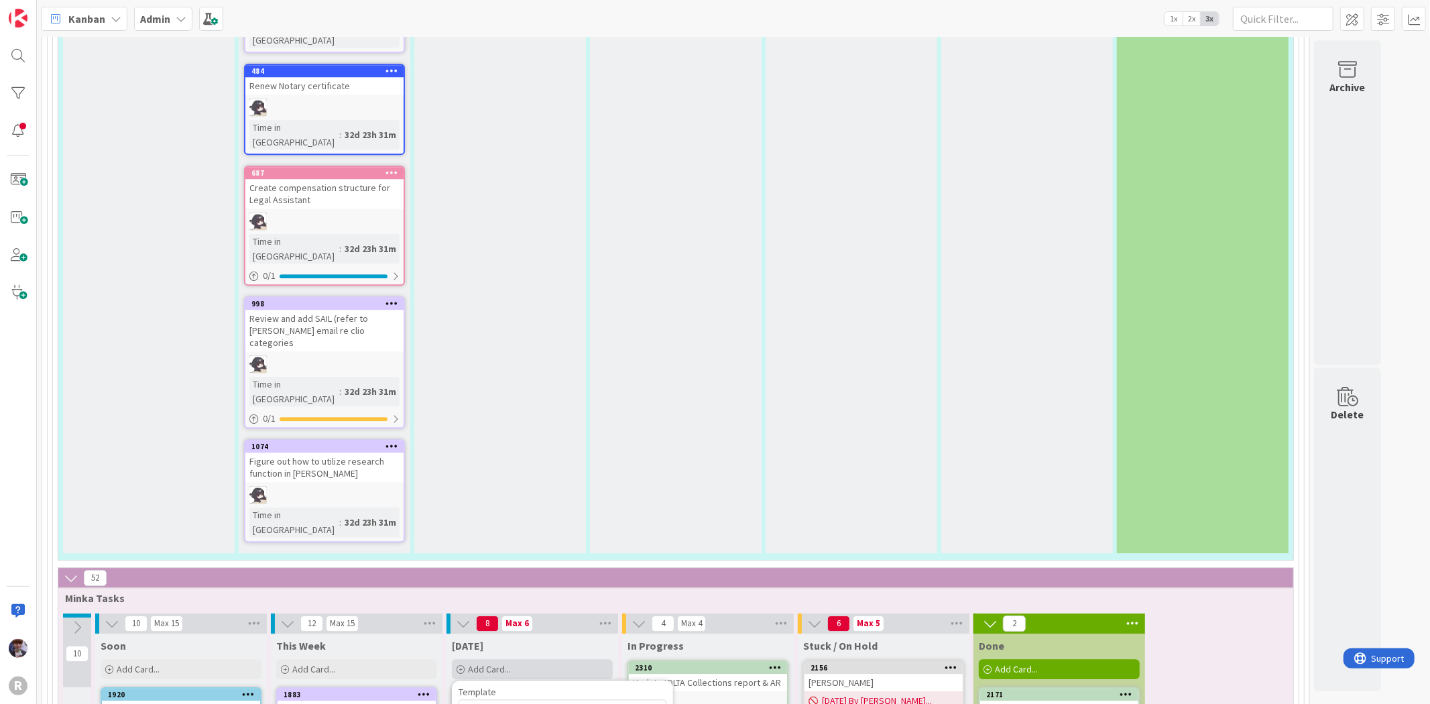
type textarea "x"
type textarea "Prepared l"
type textarea "x"
type textarea "Prepared le"
type textarea "x"
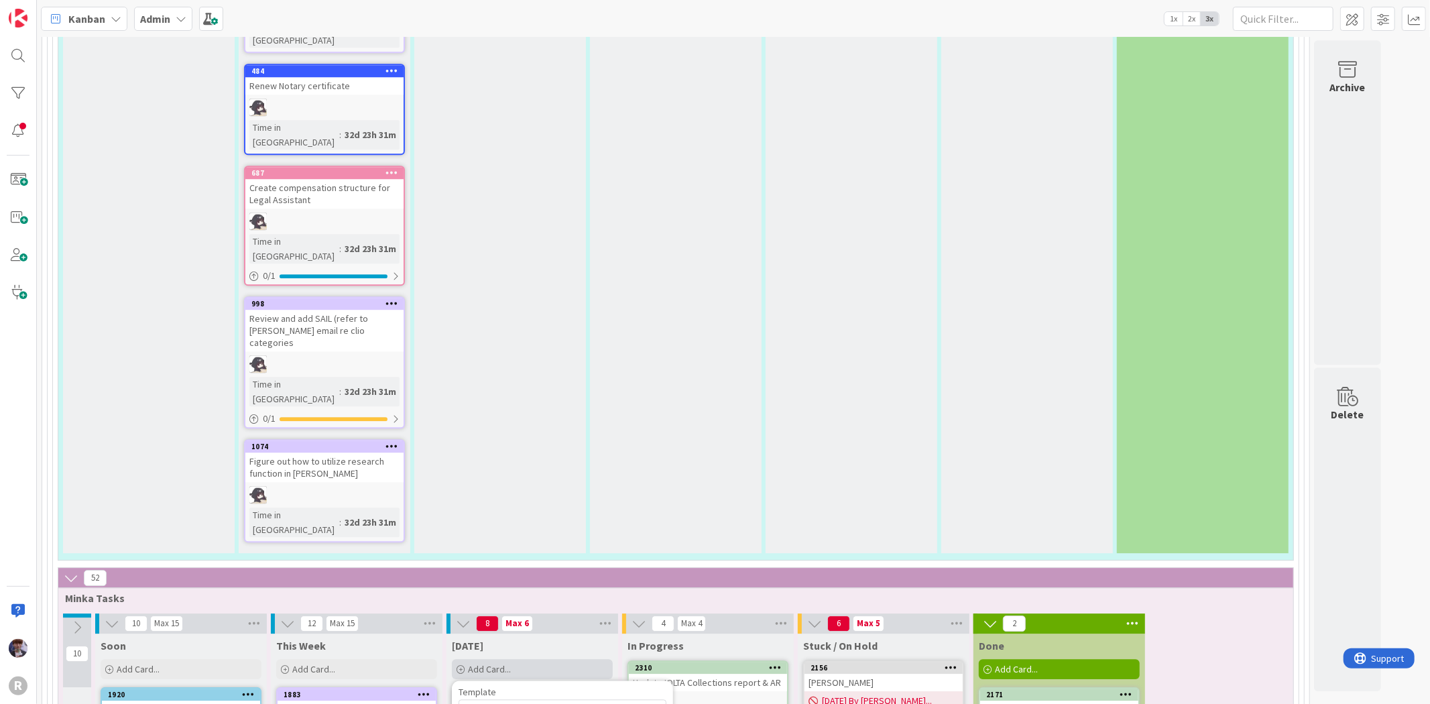
type textarea "Prepared let"
type textarea "x"
type textarea "Prepared lete"
type textarea "x"
type textarea "Prepared leter"
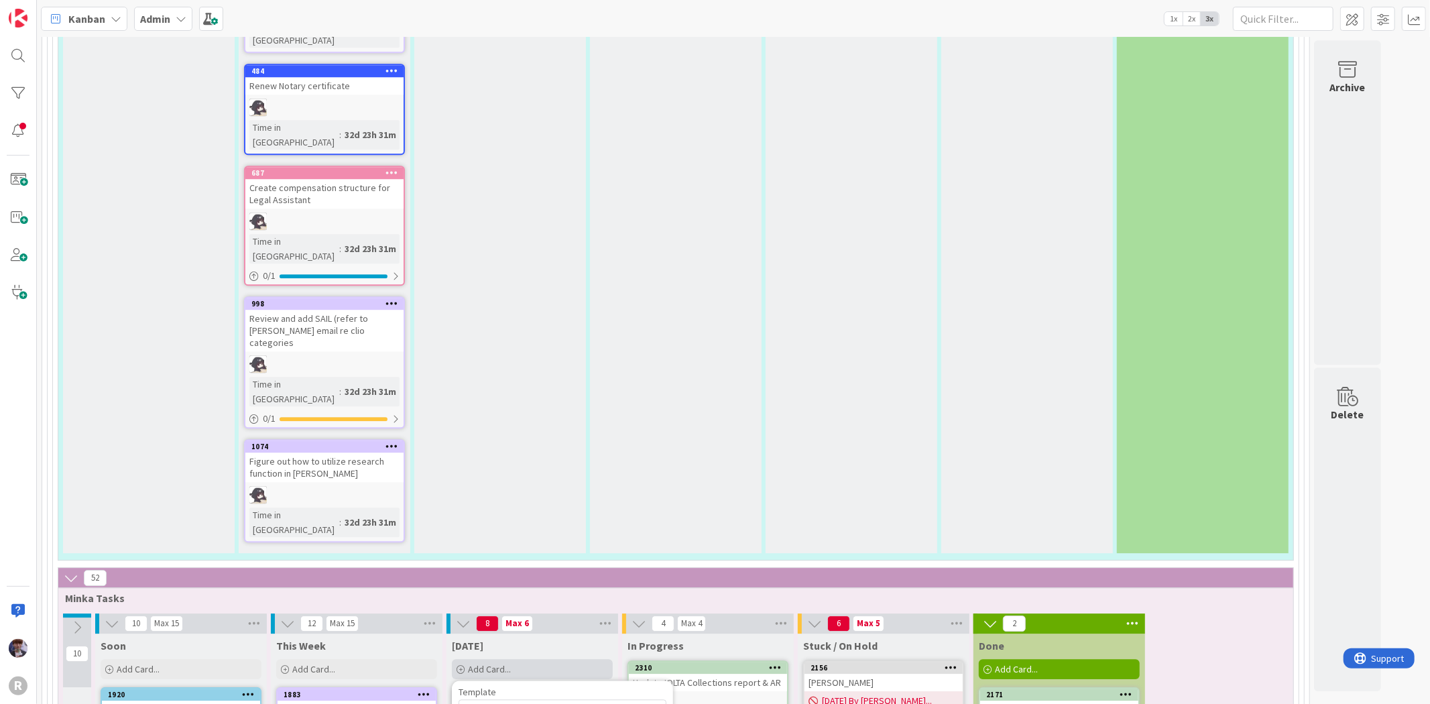
type textarea "x"
type textarea "Prepared leter"
type textarea "x"
type textarea "Prepared leter"
type textarea "x"
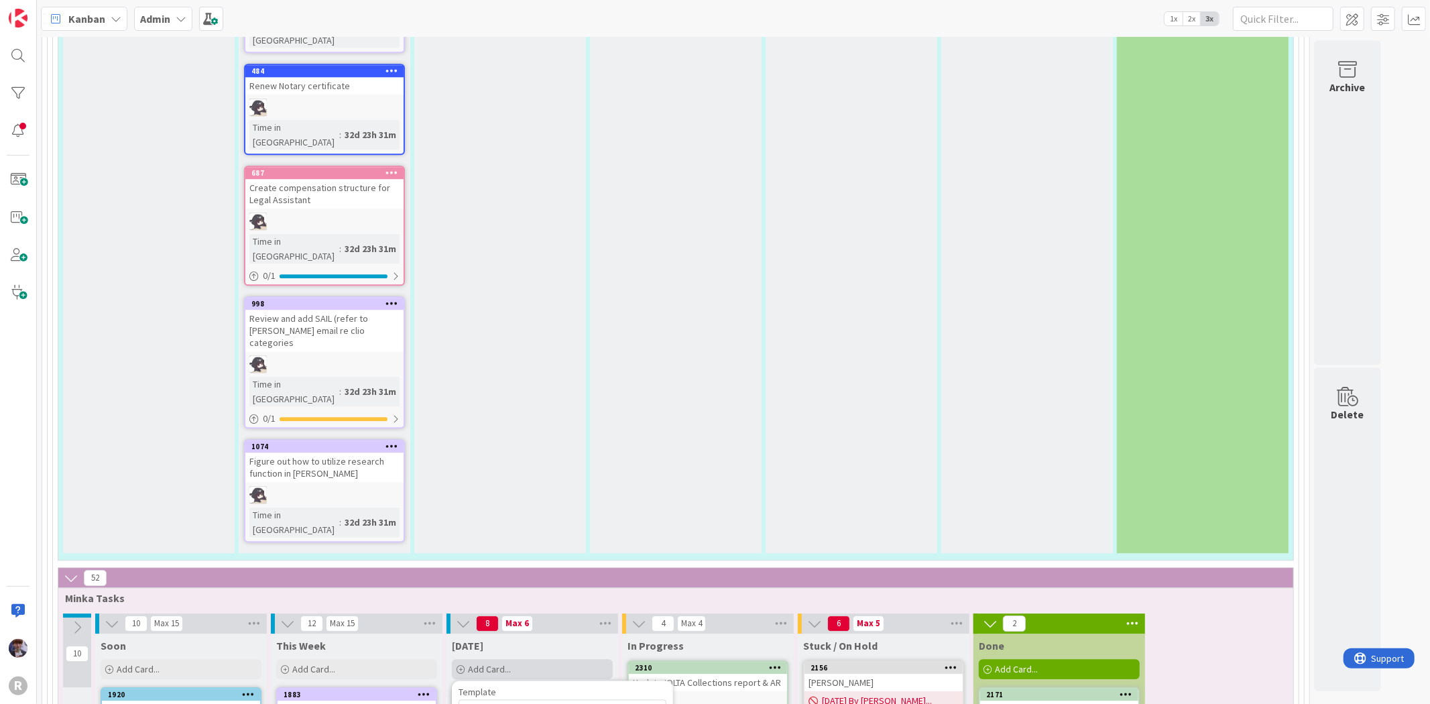
type textarea "Prepared lete"
type textarea "x"
type textarea "Prepared let"
type textarea "x"
type textarea "Prepared lett"
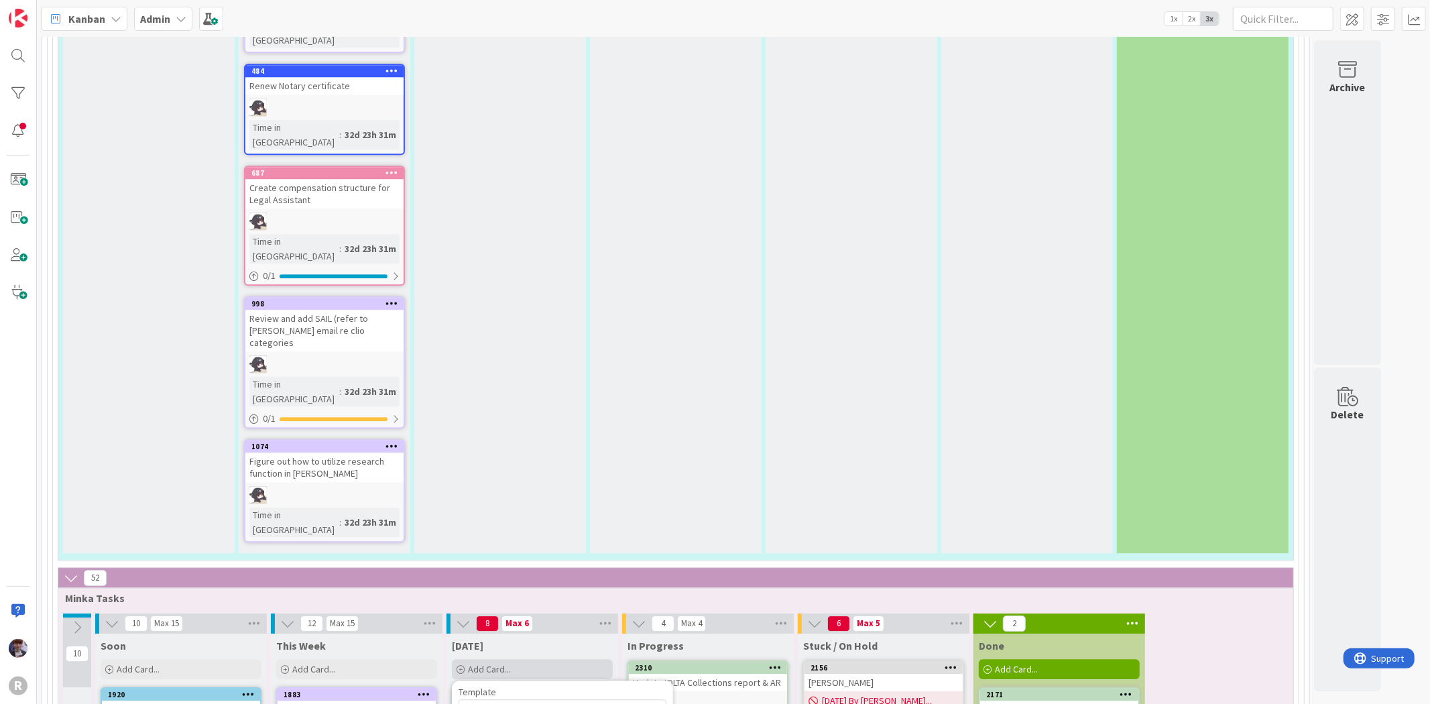
type textarea "x"
type textarea "Prepared lette"
type textarea "x"
type textarea "Prepared letter"
type textarea "x"
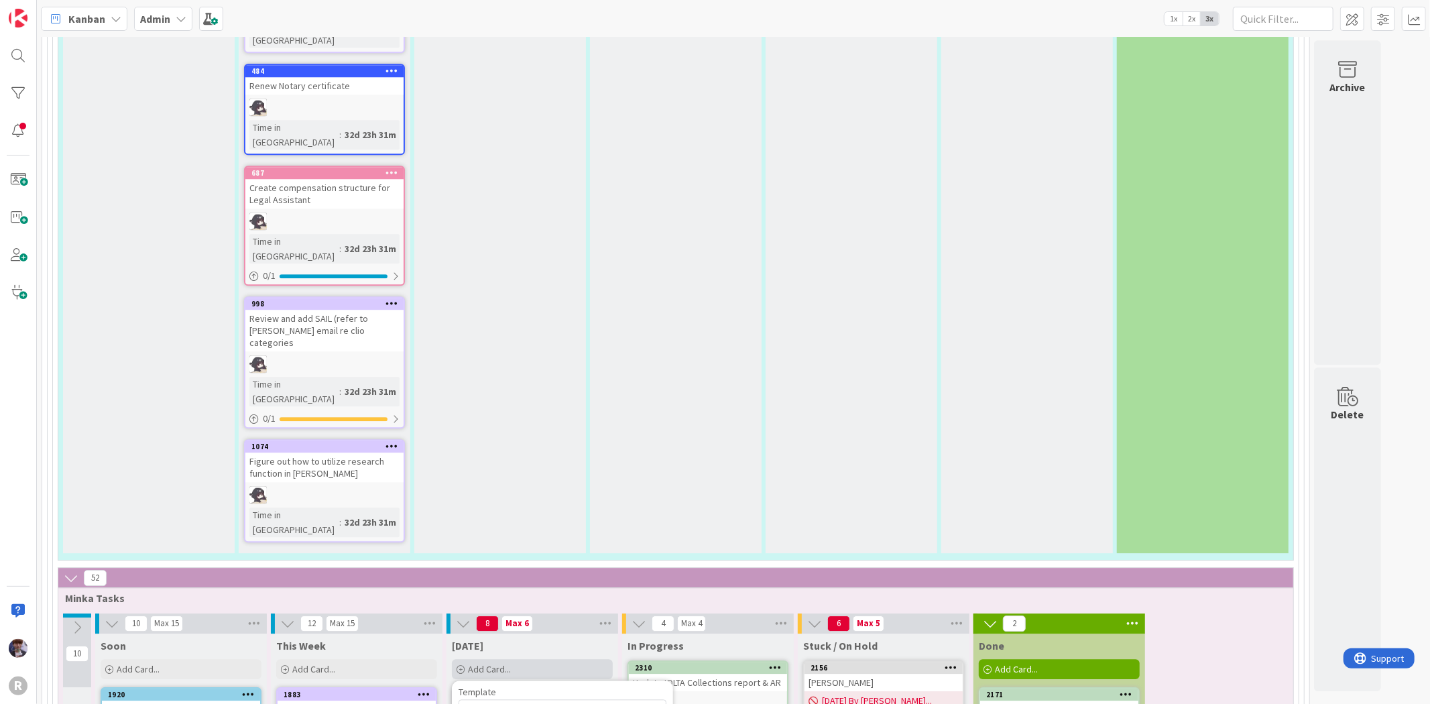
type textarea "Prepared letter"
type textarea "x"
type textarea "Prepared letter f"
type textarea "x"
type textarea "Prepared letter fo"
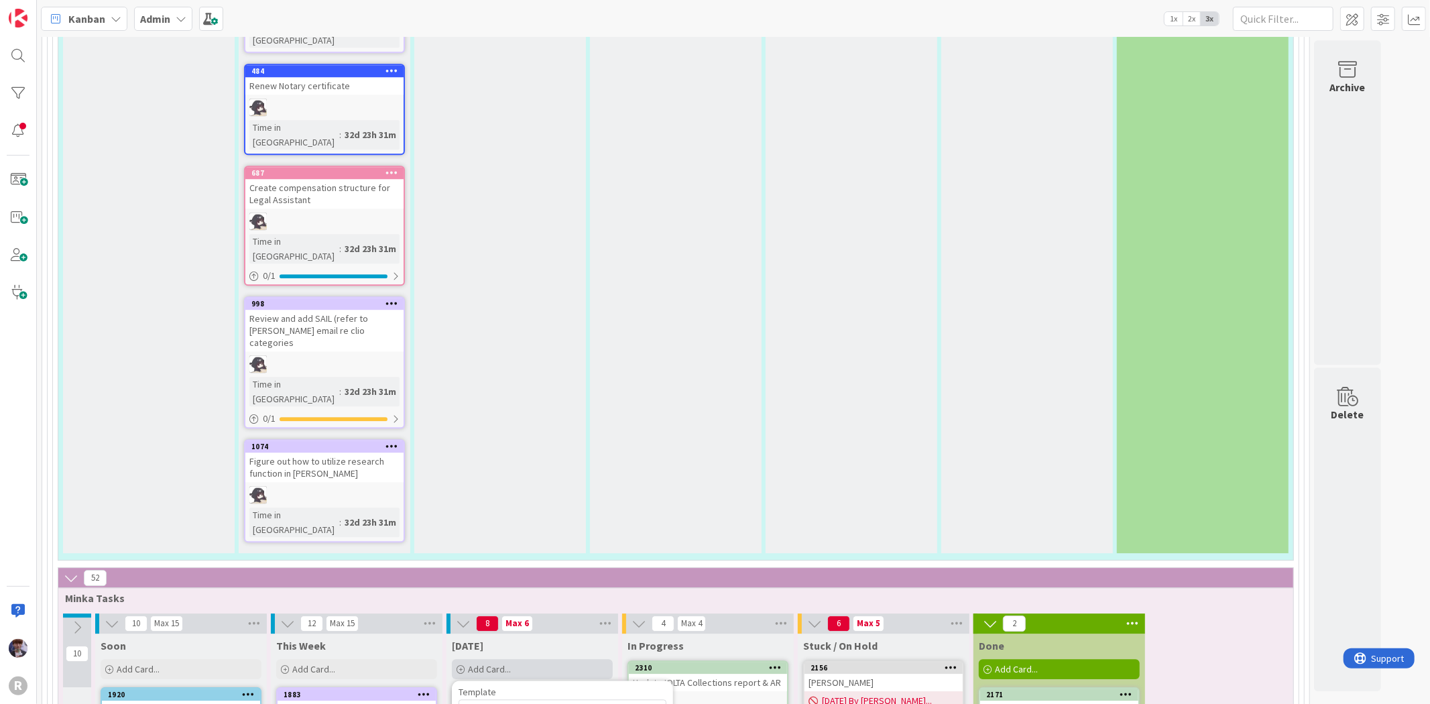
type textarea "x"
type textarea "Prepared letter for"
type textarea "x"
type textarea "Prepared letter for"
type textarea "x"
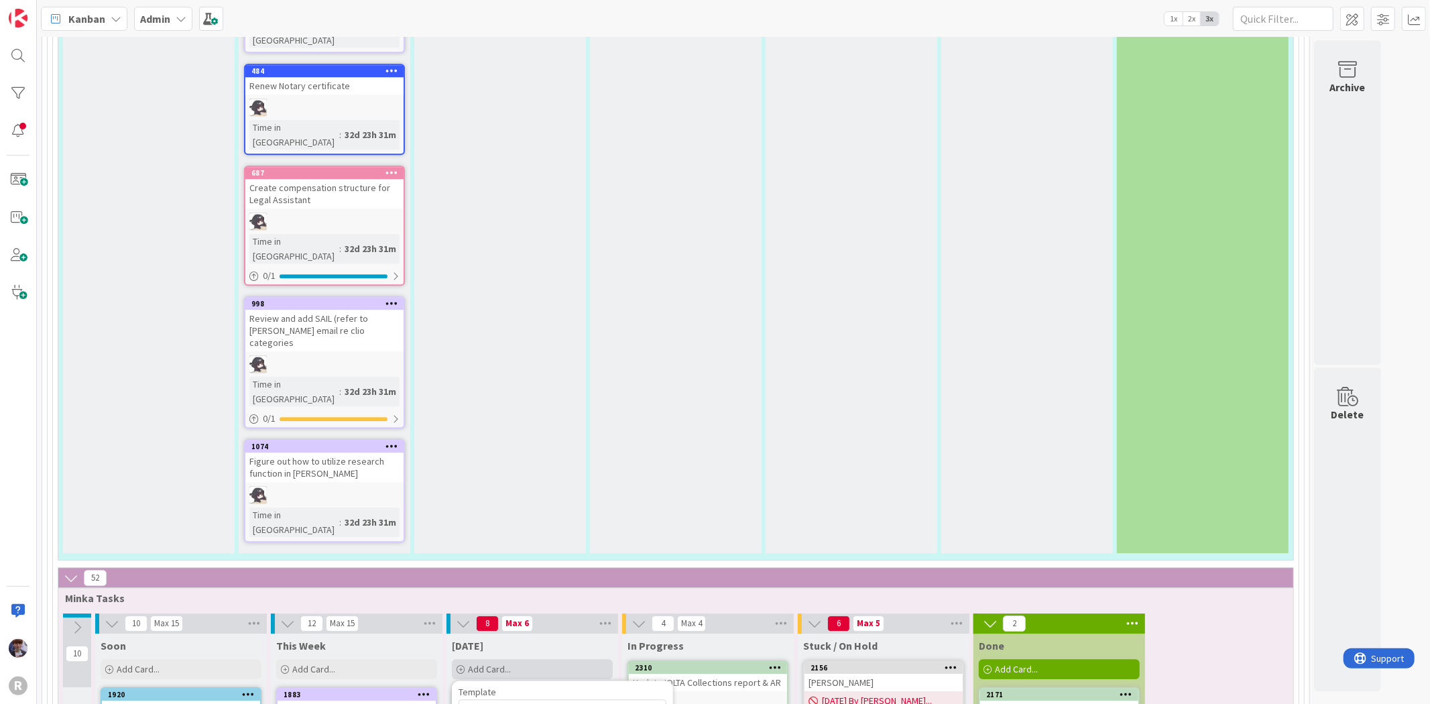
type textarea "Prepared letter for B"
type textarea "x"
type textarea "Prepared letter for Be"
type textarea "x"
type textarea "Prepared letter for Beeb"
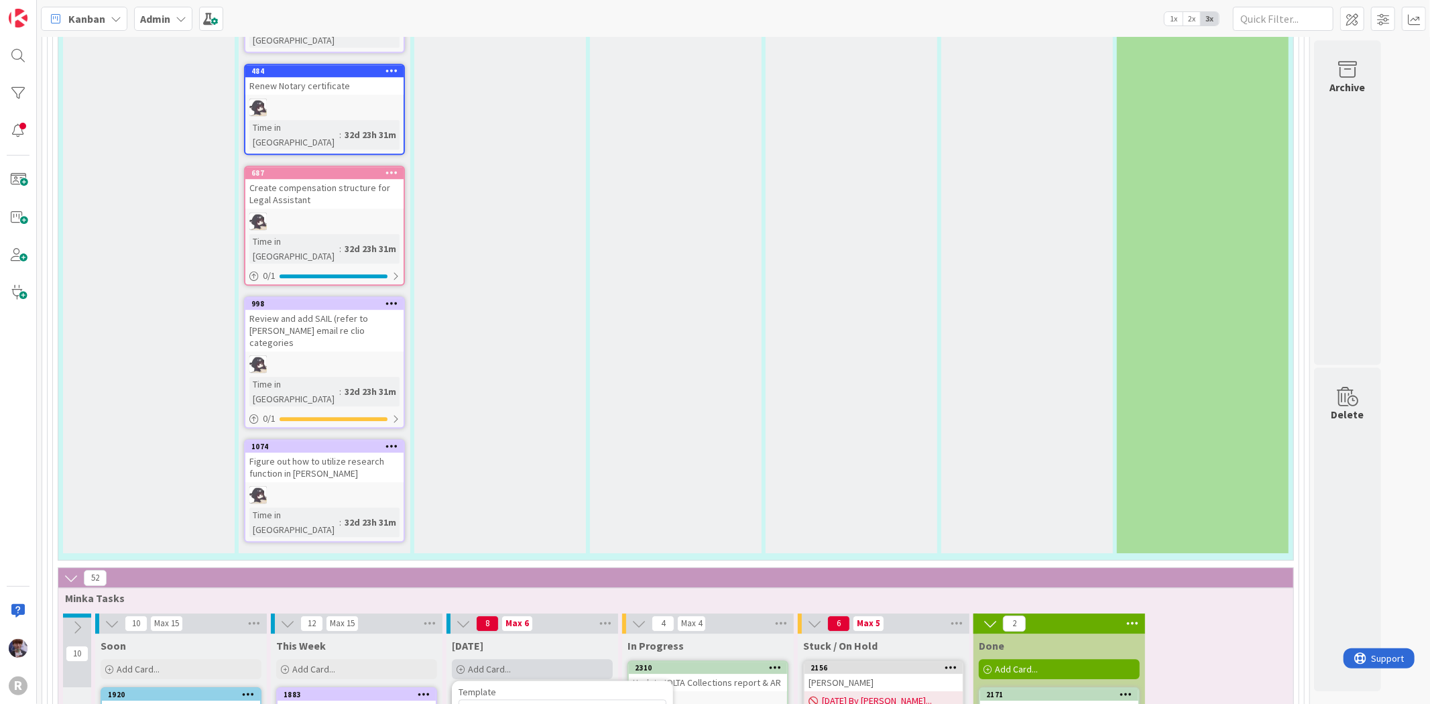
type textarea "x"
type textarea "Prepared letter for [PERSON_NAME]"
type textarea "x"
type textarea "Prepared letter for [PERSON_NAME]"
type textarea "x"
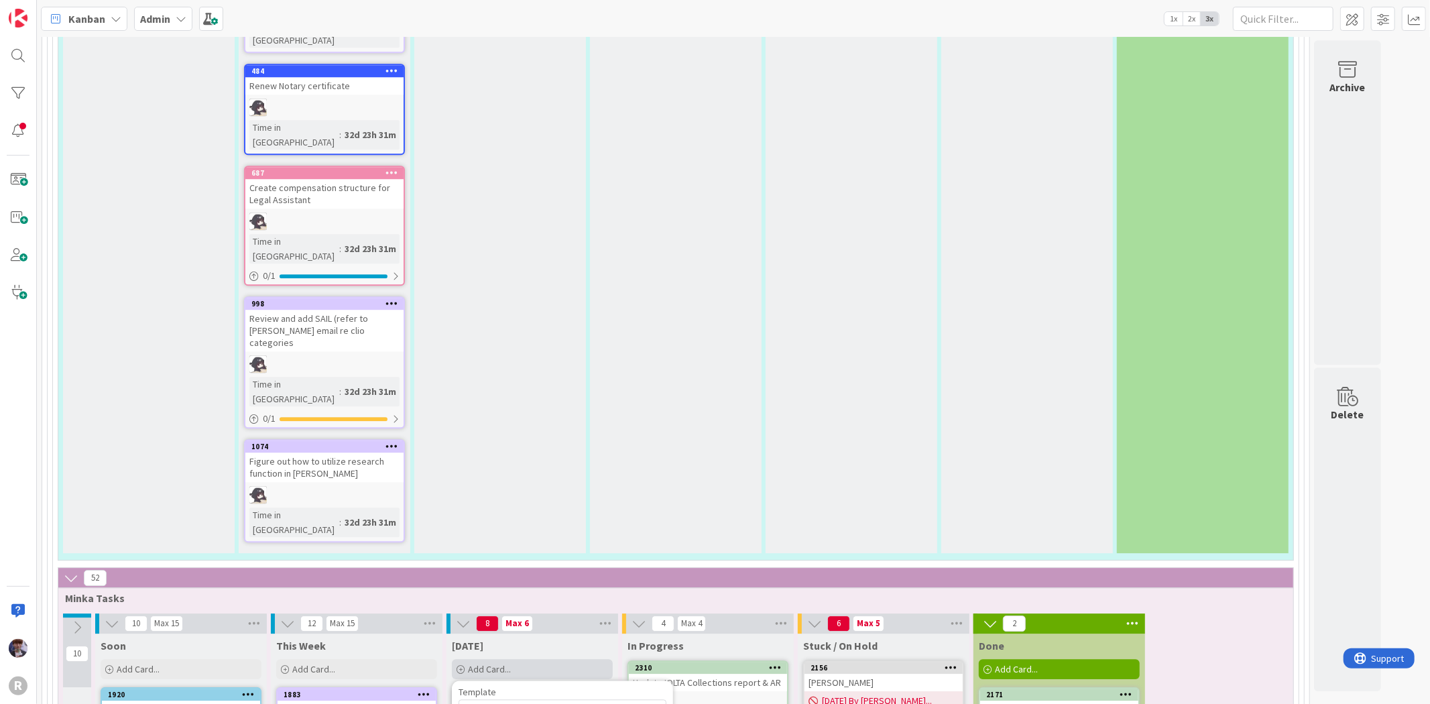
type textarea "Prepared letter for [PERSON_NAME] r"
type textarea "x"
type textarea "Prepared letter for [PERSON_NAME] re"
type textarea "x"
type textarea "Prepared letter for [PERSON_NAME] re u"
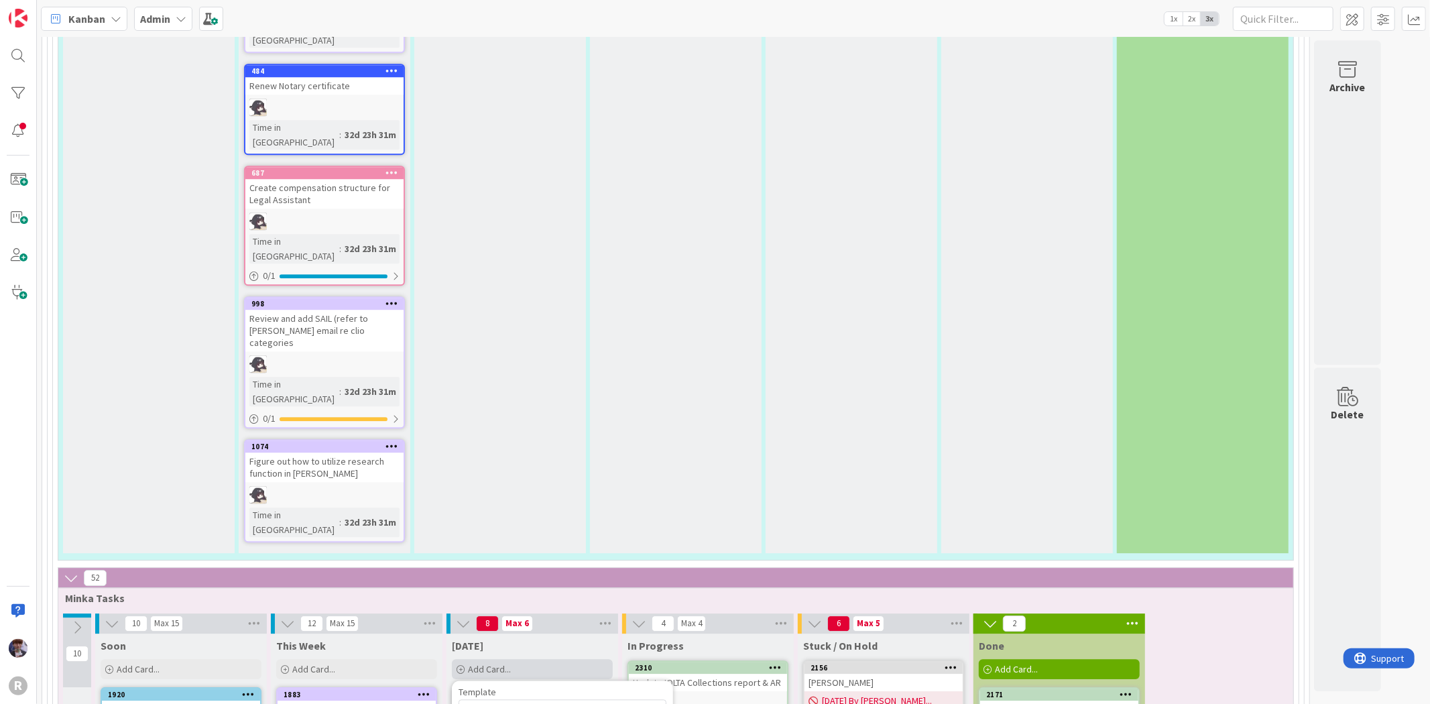
type textarea "x"
type textarea "Prepared letter for [PERSON_NAME] re un"
type textarea "x"
type textarea "Prepared letter for [PERSON_NAME] re unc"
type textarea "x"
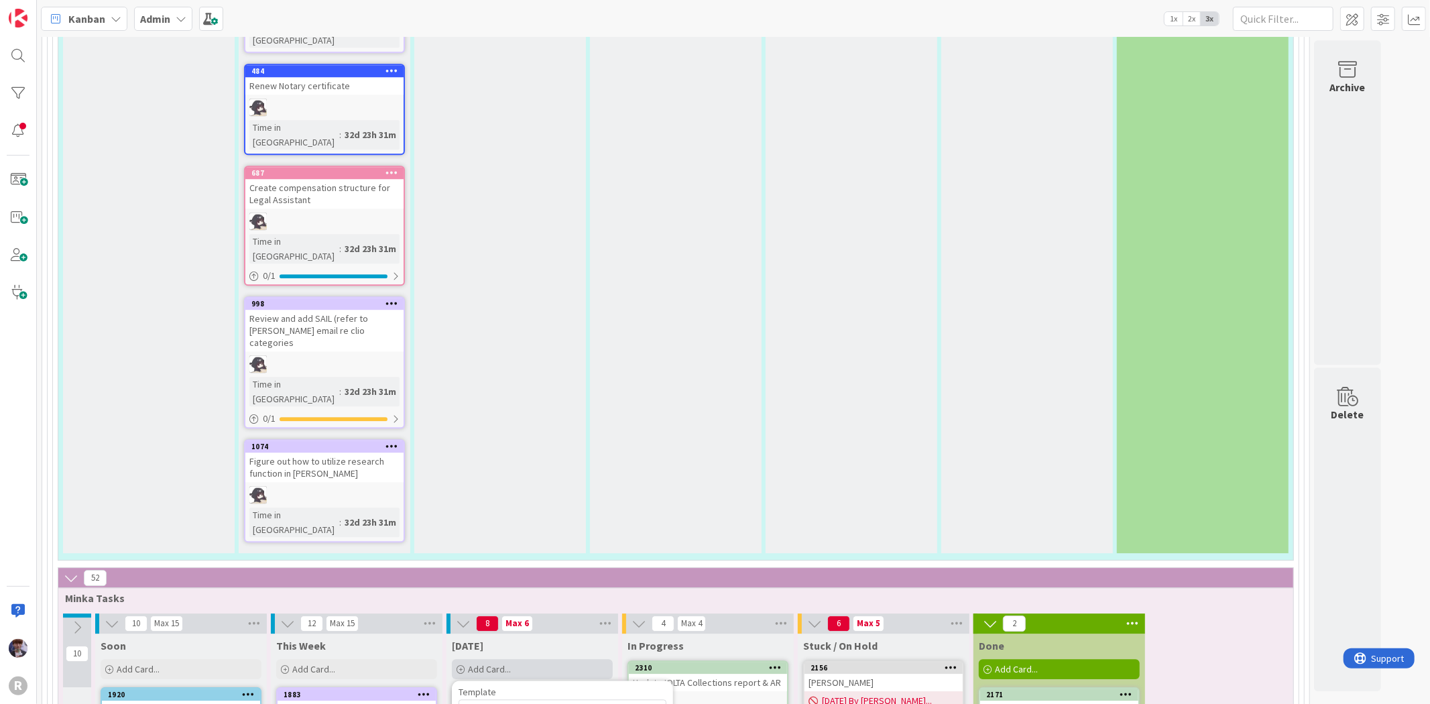
type textarea "Prepared letter for [PERSON_NAME] re unca"
type textarea "x"
type textarea "Prepared letter for [PERSON_NAME] re uncas"
type textarea "x"
type textarea "Prepared letter for [PERSON_NAME] re uncashe"
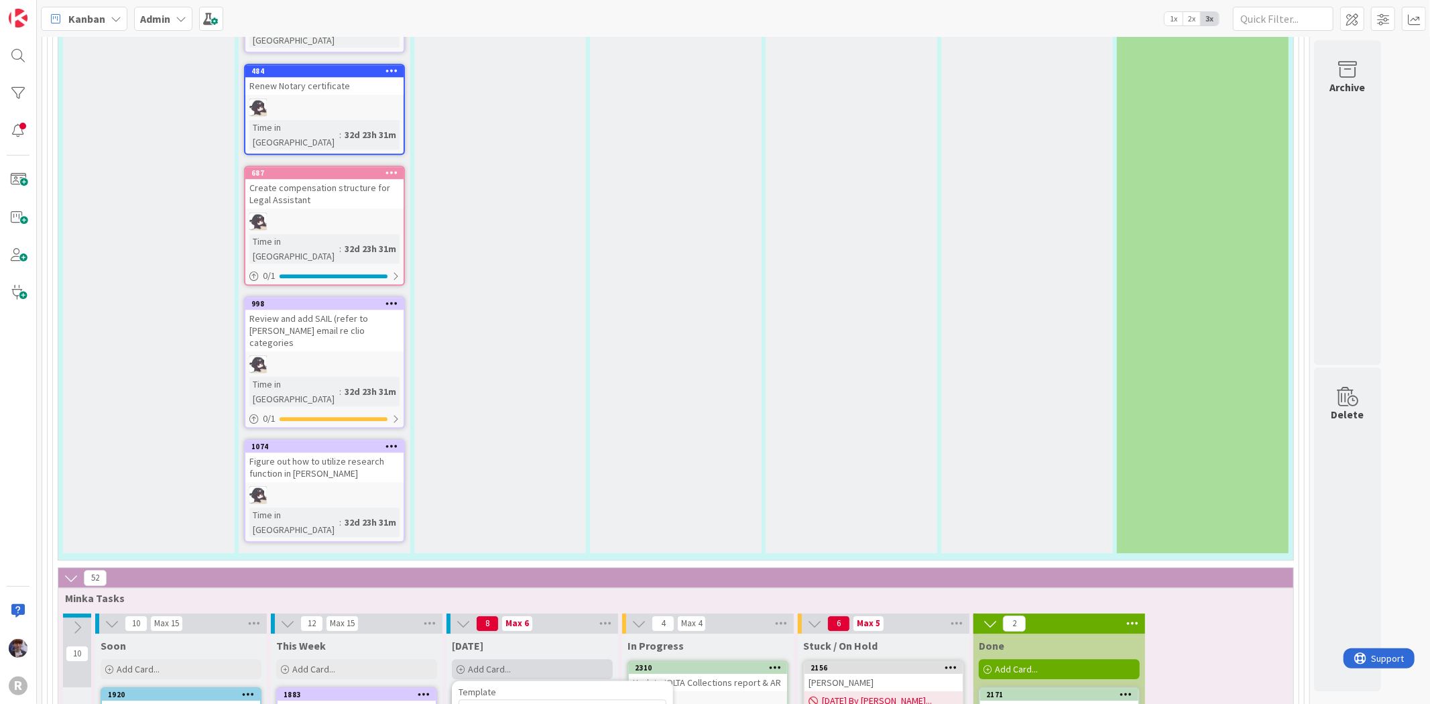
type textarea "x"
type textarea "Prepared letter for [PERSON_NAME] re uncashed"
type textarea "x"
type textarea "Prepared letter for [PERSON_NAME] re uncashed c"
type textarea "x"
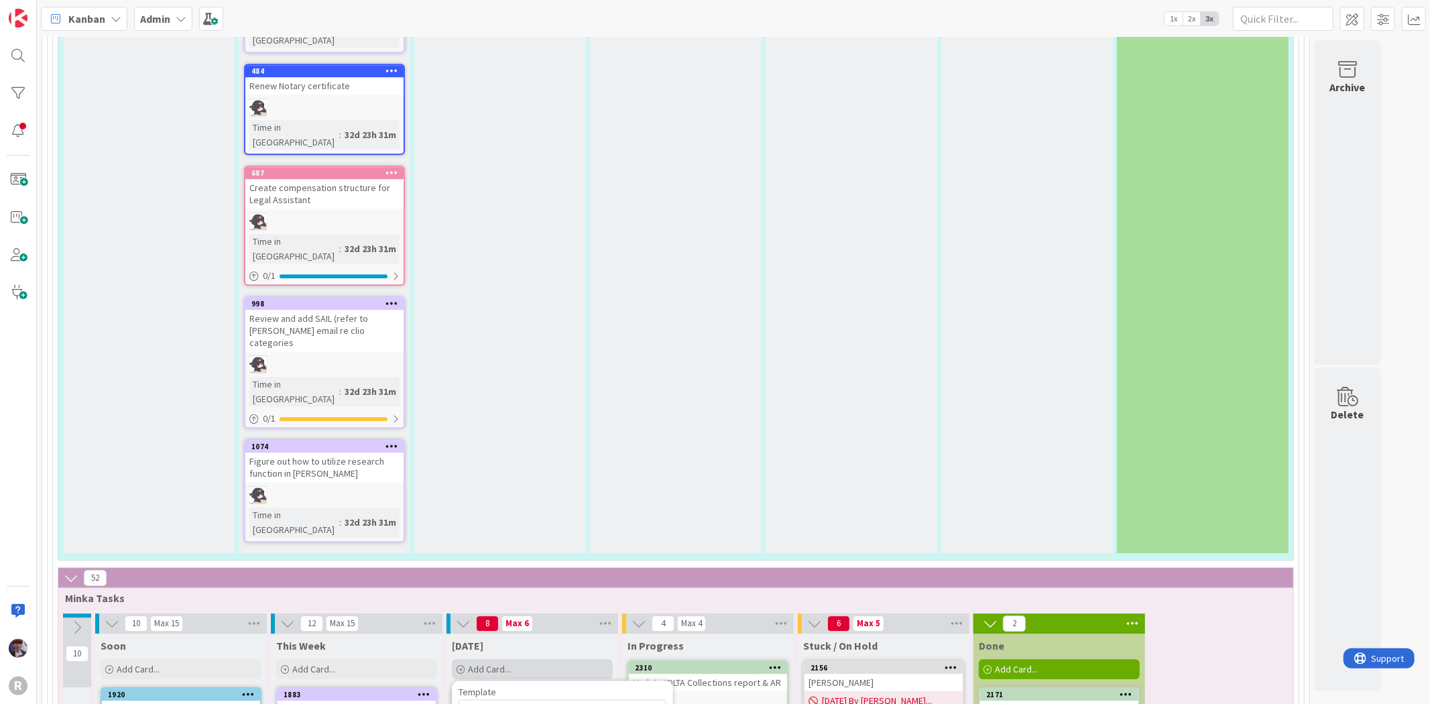
type textarea "Prepared letter for [PERSON_NAME] re uncashed ch"
type textarea "x"
type textarea "Prepared letter for [PERSON_NAME] re uncashed che"
type textarea "x"
type textarea "Prepared letter for [PERSON_NAME] re uncashed check"
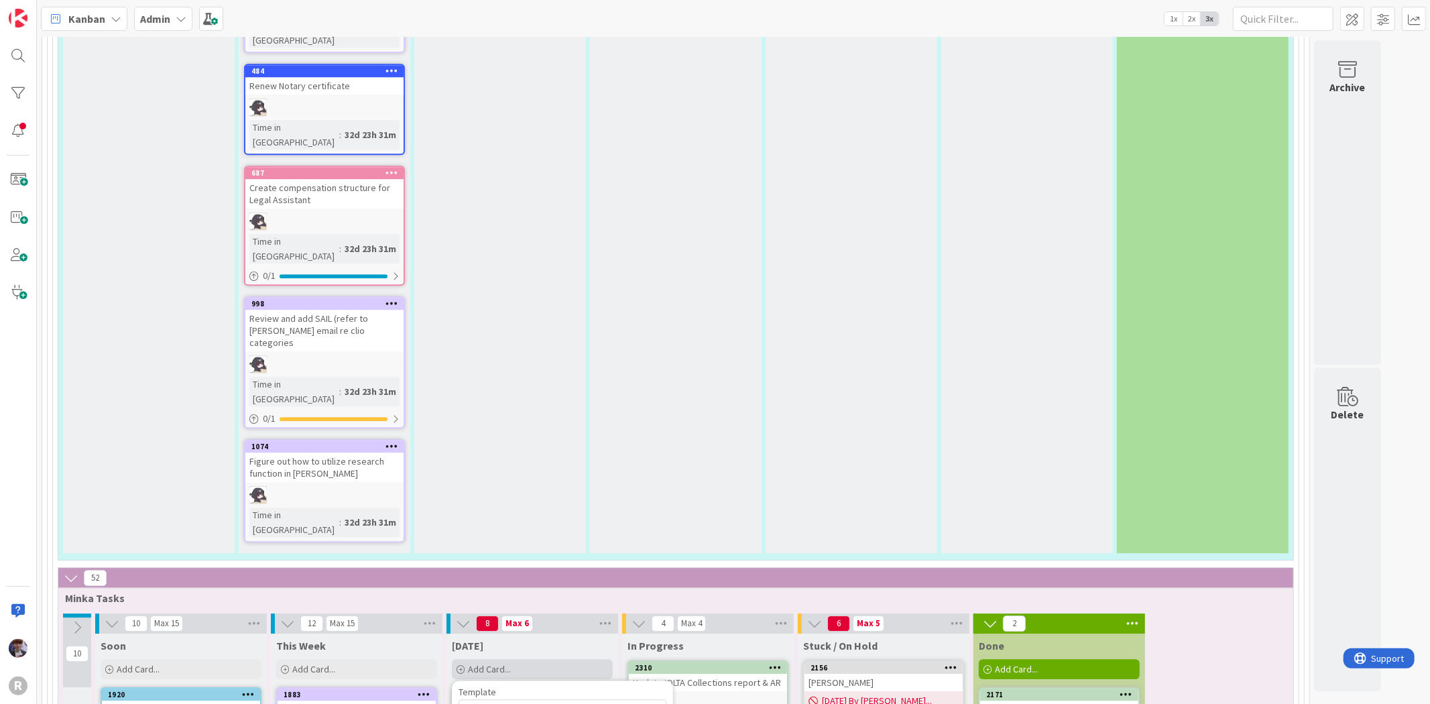
type textarea "x"
type textarea "Prepared letter for [PERSON_NAME] re uncashed check"
type textarea "x"
type textarea "Prepared letter for [PERSON_NAME] re uncashed check &"
type textarea "x"
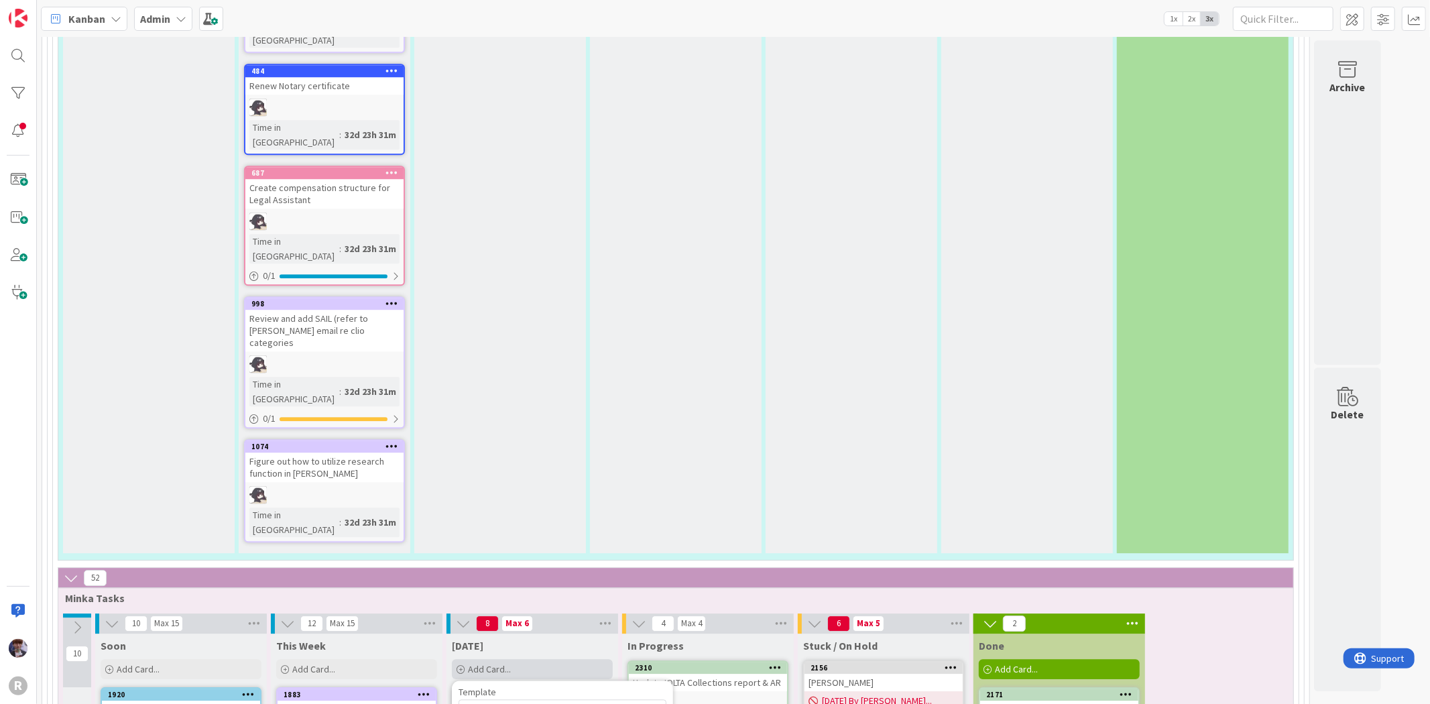
type textarea "Prepared letter for [PERSON_NAME] re uncashed check"
type textarea "x"
type textarea "Prepared letter for [PERSON_NAME] re uncashed check &"
type textarea "x"
type textarea "Prepared letter for [PERSON_NAME] re uncashed check &"
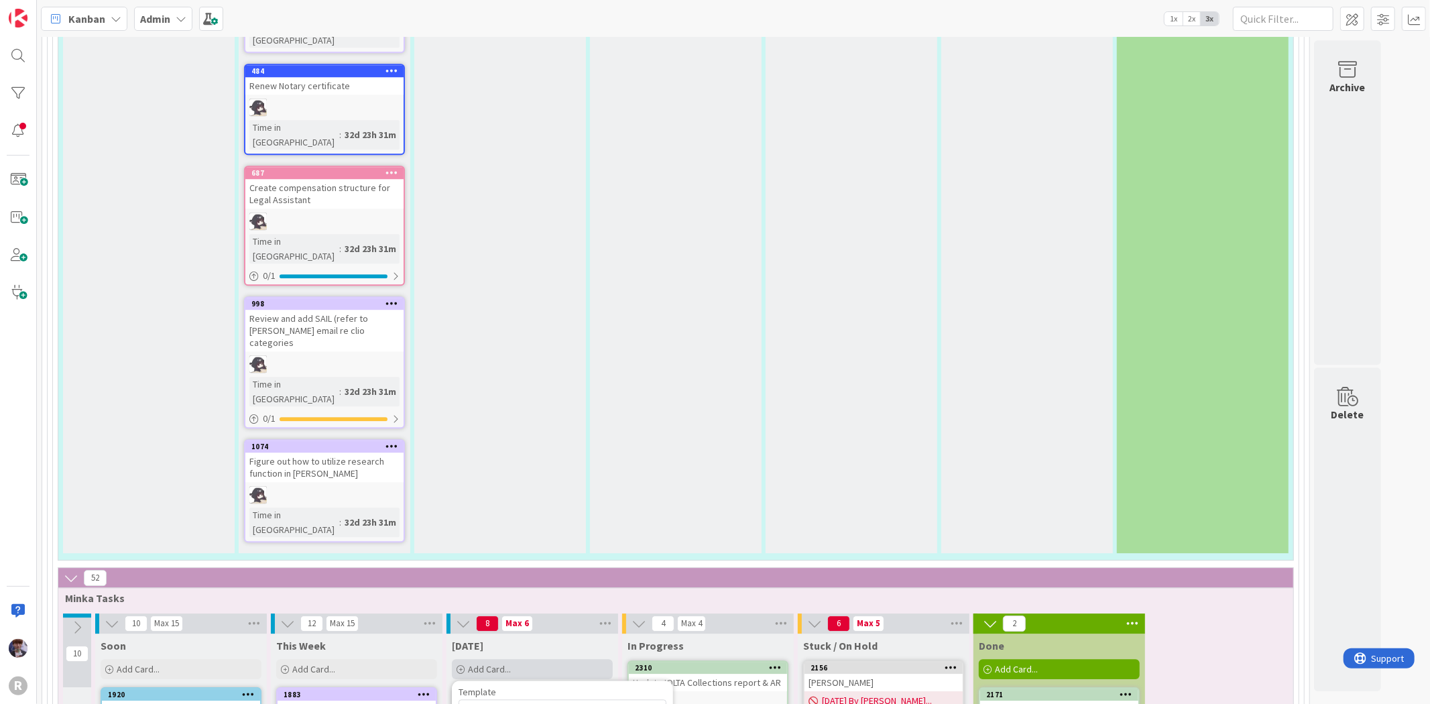
type textarea "x"
type textarea "Prepared letter for [PERSON_NAME] re uncashed check & v"
type textarea "x"
type textarea "Prepared letter for [PERSON_NAME] re uncashed check & vo"
type textarea "x"
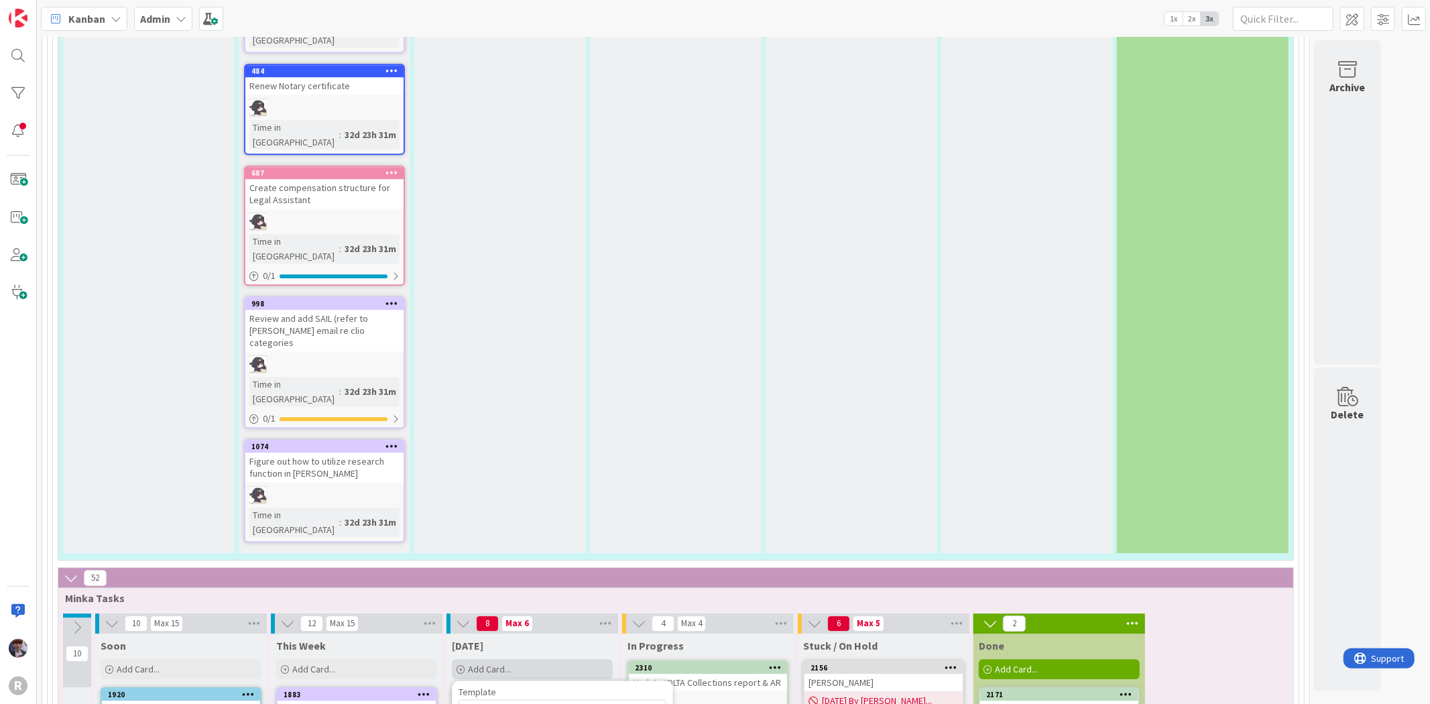
type textarea "Prepared letter for [PERSON_NAME] re uncashed check & voi"
type textarea "x"
type textarea "Prepared letter for [PERSON_NAME] re uncashed check & void"
type textarea "x"
type textarea "Prepared letter for [PERSON_NAME] re uncashed check & void"
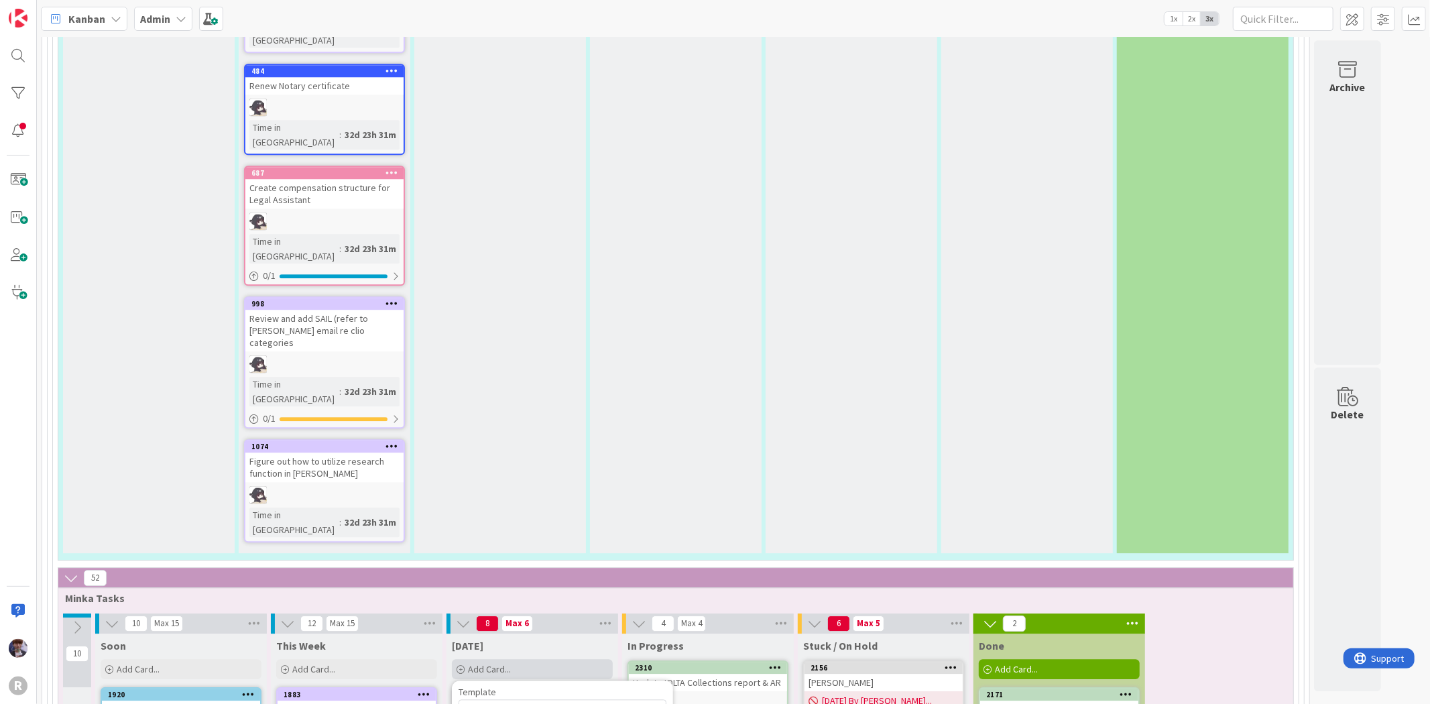
type textarea "x"
type textarea "Prepared letter for [PERSON_NAME] re uncashed check & void o"
type textarea "x"
type textarea "Prepared letter for [PERSON_NAME] re uncashed check & void ol"
type textarea "x"
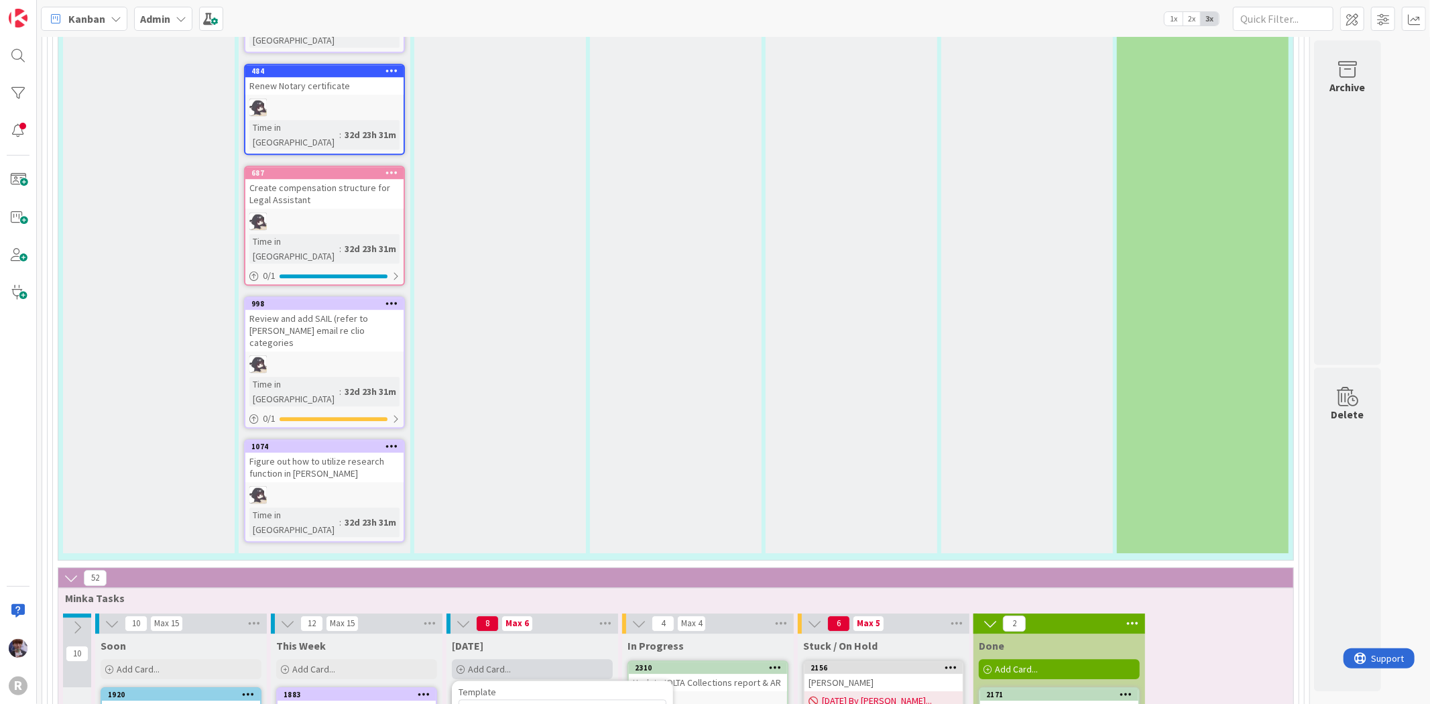
type textarea "Prepared letter for [PERSON_NAME] re uncashed check & void old"
type textarea "x"
type textarea "Prepared letter for [PERSON_NAME] re uncashed check & void old"
type textarea "x"
type textarea "Prepared letter for [PERSON_NAME] re uncashed check & void old c"
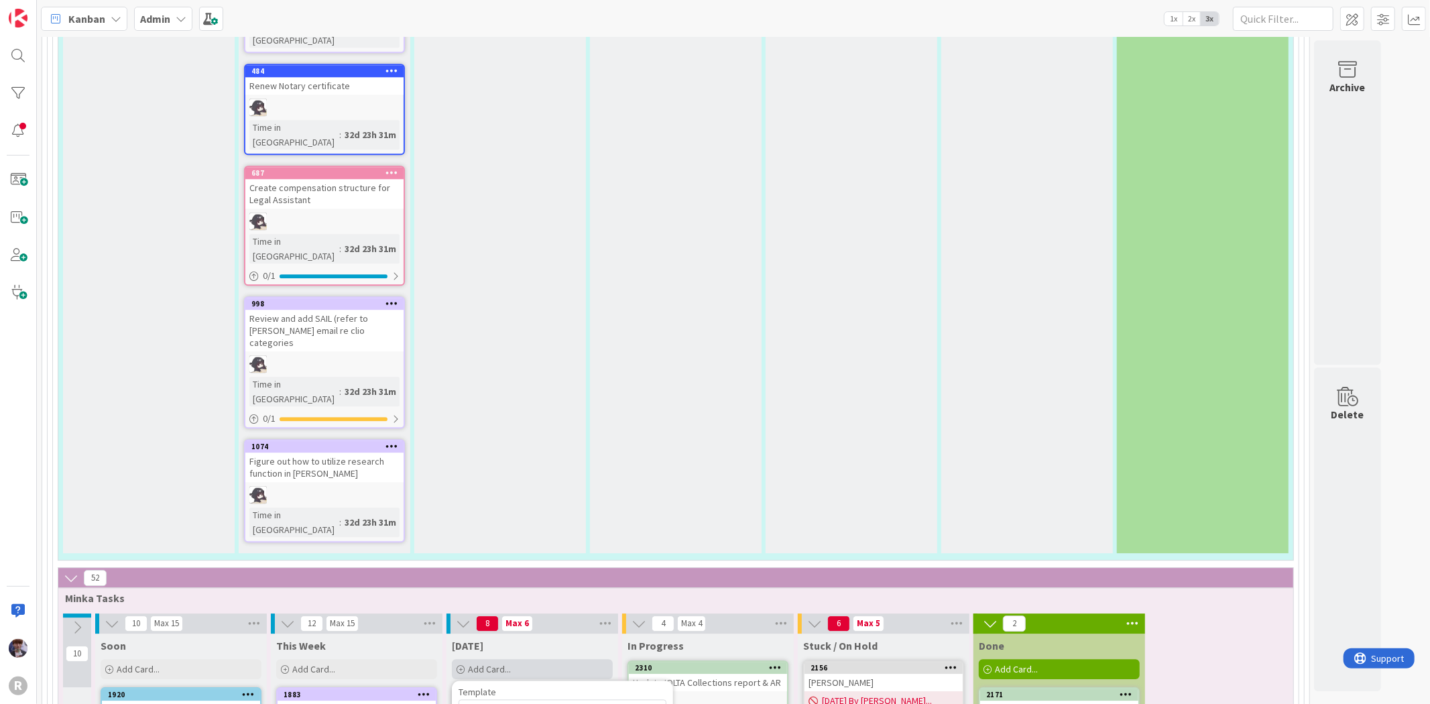
type textarea "x"
type textarea "Prepared letter for [PERSON_NAME] re uncashed check & void old ch"
type textarea "x"
type textarea "Prepared letter for [PERSON_NAME] re uncashed check & void old che"
type textarea "x"
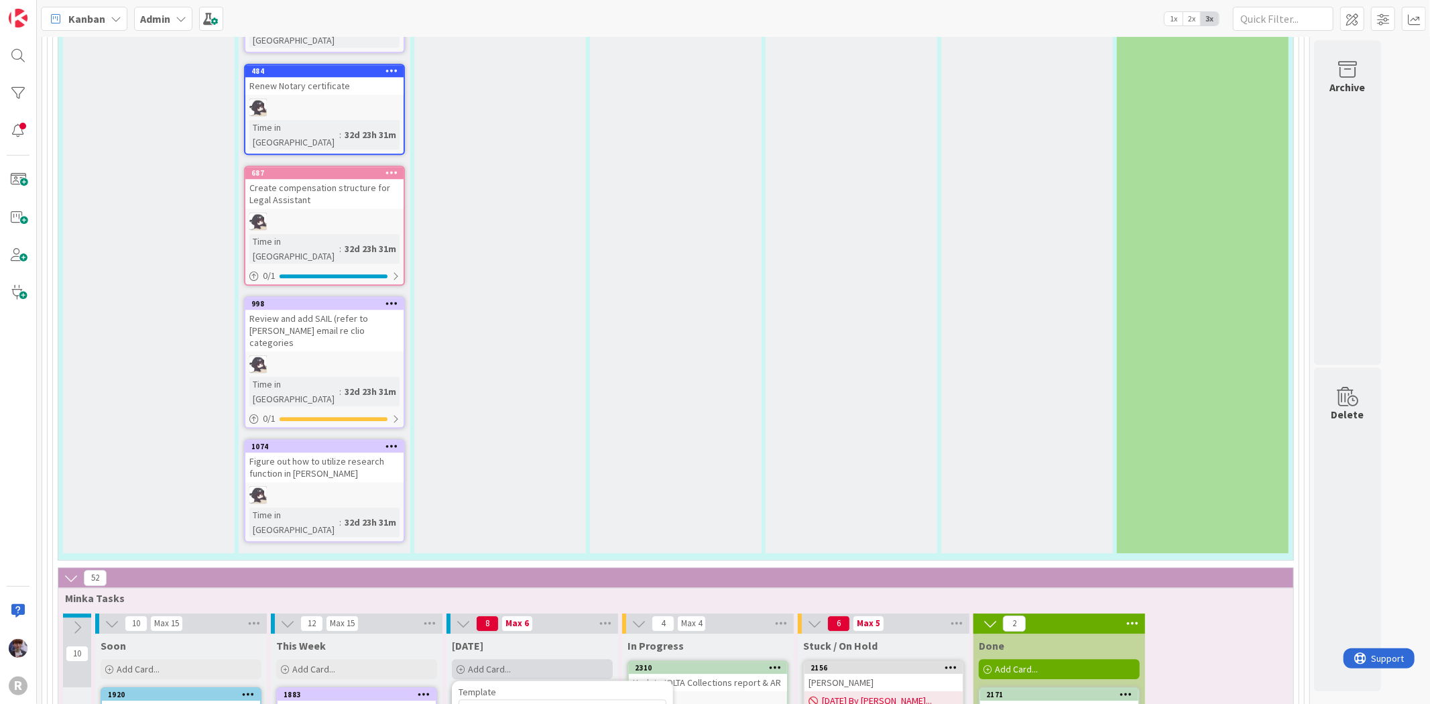
type textarea "Prepared letter for [PERSON_NAME] re uncashed check & void old chec"
type textarea "x"
type textarea "Prepared letter for [PERSON_NAME] re uncashed check & void old check"
type textarea "x"
type textarea "Prepared letter for [PERSON_NAME] re uncashed check & void old check"
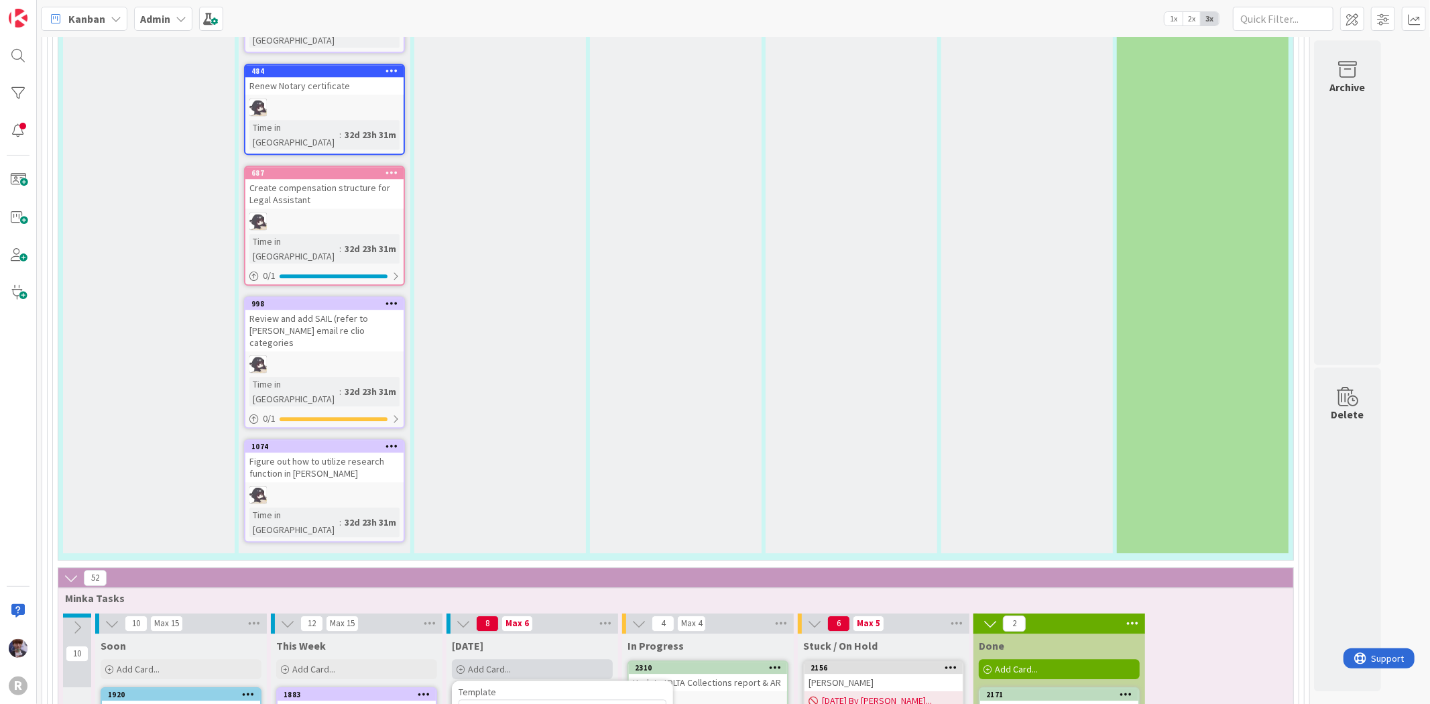
type textarea "x"
type textarea "Prepared letter for [PERSON_NAME] re uncashed check & void old check a"
type textarea "x"
type textarea "Prepared letter for [PERSON_NAME] re uncashed check & void old check and"
type textarea "x"
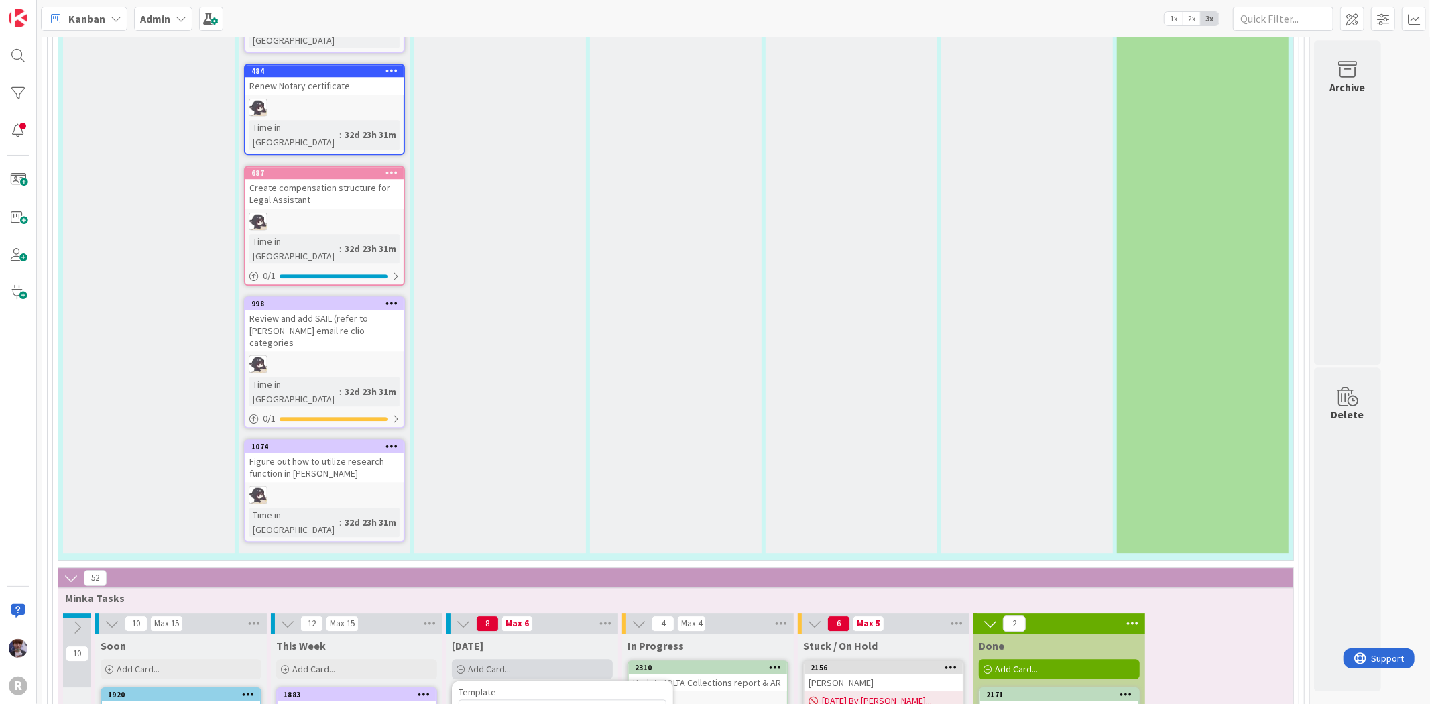
type textarea "Prepared letter for [PERSON_NAME] re uncashed check & void old check and"
type textarea "x"
type textarea "Prepared letter for [PERSON_NAME] re uncashed check & void old check and p"
type textarea "x"
type textarea "Prepared letter for [PERSON_NAME] re uncashed check & void old check and pr"
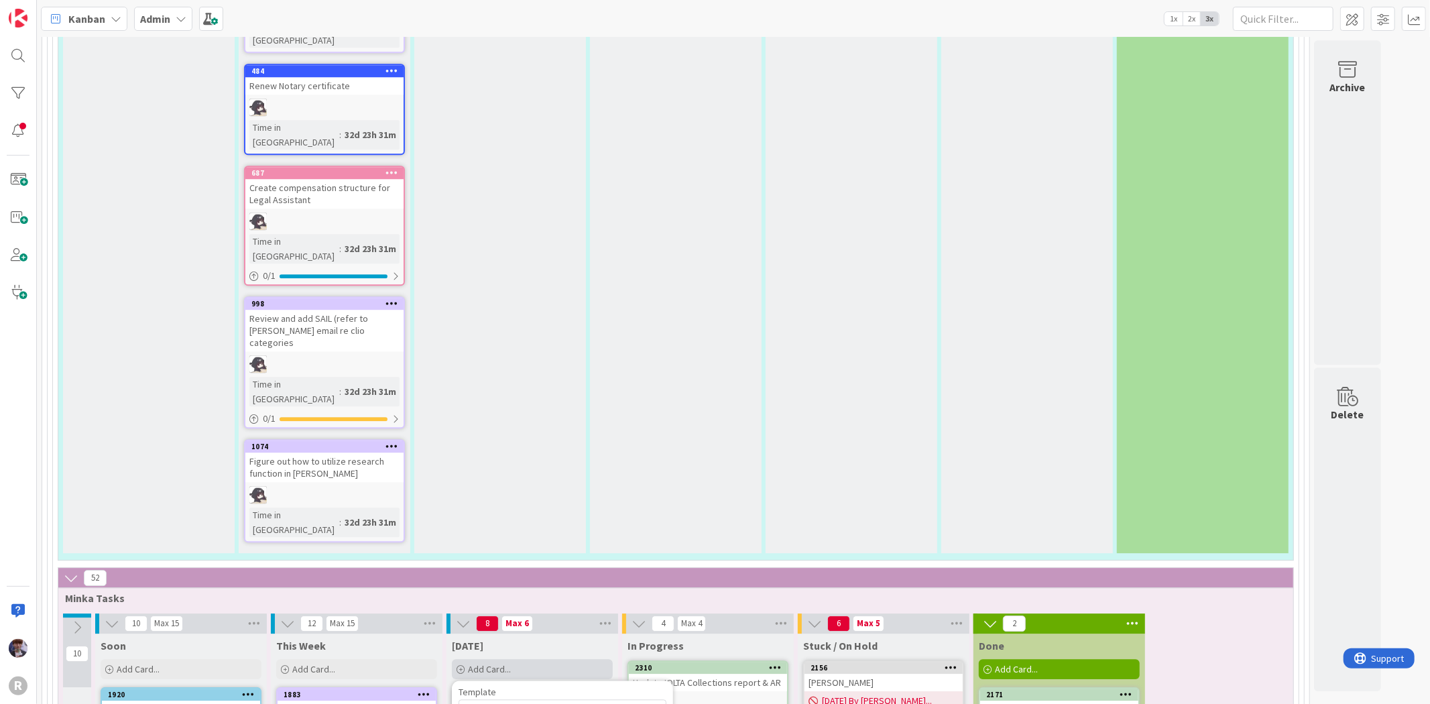
type textarea "x"
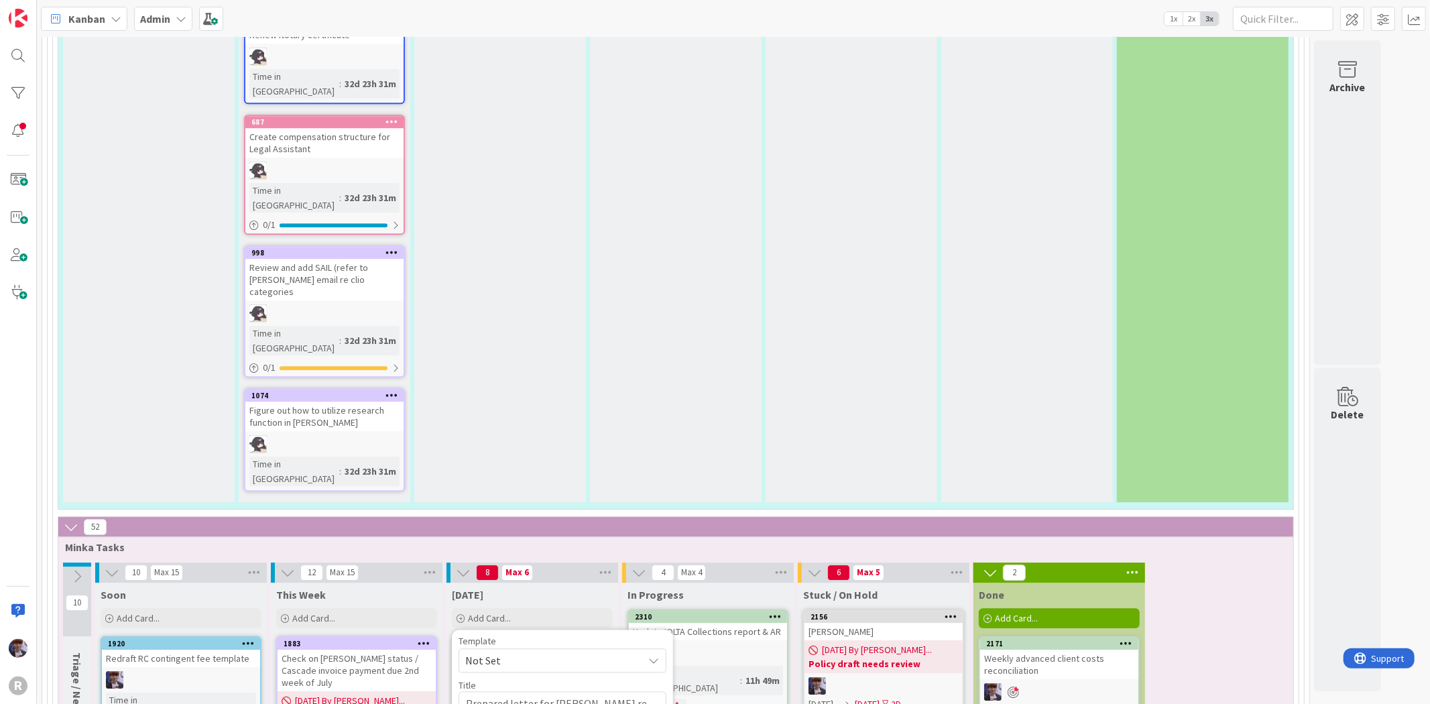
scroll to position [3204, 0]
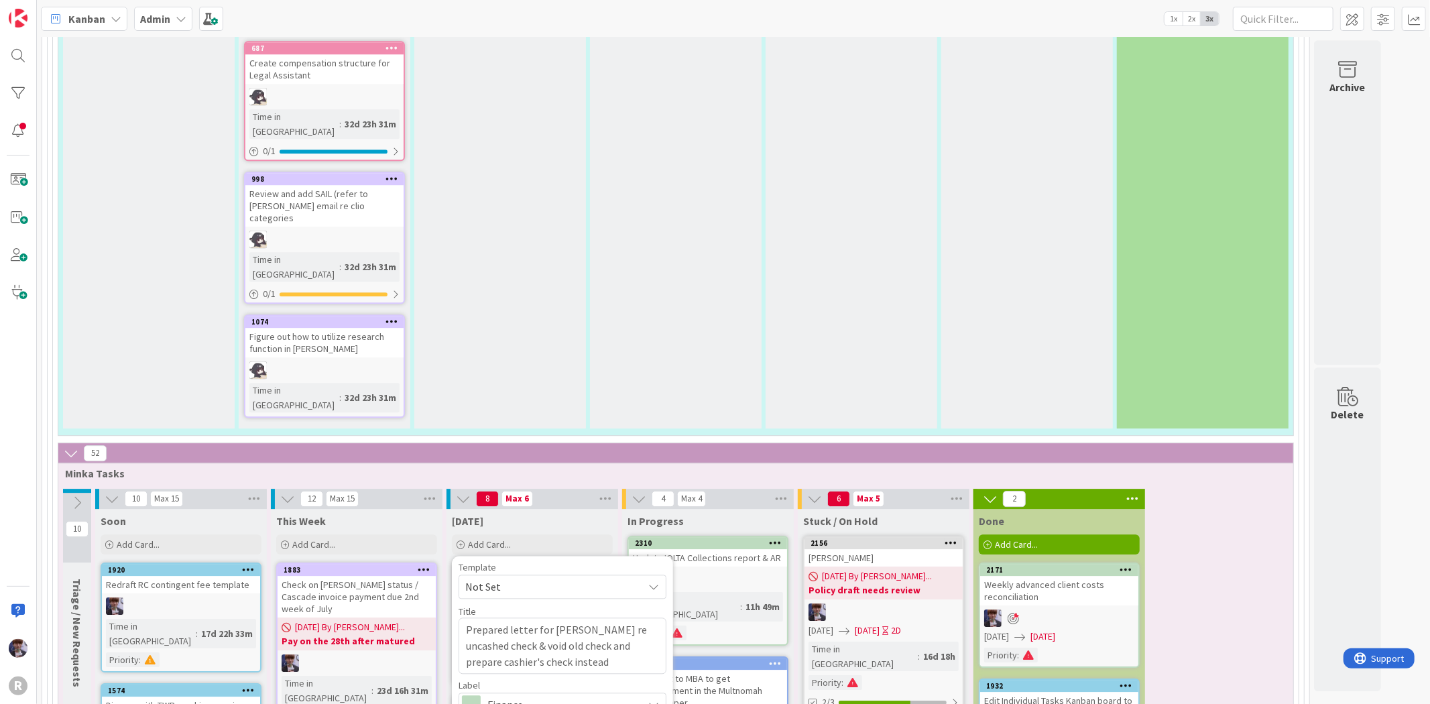
scroll to position [3278, 0]
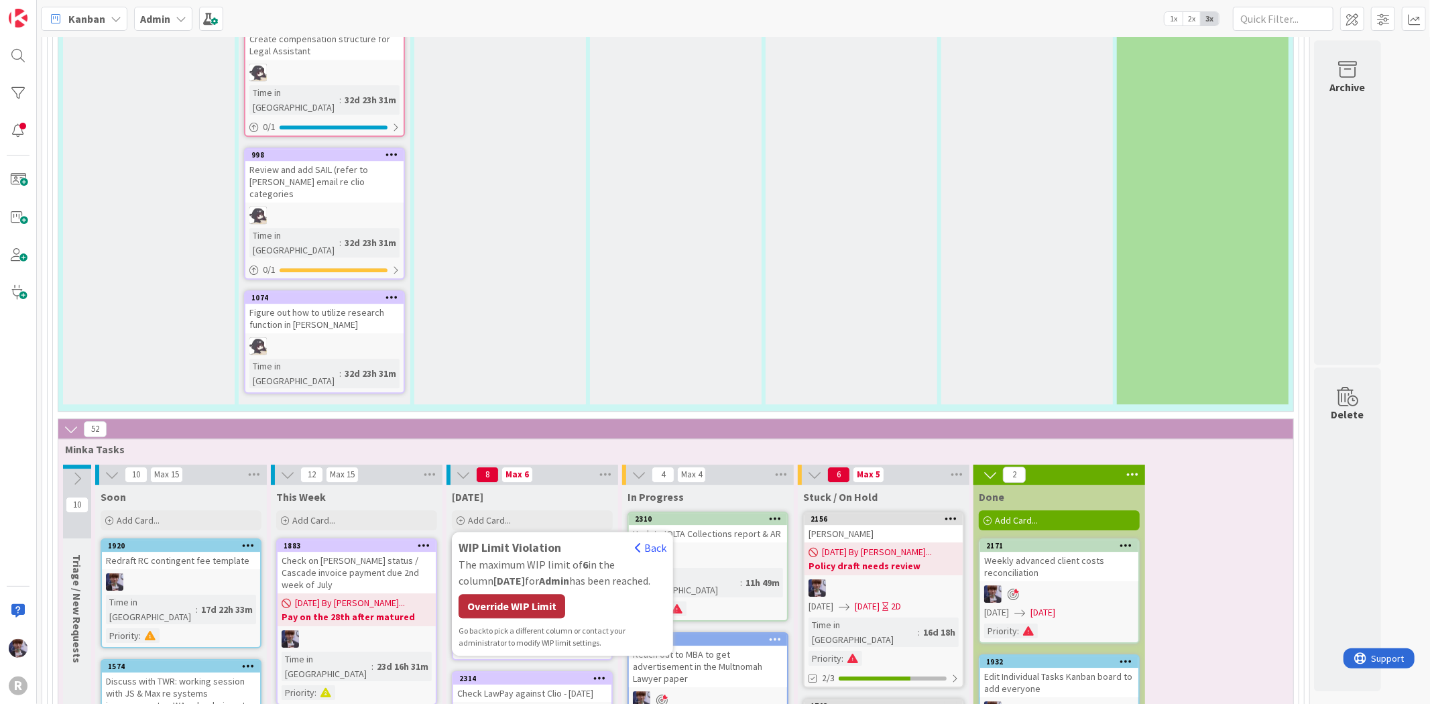
click at [537, 594] on div "Override WIP Limit" at bounding box center [512, 606] width 107 height 24
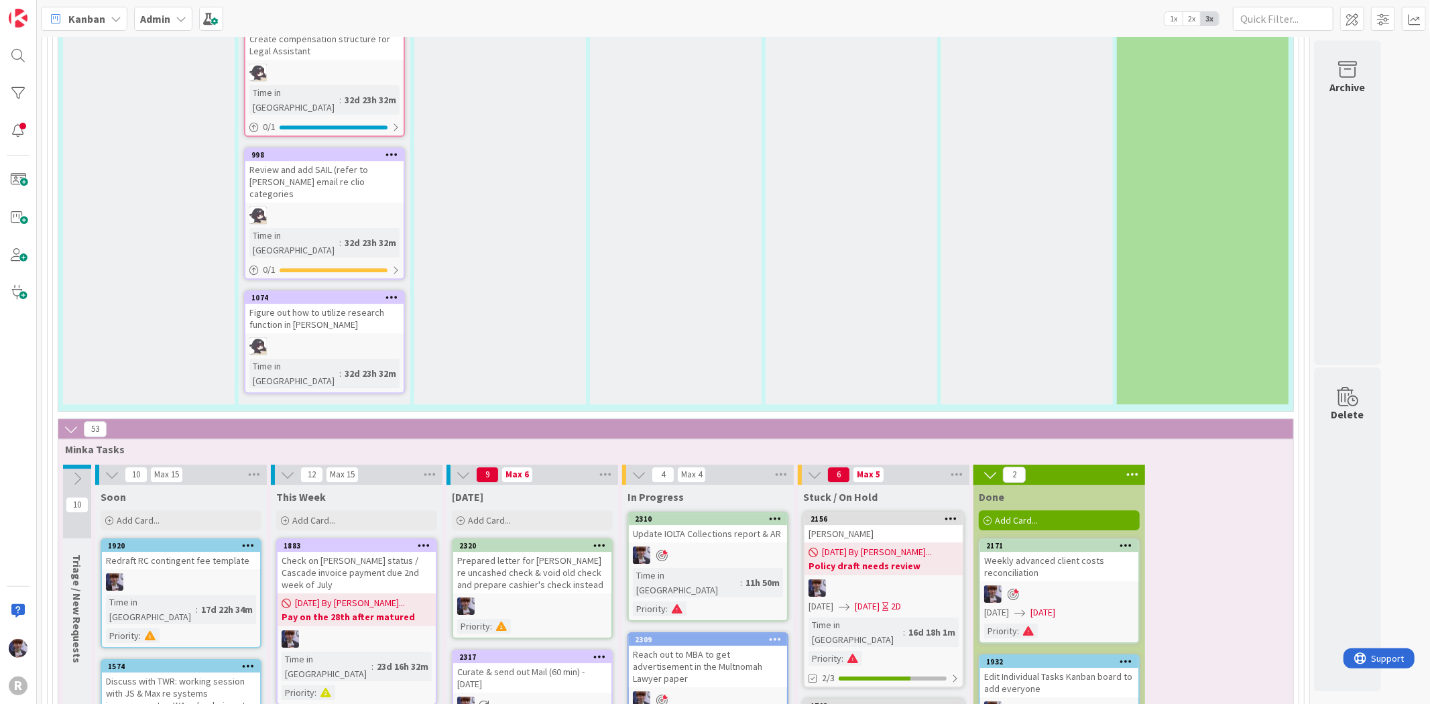
click at [594, 541] on icon at bounding box center [600, 545] width 13 height 9
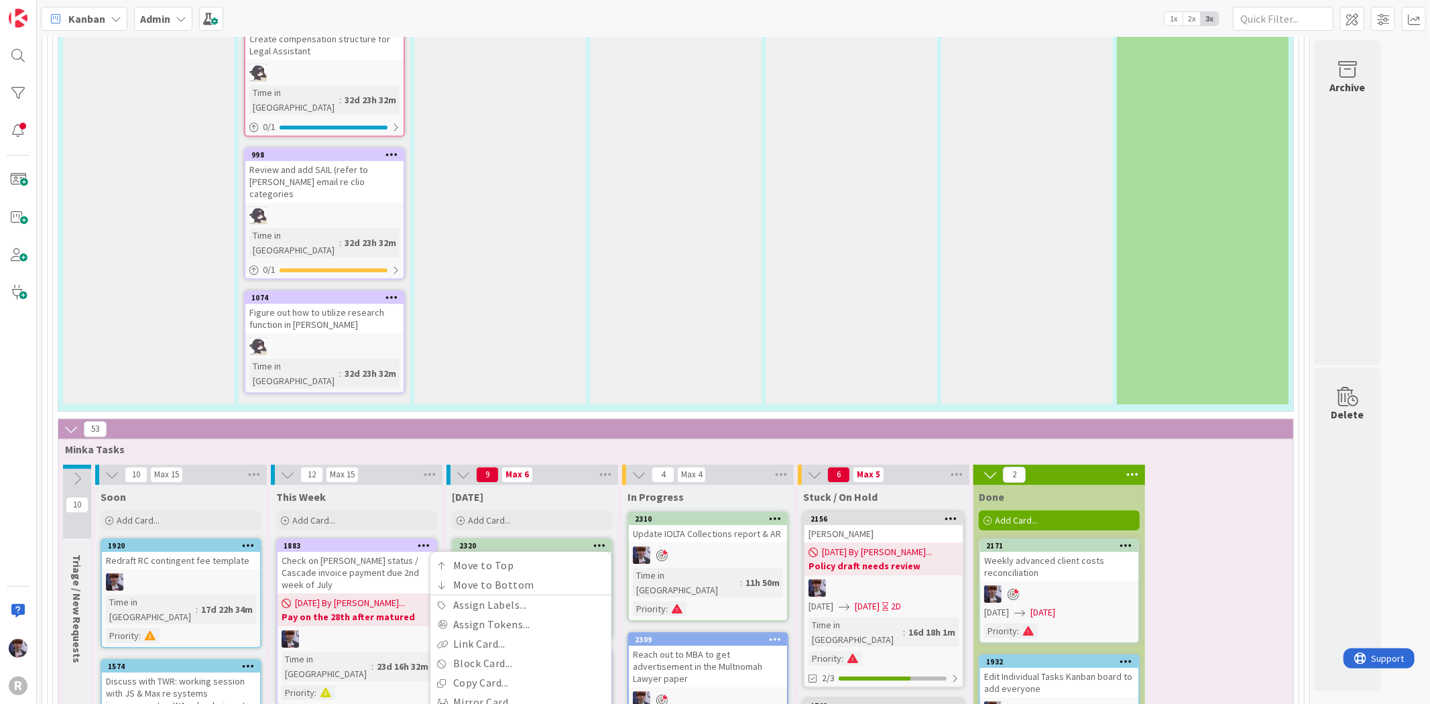
click at [594, 541] on icon at bounding box center [600, 545] width 13 height 9
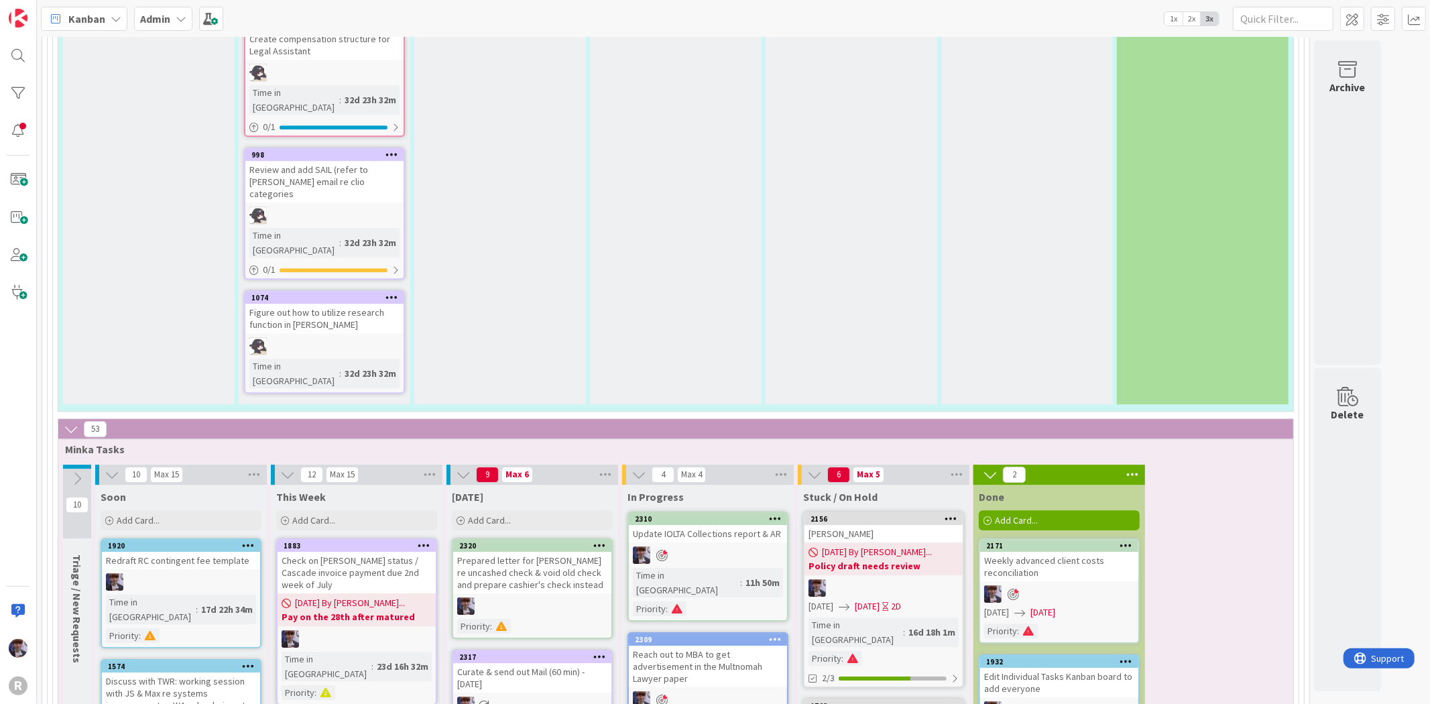
click at [598, 541] on icon at bounding box center [600, 545] width 13 height 9
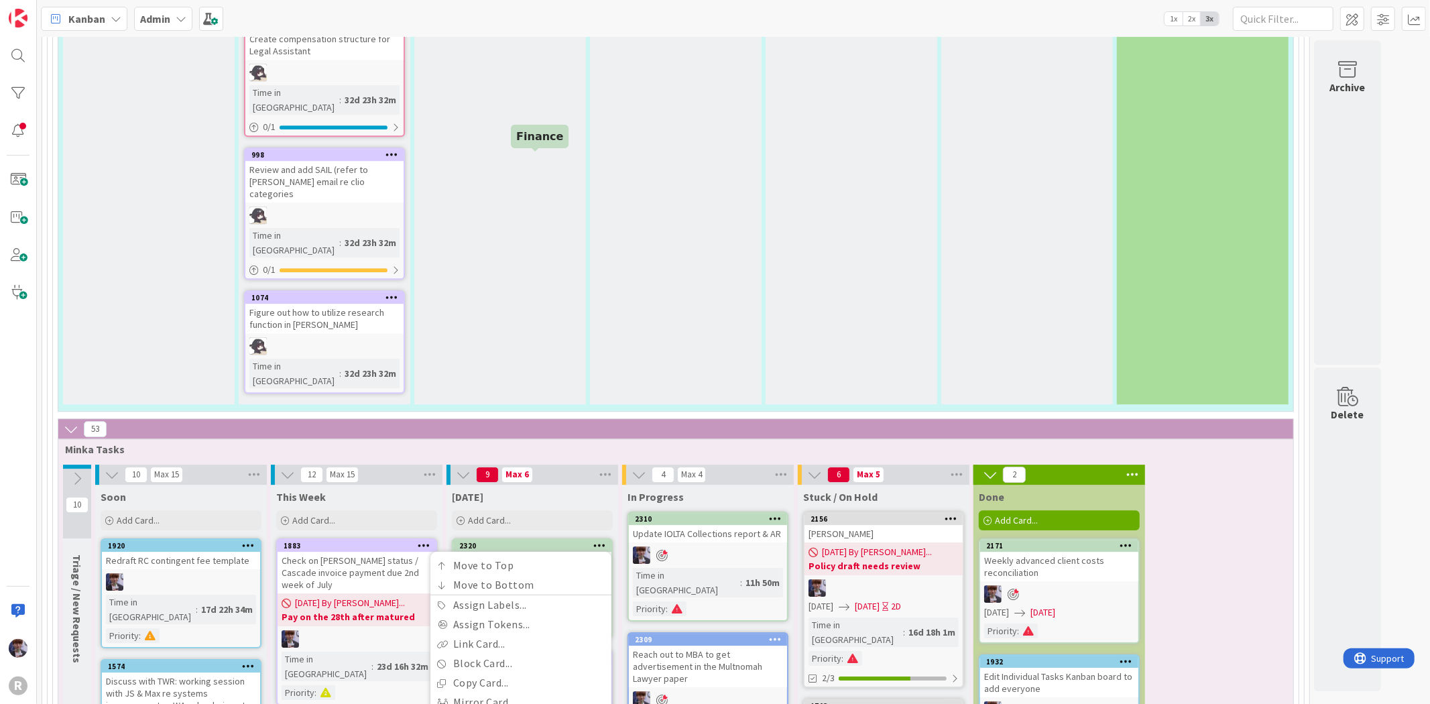
click at [541, 541] on div "2320" at bounding box center [535, 545] width 152 height 9
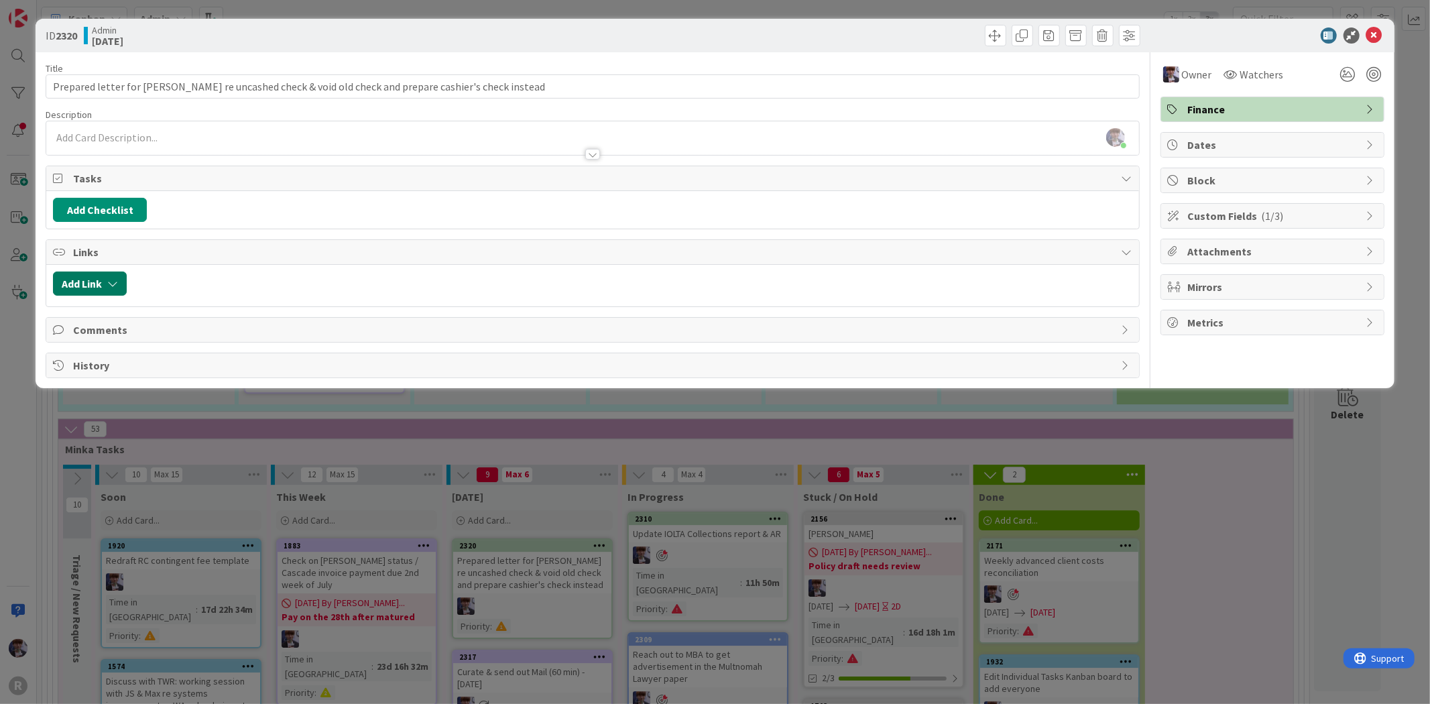
click at [117, 289] on icon "button" at bounding box center [112, 283] width 11 height 11
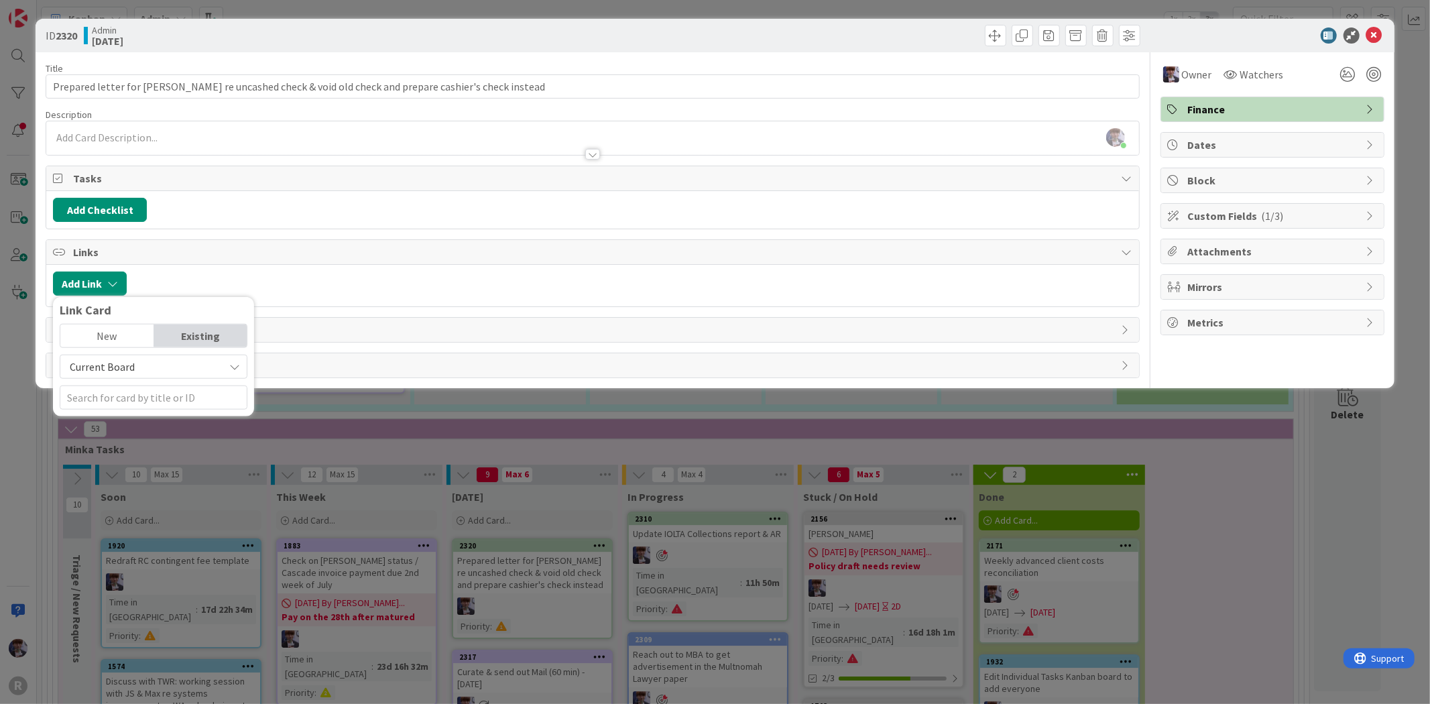
click at [129, 343] on div "New" at bounding box center [106, 336] width 93 height 23
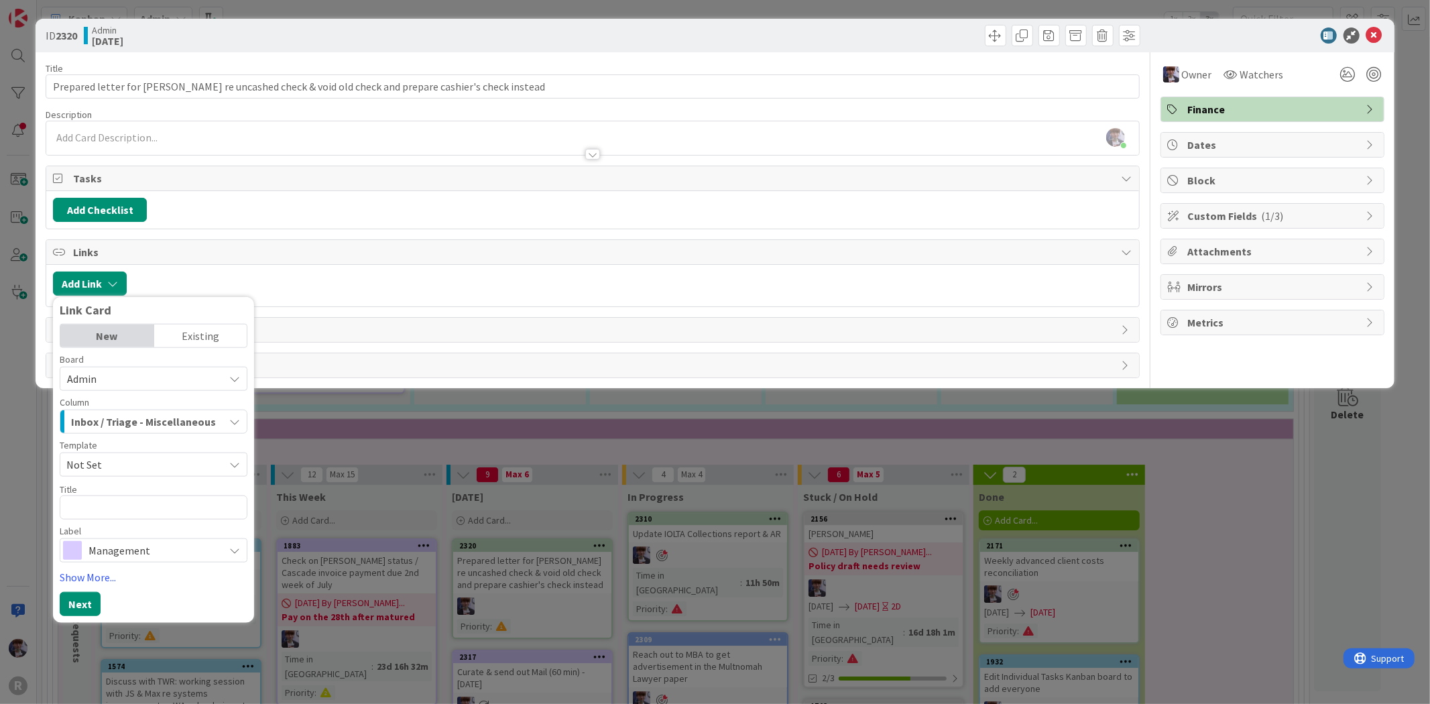
click at [186, 339] on div "Existing" at bounding box center [200, 336] width 93 height 23
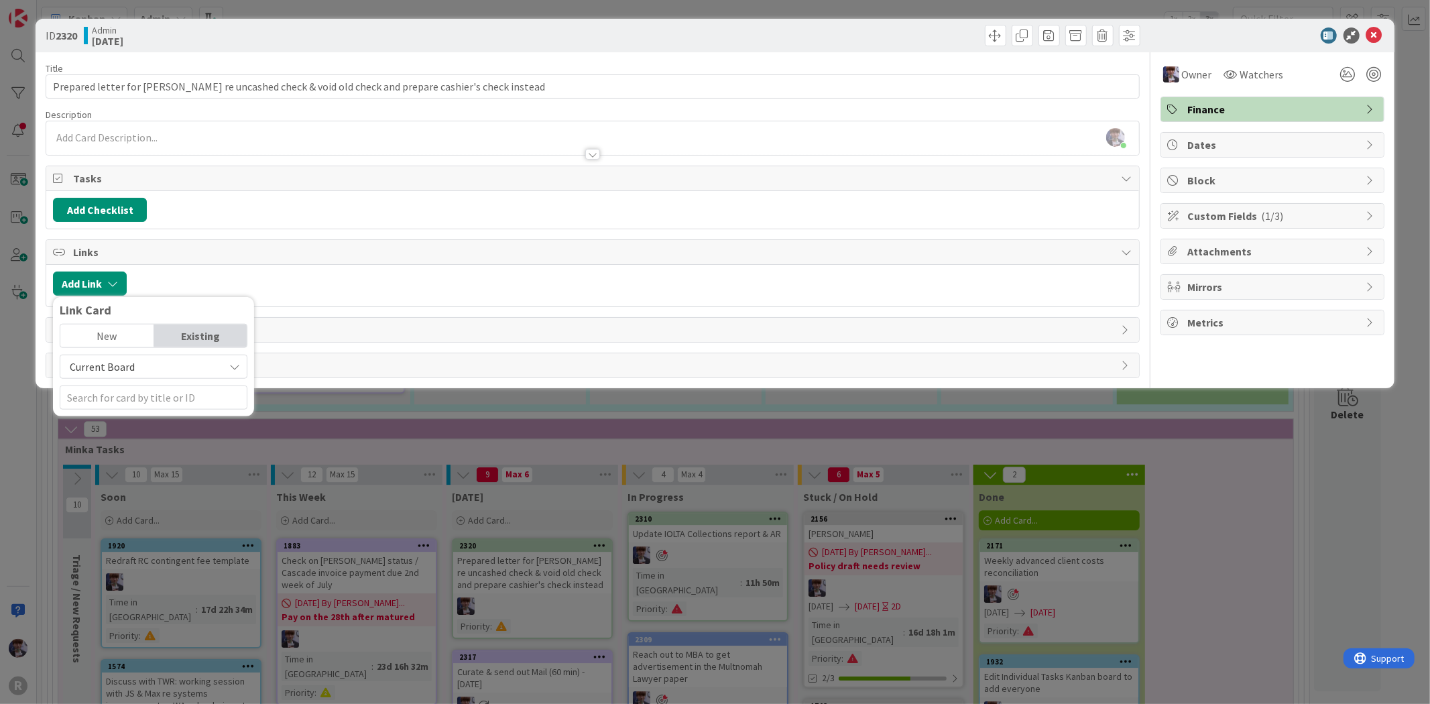
click at [188, 360] on span "Current Board" at bounding box center [142, 366] width 150 height 19
click at [136, 424] on span "All Boards" at bounding box center [160, 422] width 186 height 20
click at [136, 368] on span "All Boards" at bounding box center [142, 366] width 150 height 19
click at [150, 360] on span "All Boards" at bounding box center [142, 366] width 150 height 19
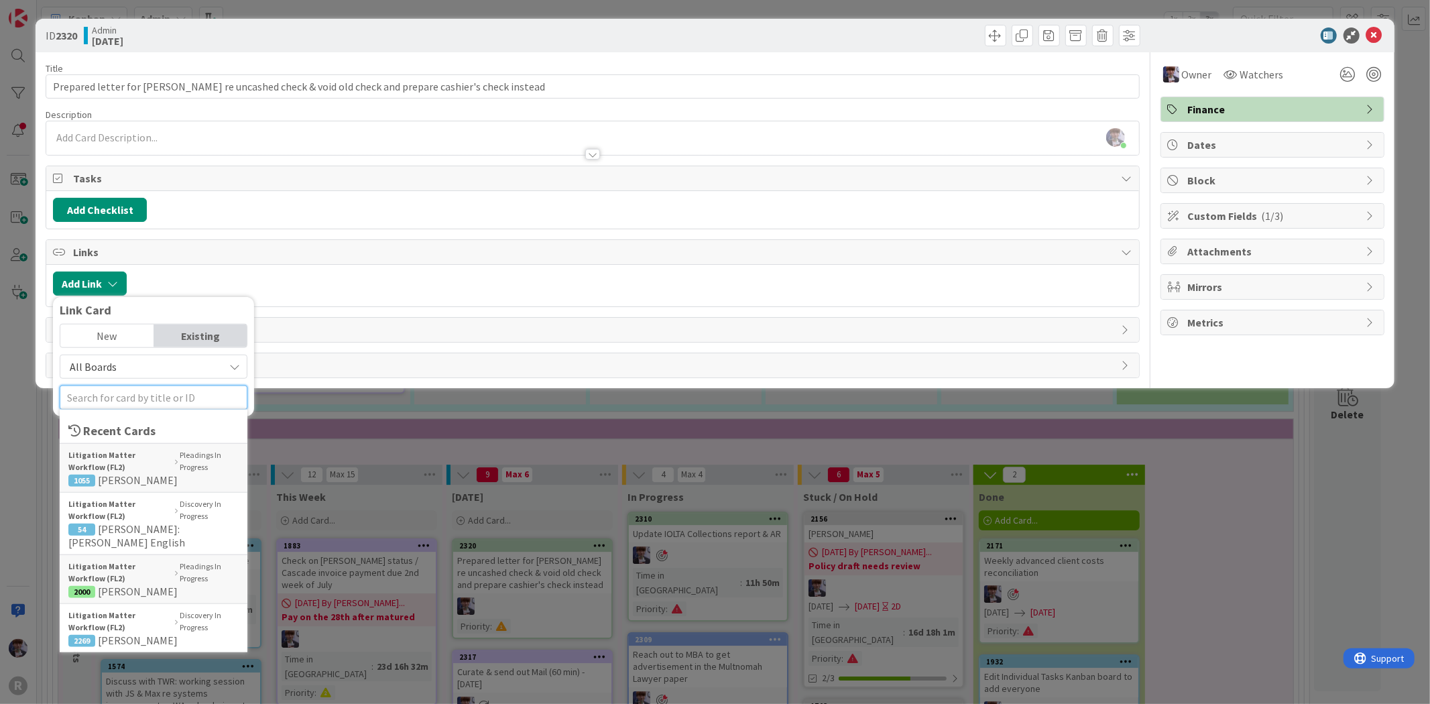
click at [155, 400] on input "text" at bounding box center [154, 398] width 188 height 24
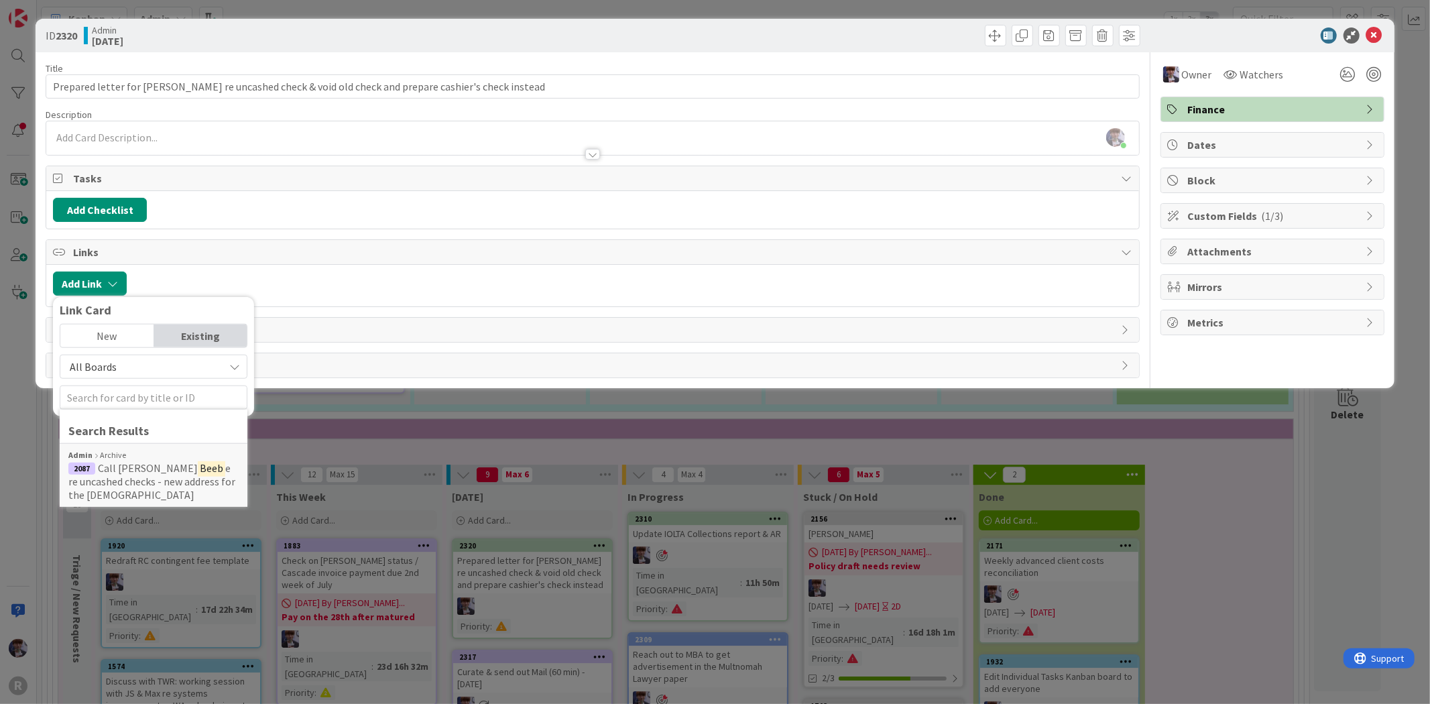
click at [292, 293] on div at bounding box center [632, 284] width 999 height 24
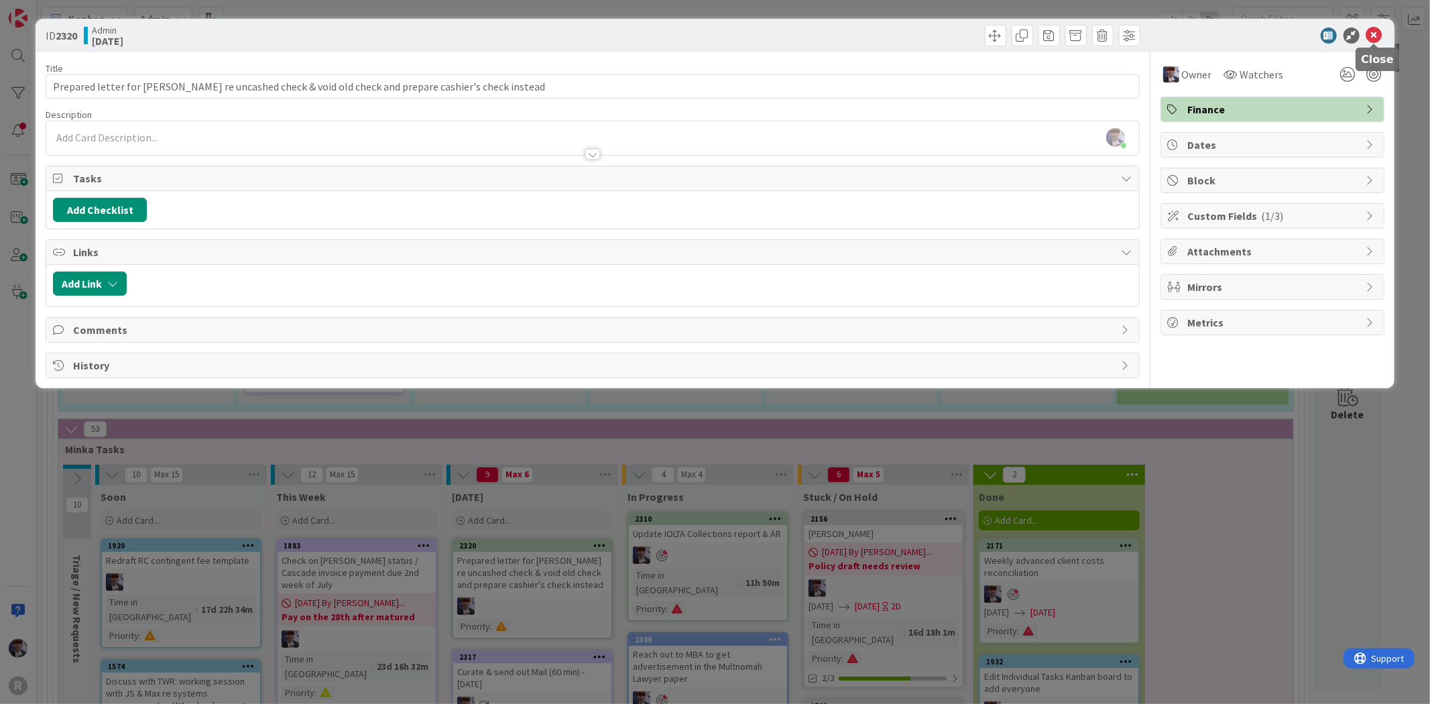
click at [1376, 38] on icon at bounding box center [1375, 35] width 16 height 16
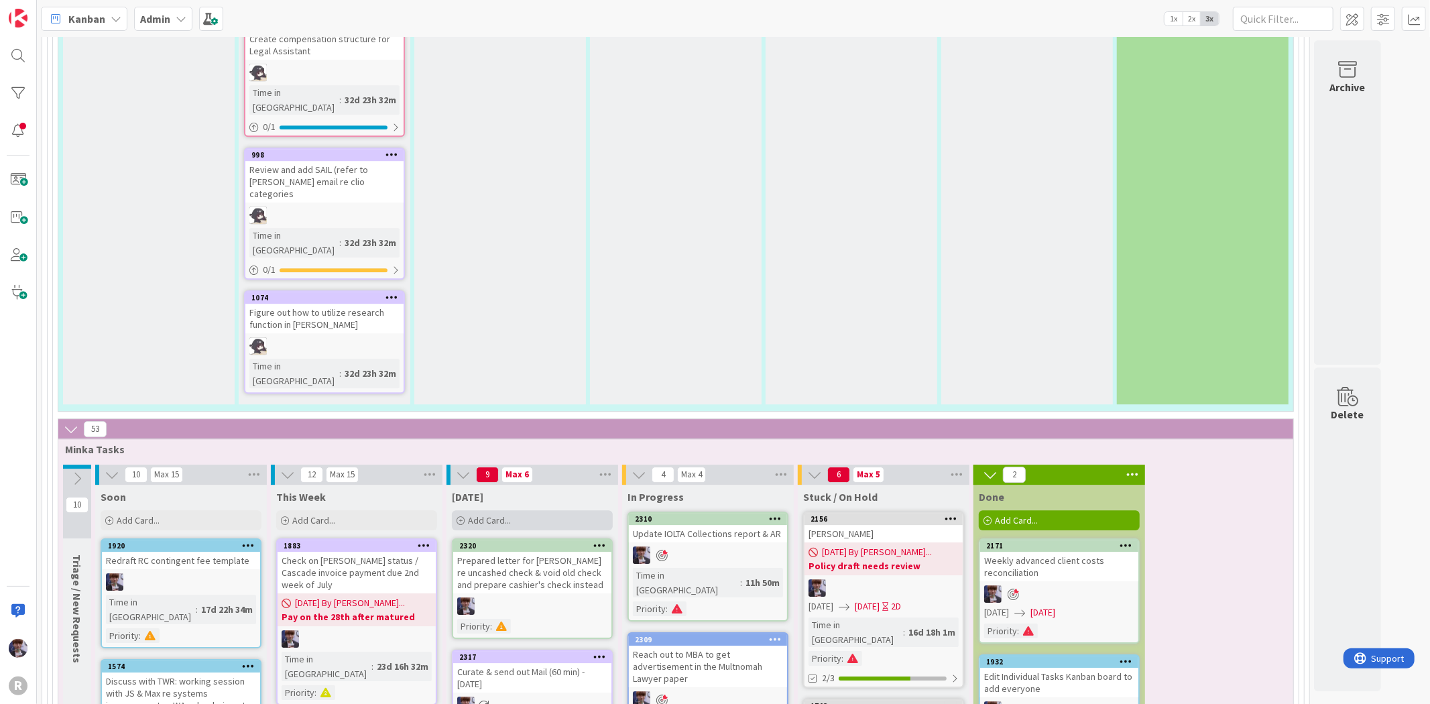
click at [484, 514] on span "Add Card..." at bounding box center [489, 520] width 43 height 12
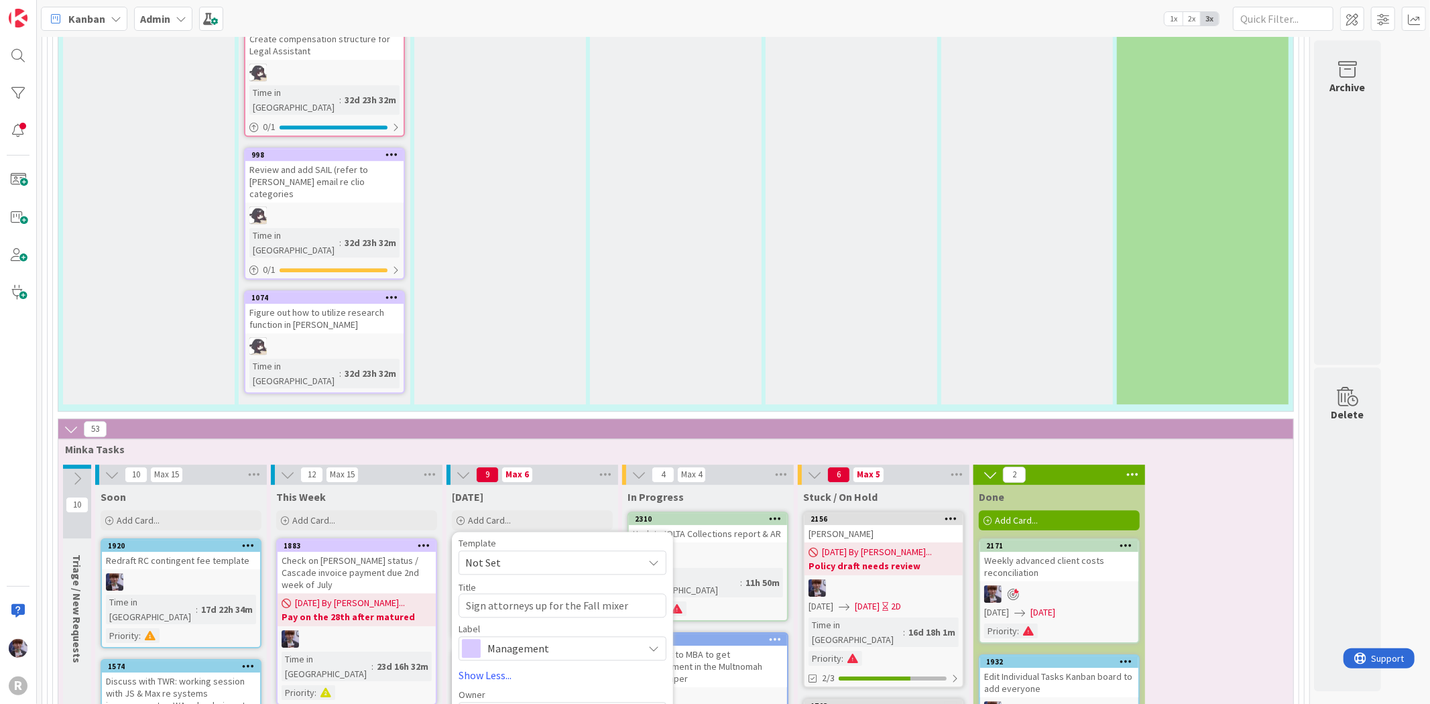
click at [487, 704] on span "Select..." at bounding box center [483, 714] width 35 height 16
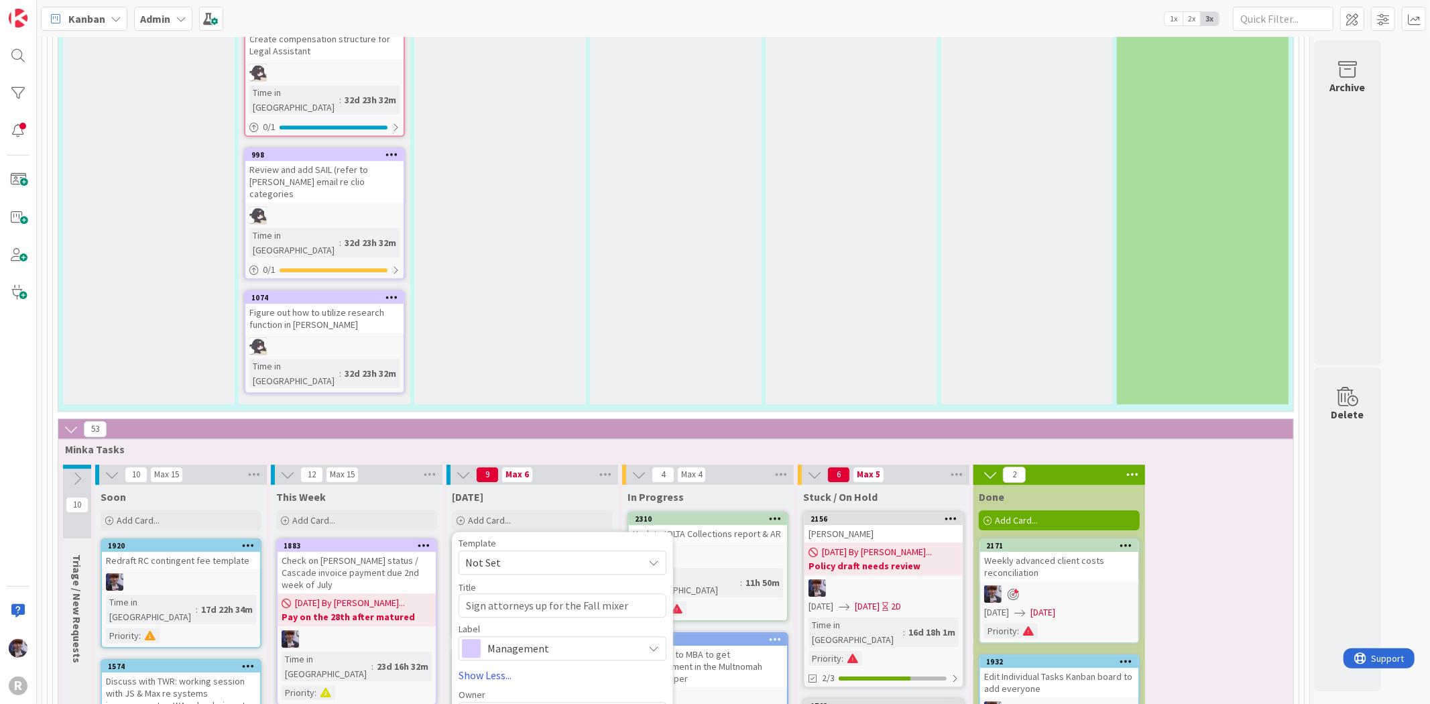
paste input "[URL][DOMAIN_NAME]"
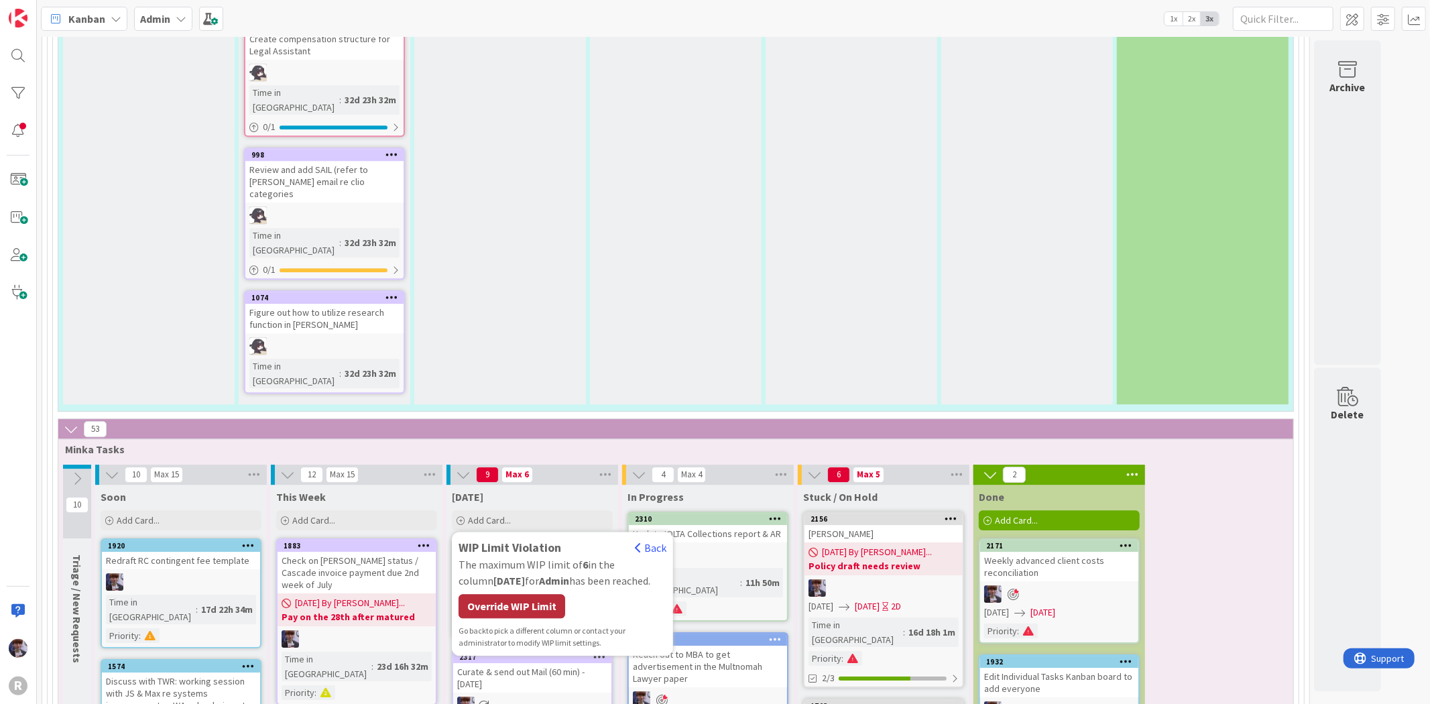
click at [527, 594] on div "Override WIP Limit" at bounding box center [512, 606] width 107 height 24
